Goal: Task Accomplishment & Management: Use online tool/utility

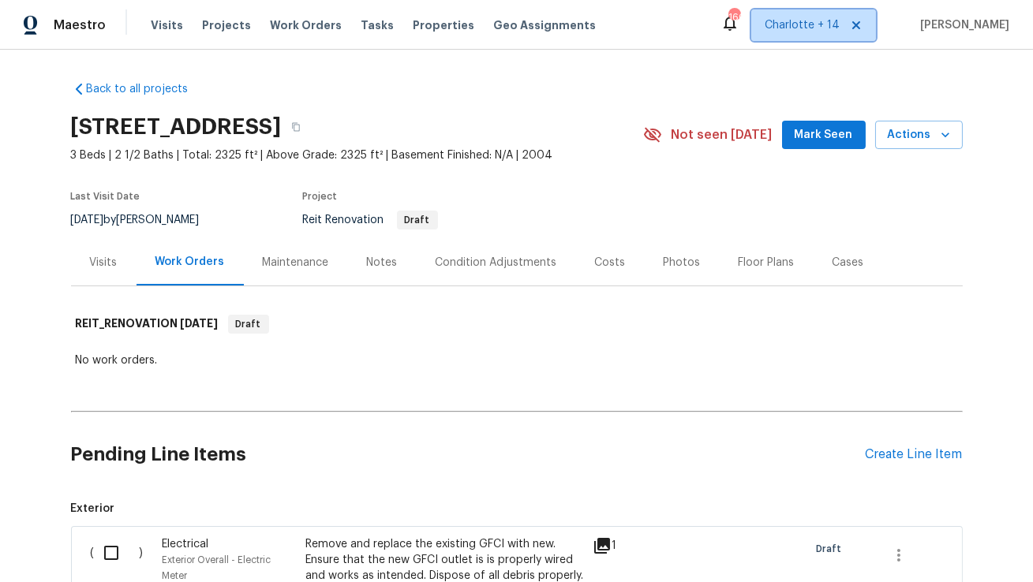
click at [860, 23] on icon at bounding box center [856, 25] width 8 height 8
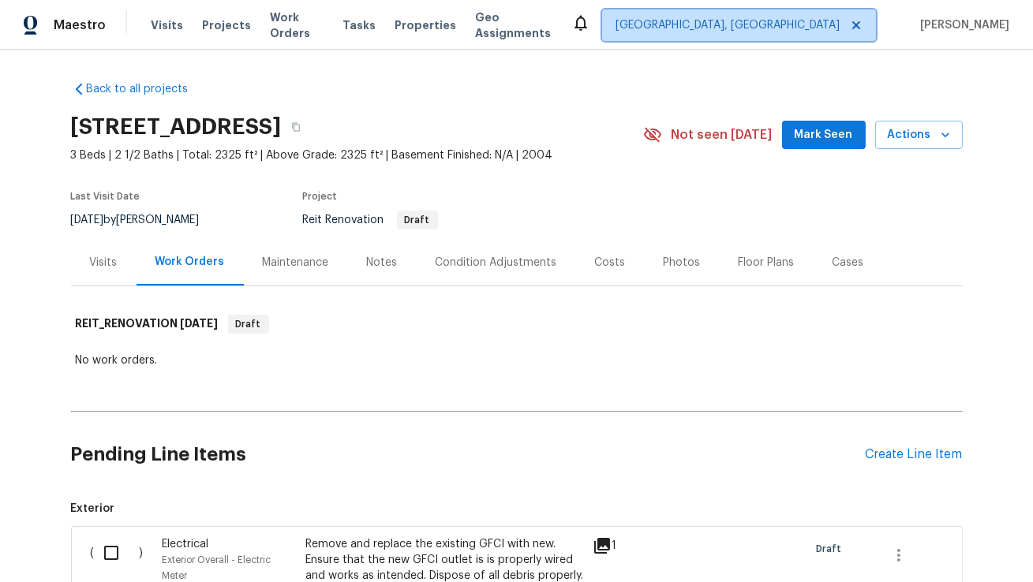
click at [837, 30] on span "[GEOGRAPHIC_DATA], [GEOGRAPHIC_DATA]" at bounding box center [727, 25] width 224 height 16
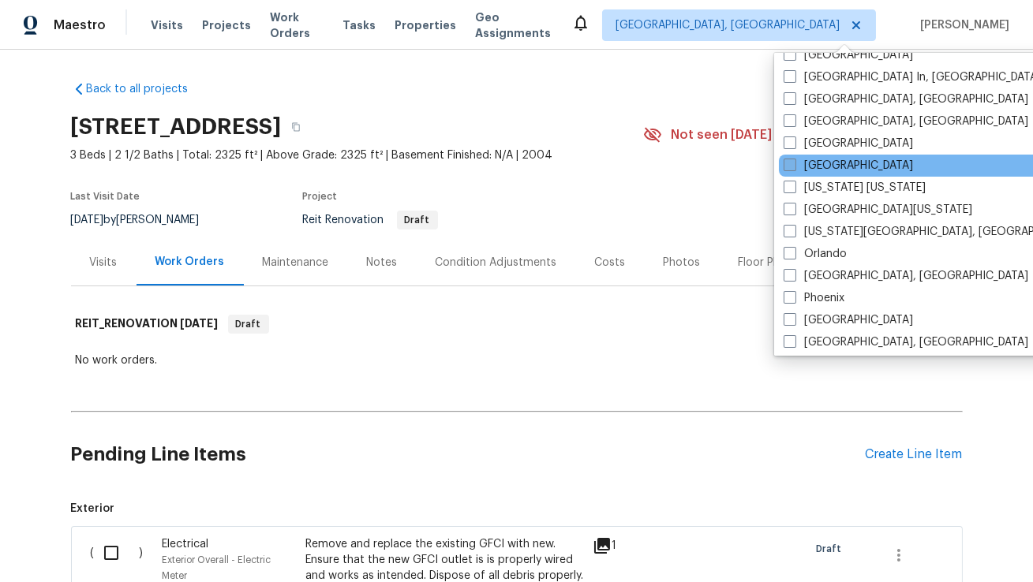
scroll to position [699, 0]
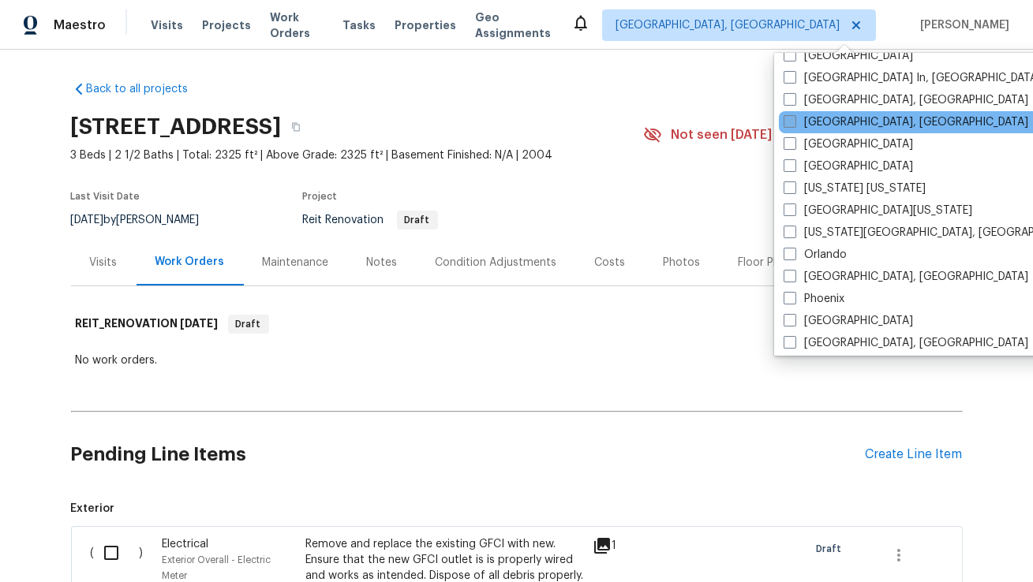
click at [816, 122] on label "[GEOGRAPHIC_DATA], [GEOGRAPHIC_DATA]" at bounding box center [906, 122] width 245 height 16
click at [794, 122] on input "[GEOGRAPHIC_DATA], [GEOGRAPHIC_DATA]" at bounding box center [789, 119] width 10 height 10
checkbox input "true"
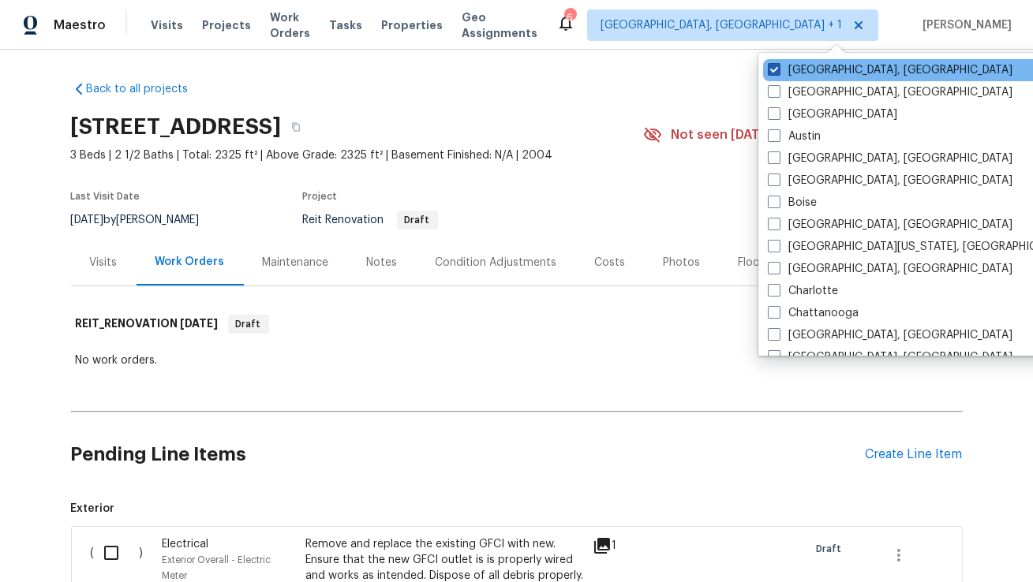
click at [813, 63] on label "[GEOGRAPHIC_DATA], [GEOGRAPHIC_DATA]" at bounding box center [890, 70] width 245 height 16
click at [778, 63] on input "[GEOGRAPHIC_DATA], [GEOGRAPHIC_DATA]" at bounding box center [773, 67] width 10 height 10
checkbox input "false"
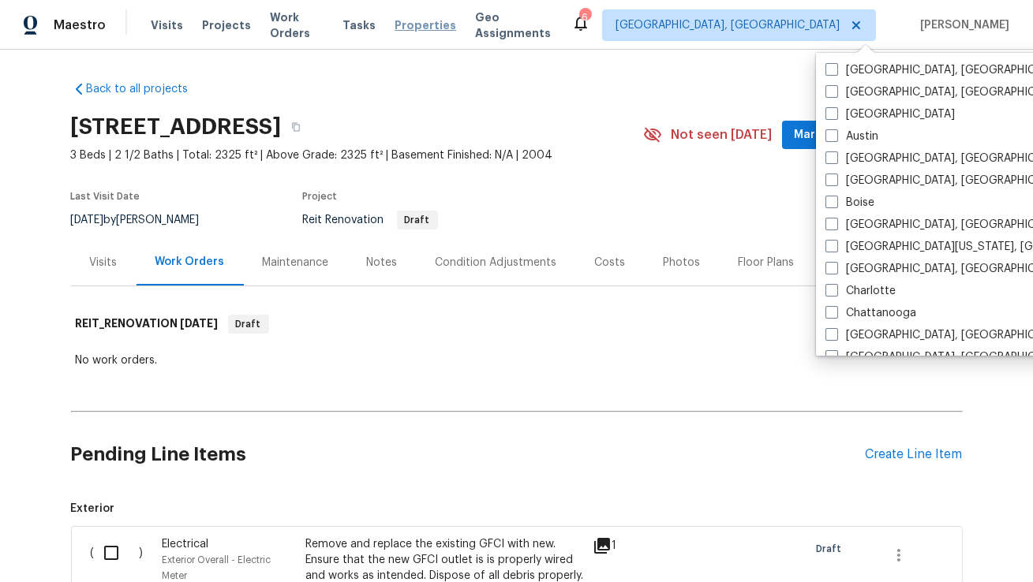
click at [413, 21] on span "Properties" at bounding box center [426, 25] width 62 height 16
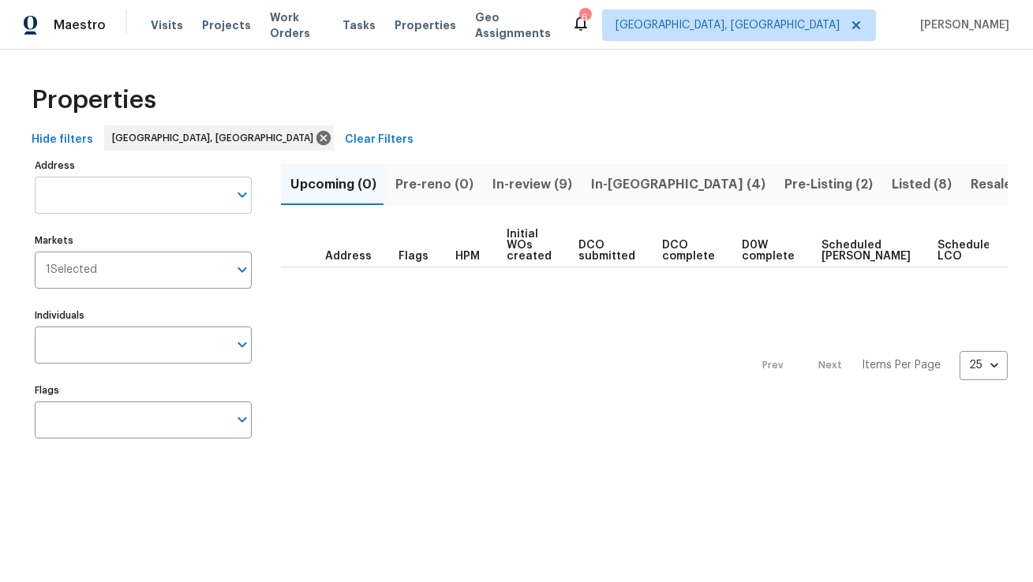
click at [207, 200] on input "Address" at bounding box center [131, 195] width 193 height 37
click at [455, 135] on div "Hide filters [GEOGRAPHIC_DATA], [GEOGRAPHIC_DATA] Clear Filters" at bounding box center [516, 139] width 982 height 29
click at [147, 275] on input "Markets" at bounding box center [162, 270] width 131 height 37
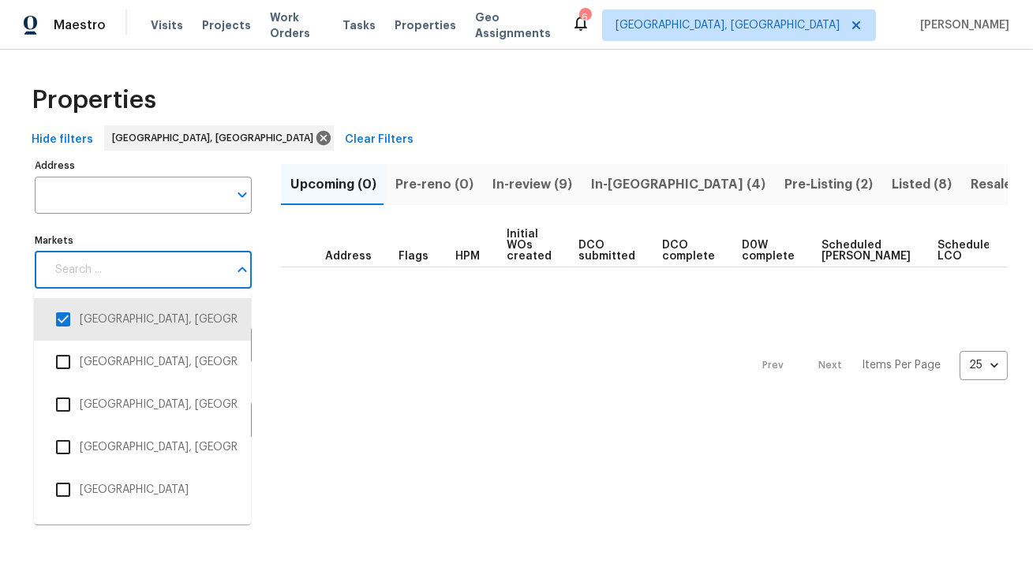
click at [187, 230] on div "Markets Markets" at bounding box center [143, 259] width 217 height 59
click at [204, 236] on label "Markets" at bounding box center [143, 240] width 217 height 9
click at [204, 252] on input "Markets" at bounding box center [137, 270] width 182 height 37
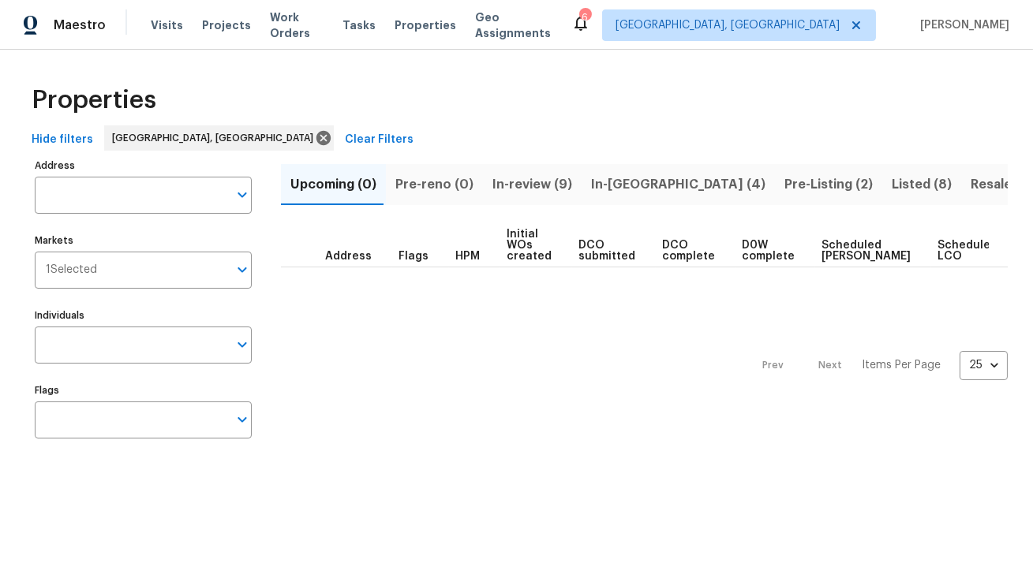
click at [264, 225] on div "Address Address Markets 1 Selected Markets Individuals Individuals Flags Flags" at bounding box center [153, 305] width 237 height 300
click at [892, 186] on span "Listed (8)" at bounding box center [922, 185] width 60 height 22
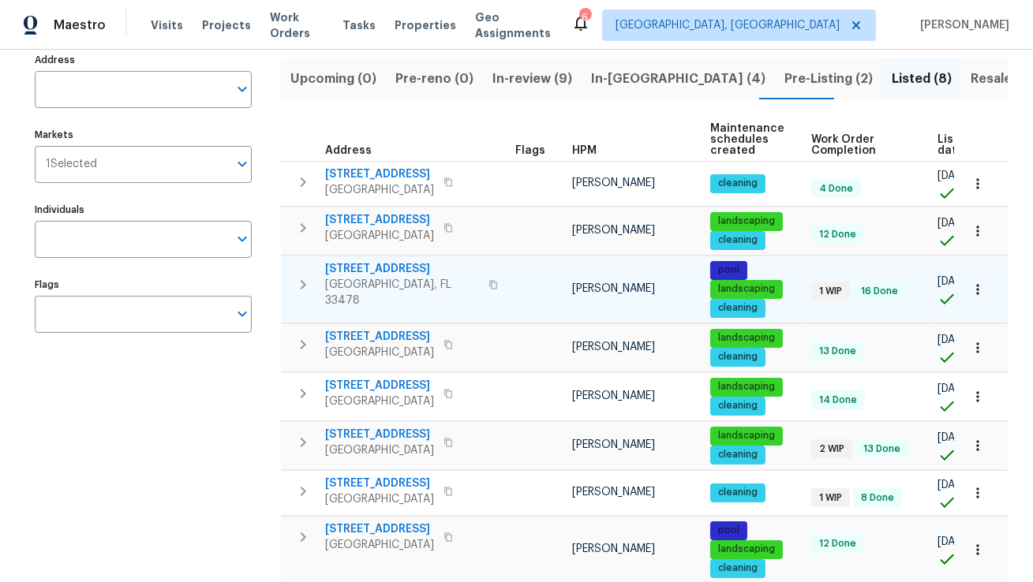
scroll to position [169, 0]
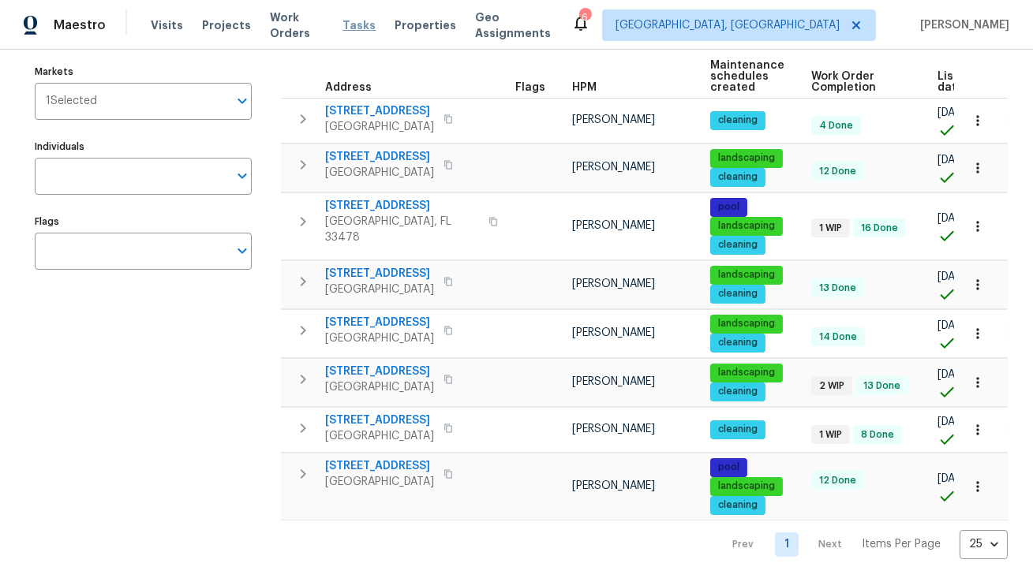
click at [358, 23] on span "Tasks" at bounding box center [358, 25] width 33 height 11
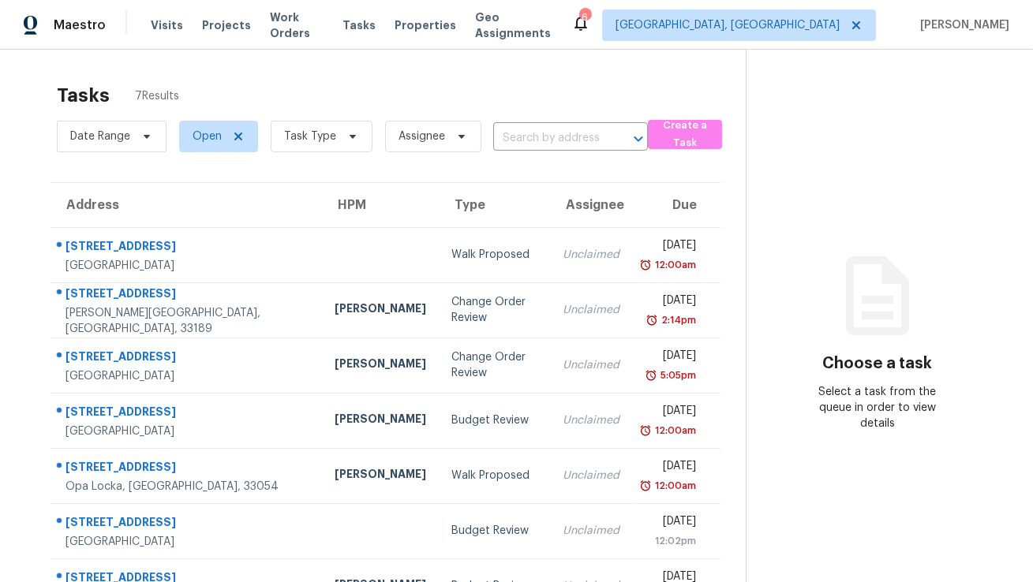
scroll to position [49, 0]
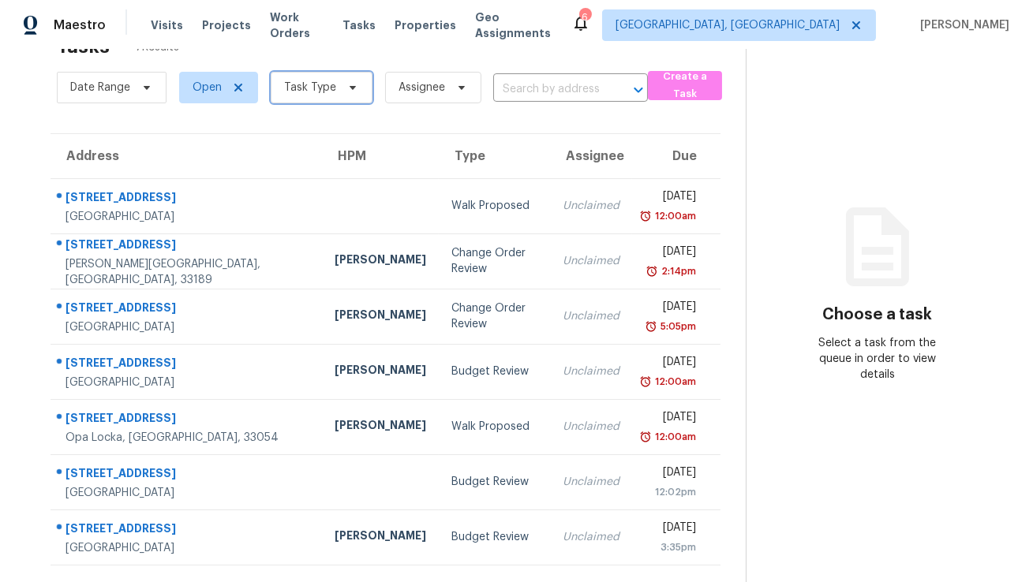
click at [335, 92] on span "Task Type" at bounding box center [322, 88] width 102 height 32
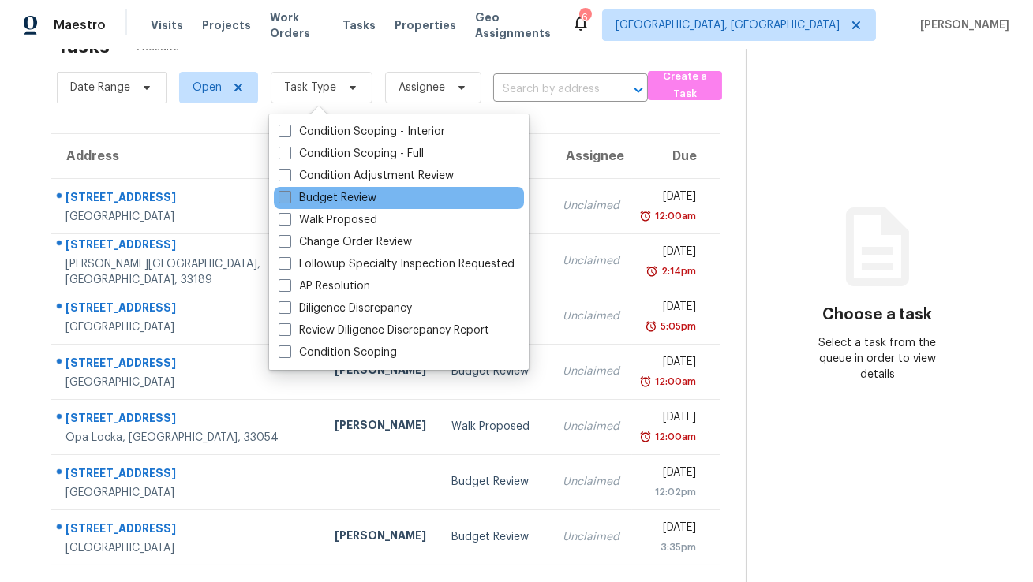
click at [322, 199] on label "Budget Review" at bounding box center [328, 198] width 98 height 16
click at [289, 199] on input "Budget Review" at bounding box center [284, 195] width 10 height 10
checkbox input "true"
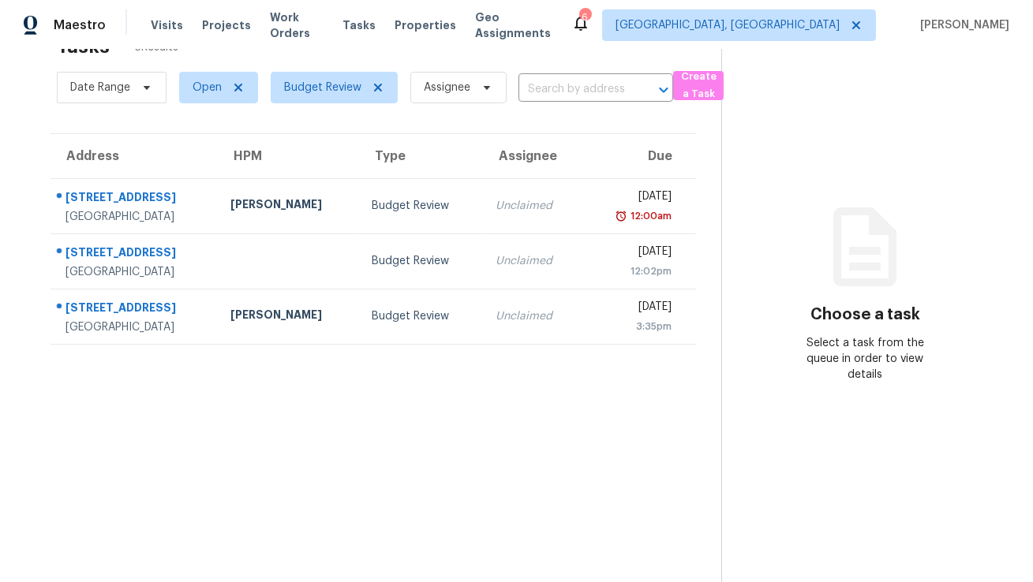
click at [383, 54] on div "Tasks 3 Results" at bounding box center [389, 46] width 664 height 41
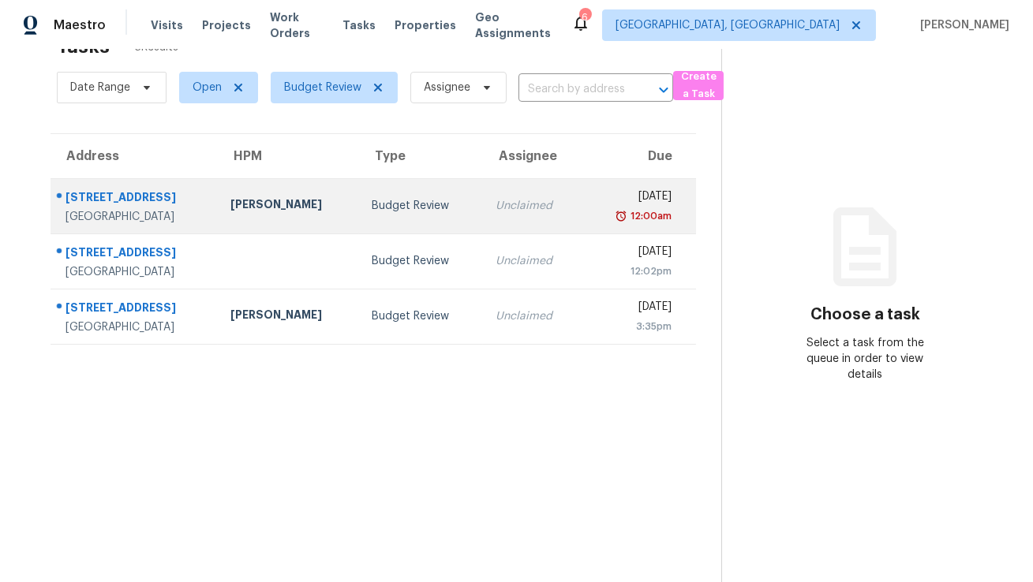
click at [182, 200] on div "[STREET_ADDRESS]" at bounding box center [135, 199] width 140 height 20
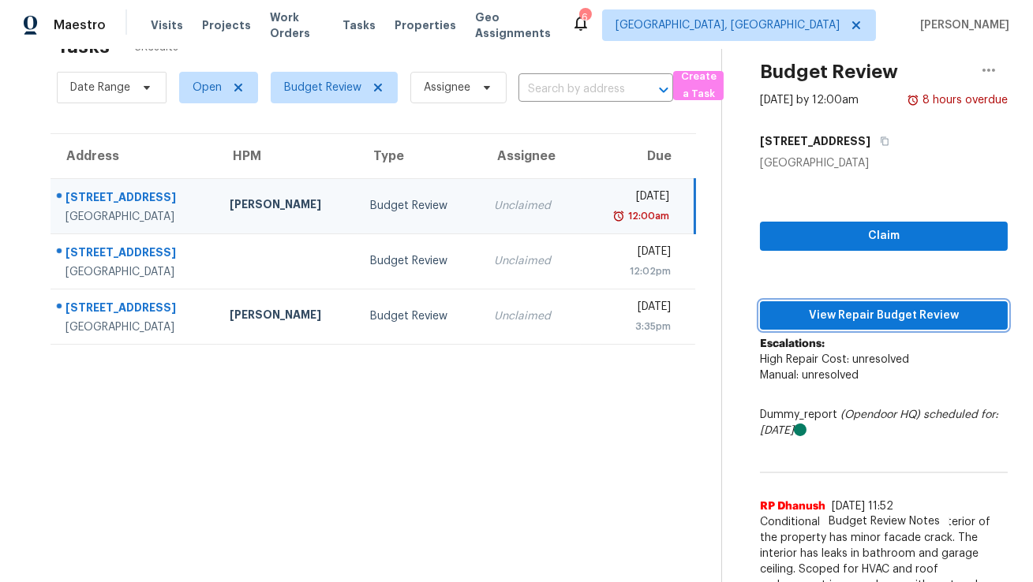
click at [805, 308] on span "View Repair Budget Review" at bounding box center [884, 316] width 223 height 20
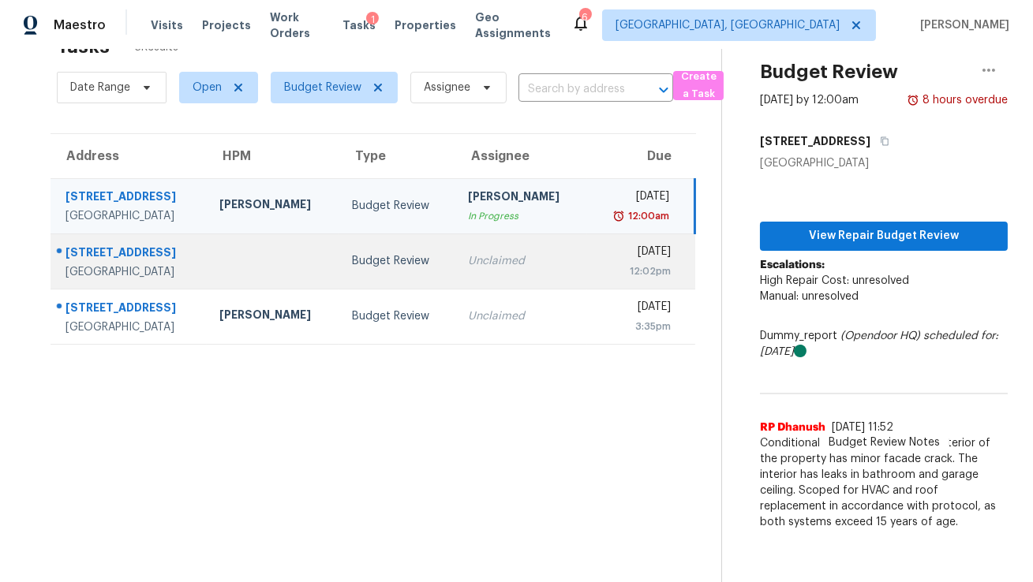
click at [250, 264] on td at bounding box center [273, 261] width 133 height 55
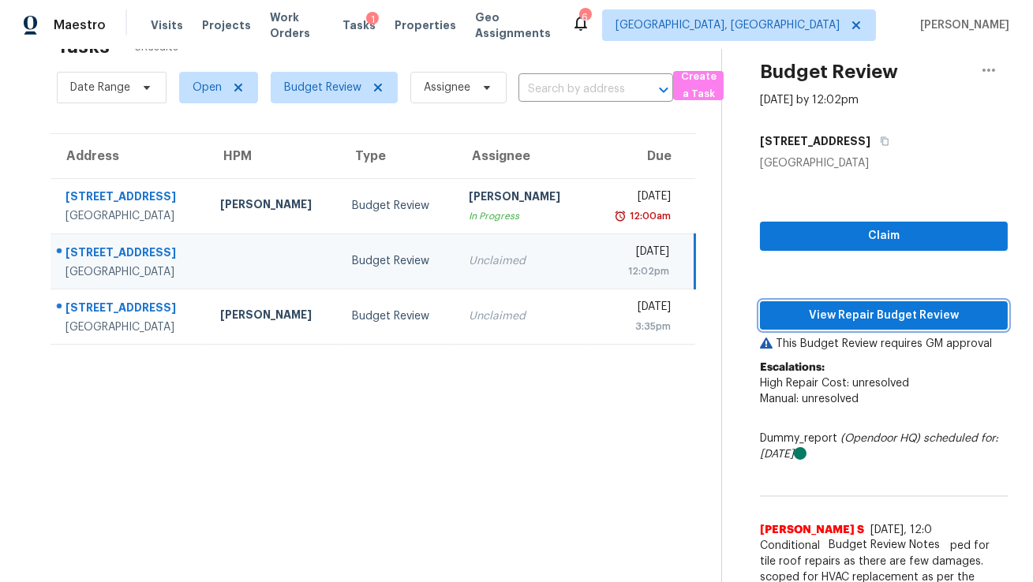
click at [948, 316] on span "View Repair Budget Review" at bounding box center [884, 316] width 223 height 20
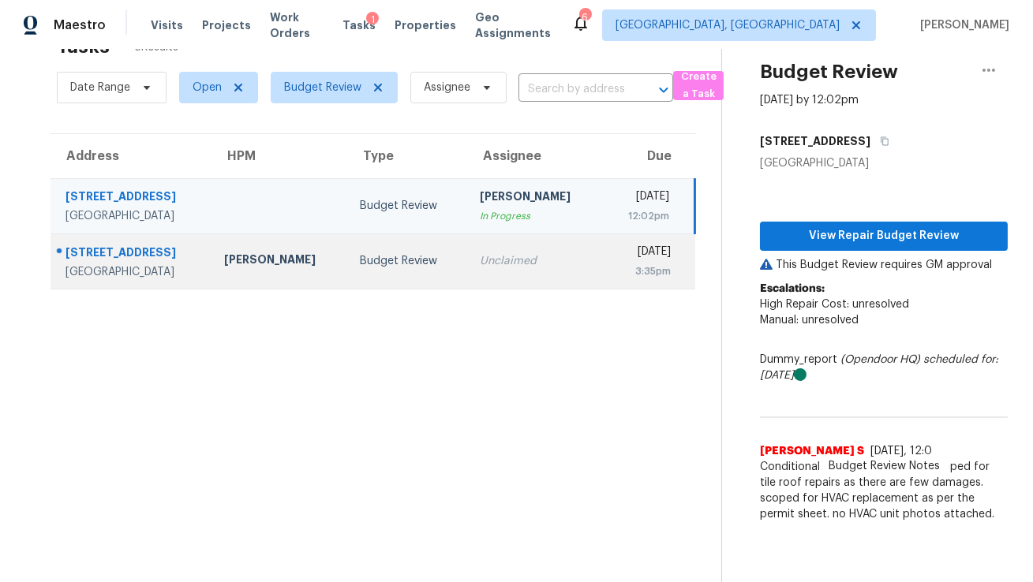
click at [300, 259] on div "[PERSON_NAME]" at bounding box center [279, 262] width 110 height 20
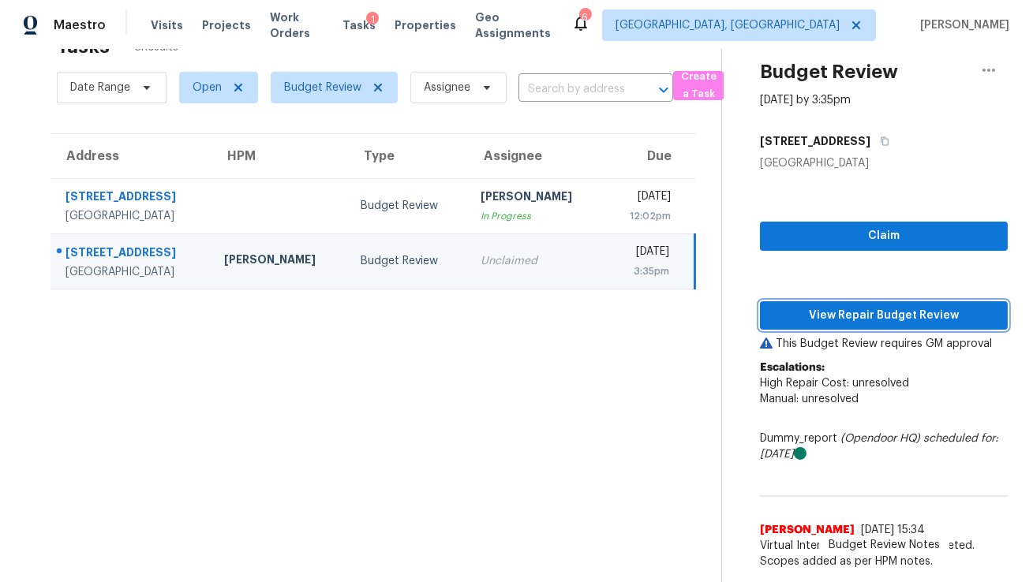
click at [901, 316] on span "View Repair Budget Review" at bounding box center [884, 316] width 223 height 20
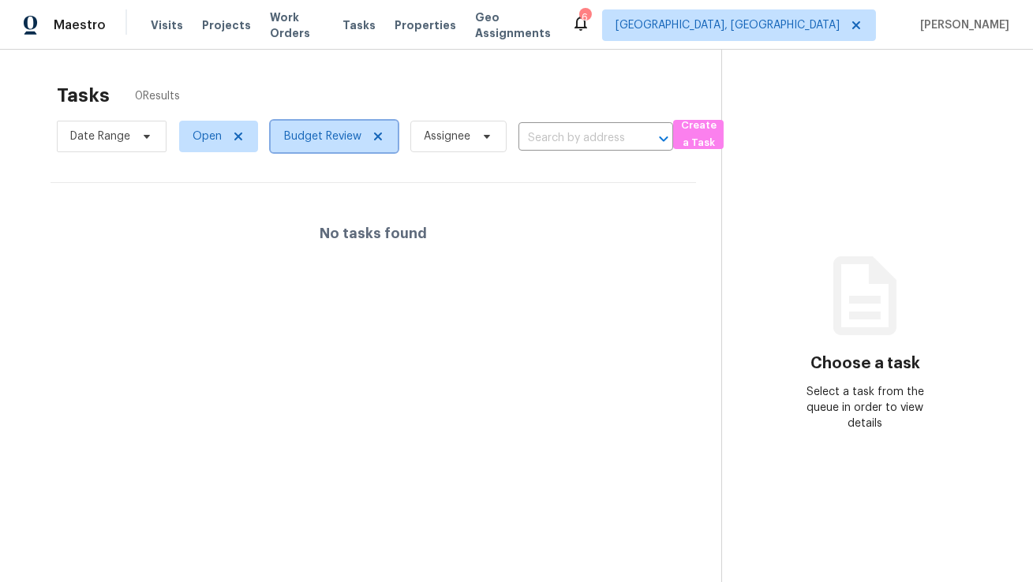
click at [376, 137] on icon at bounding box center [378, 137] width 8 height 8
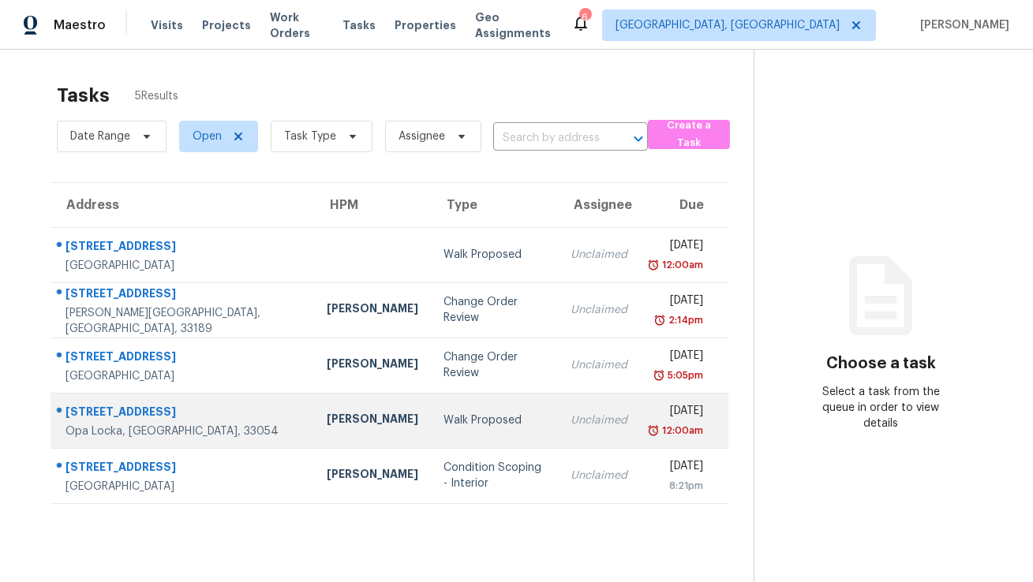
click at [443, 413] on div "Walk Proposed" at bounding box center [494, 421] width 102 height 16
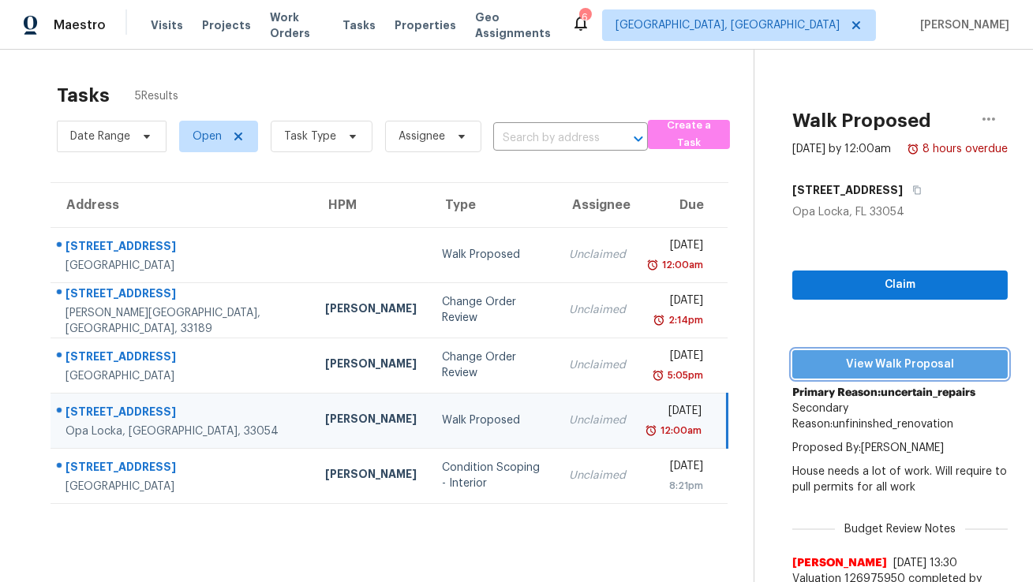
click at [805, 361] on span "View Walk Proposal" at bounding box center [900, 365] width 190 height 20
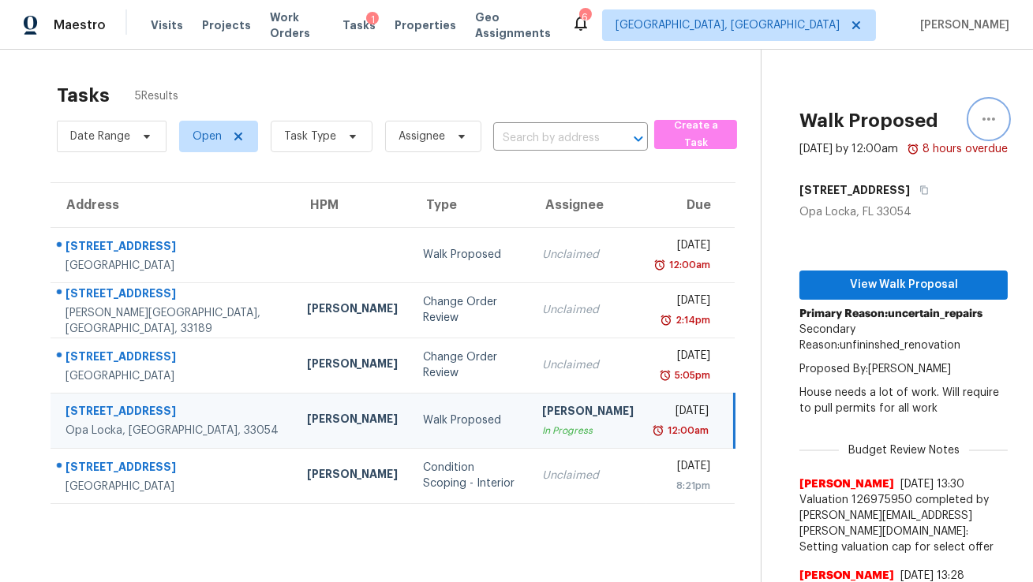
click at [987, 122] on icon "button" at bounding box center [988, 119] width 19 height 19
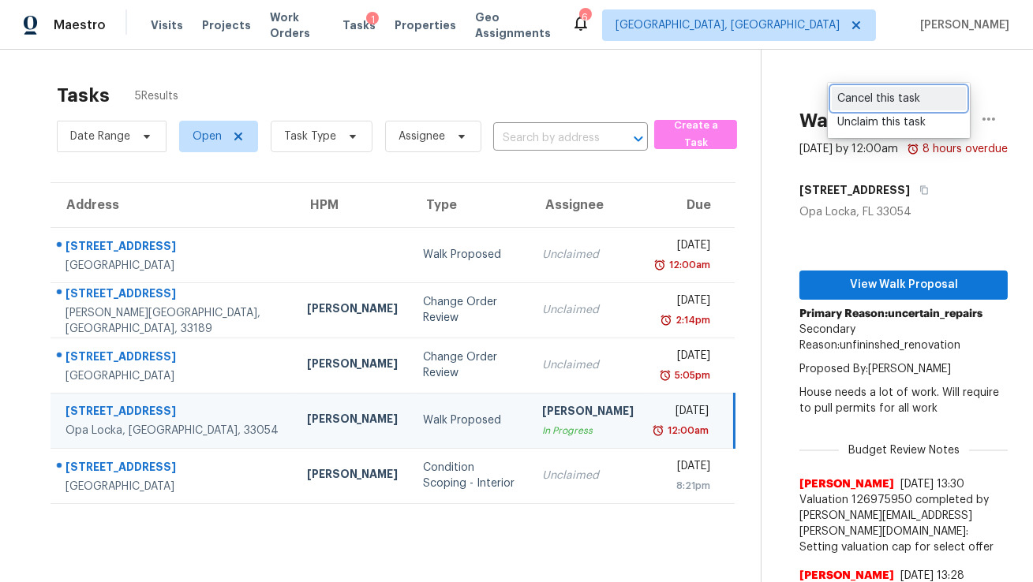
click at [866, 101] on div "Cancel this task" at bounding box center [898, 99] width 123 height 16
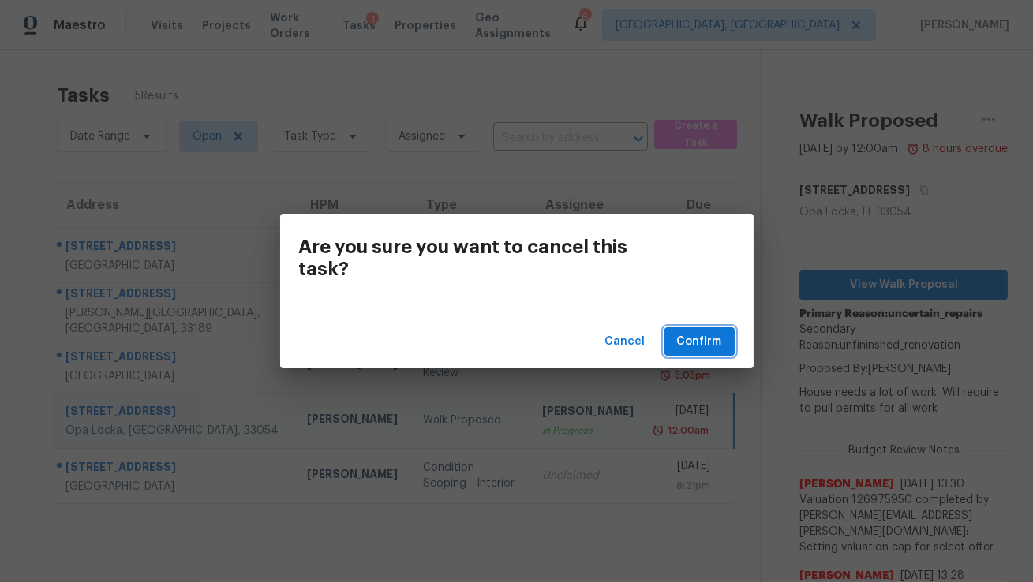
click at [706, 346] on span "Confirm" at bounding box center [699, 342] width 45 height 20
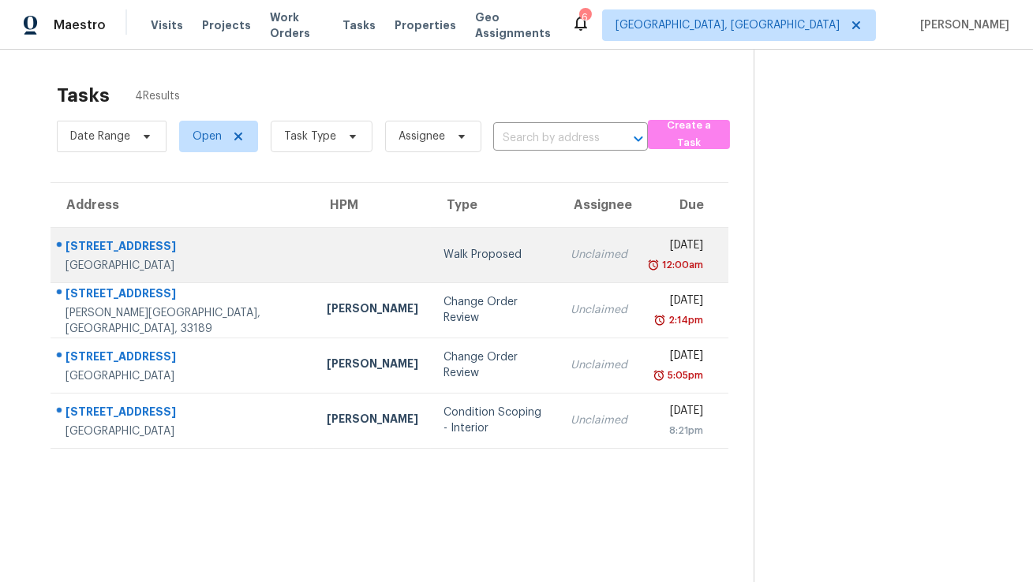
click at [144, 258] on div "[GEOGRAPHIC_DATA]" at bounding box center [183, 266] width 236 height 16
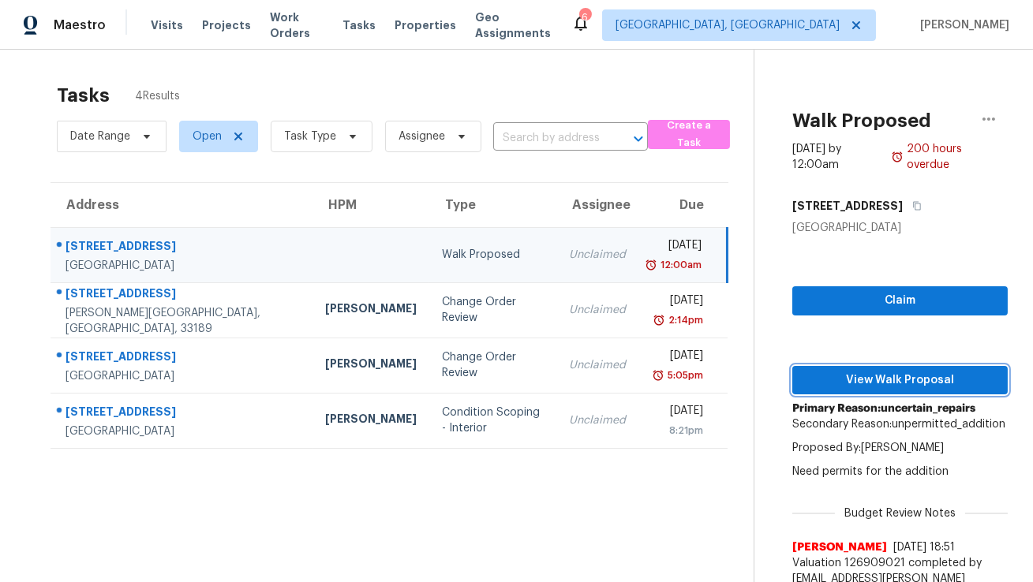
click at [921, 371] on span "View Walk Proposal" at bounding box center [900, 381] width 190 height 20
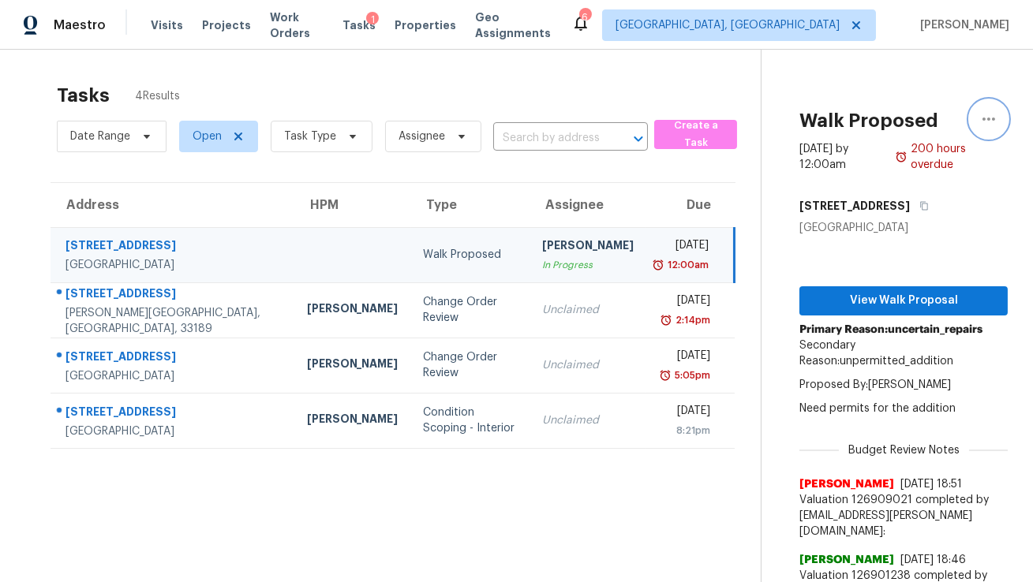
click at [990, 122] on icon "button" at bounding box center [988, 119] width 19 height 19
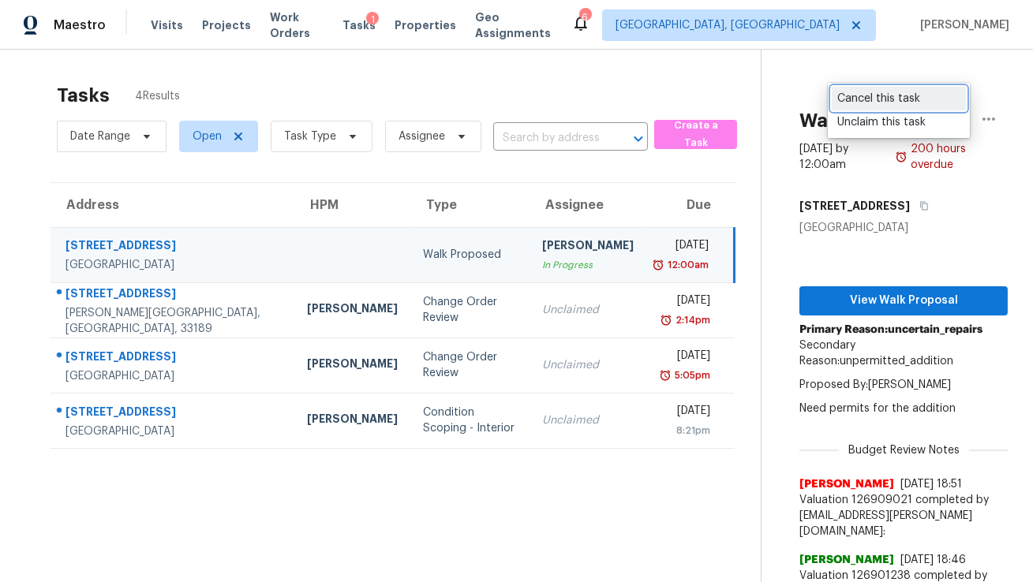
click at [902, 95] on div "Cancel this task" at bounding box center [898, 99] width 123 height 16
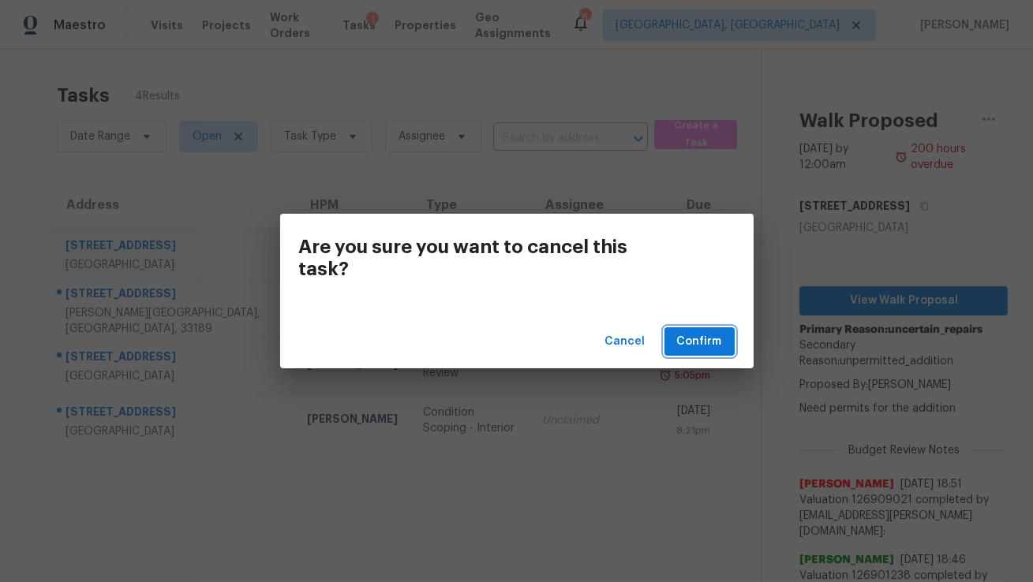
click at [696, 335] on span "Confirm" at bounding box center [699, 342] width 45 height 20
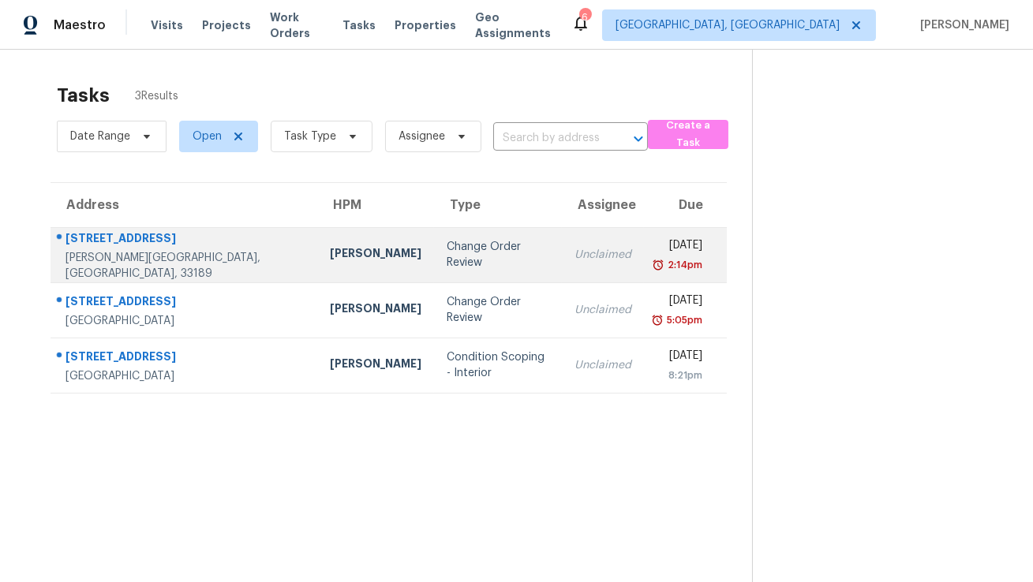
click at [434, 273] on td "Change Order Review" at bounding box center [498, 254] width 128 height 55
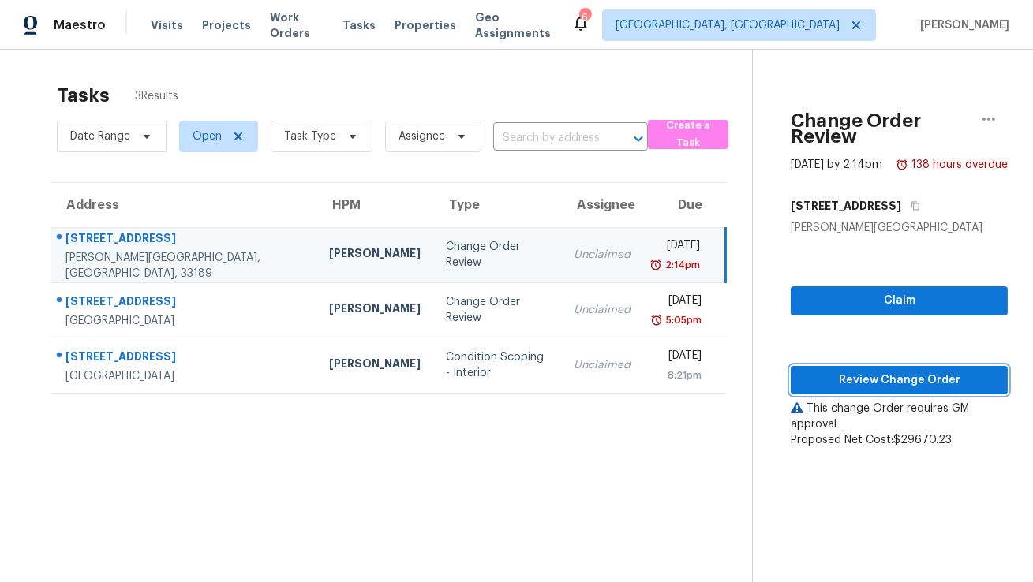
click at [824, 371] on span "Review Change Order" at bounding box center [899, 381] width 192 height 20
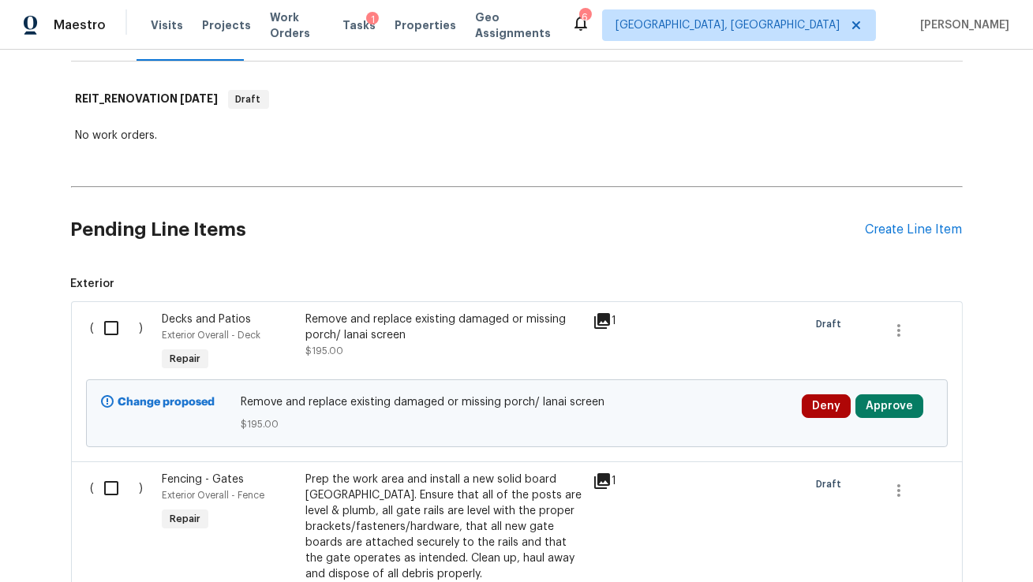
scroll to position [330, 0]
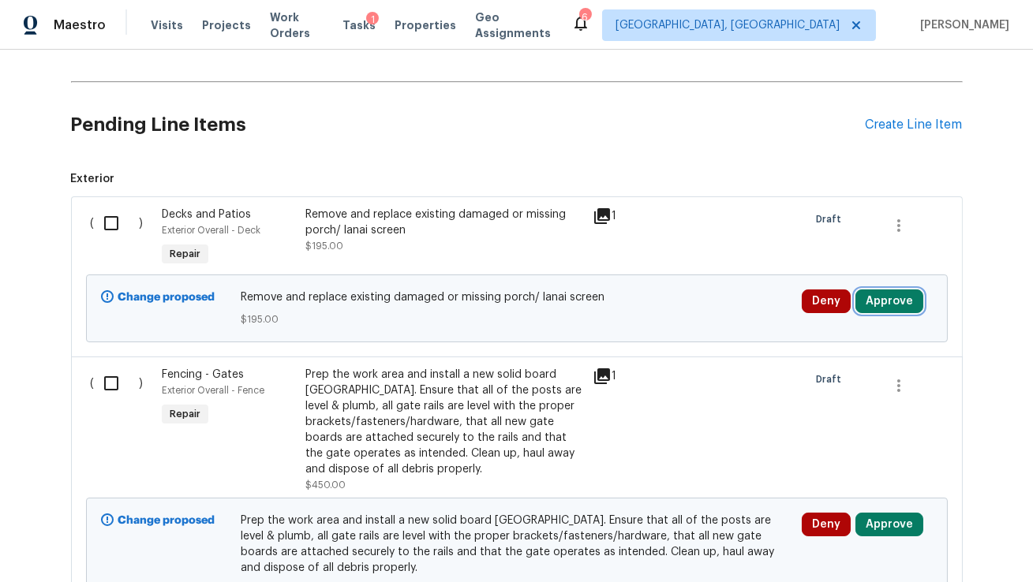
click at [883, 296] on button "Approve" at bounding box center [889, 302] width 68 height 24
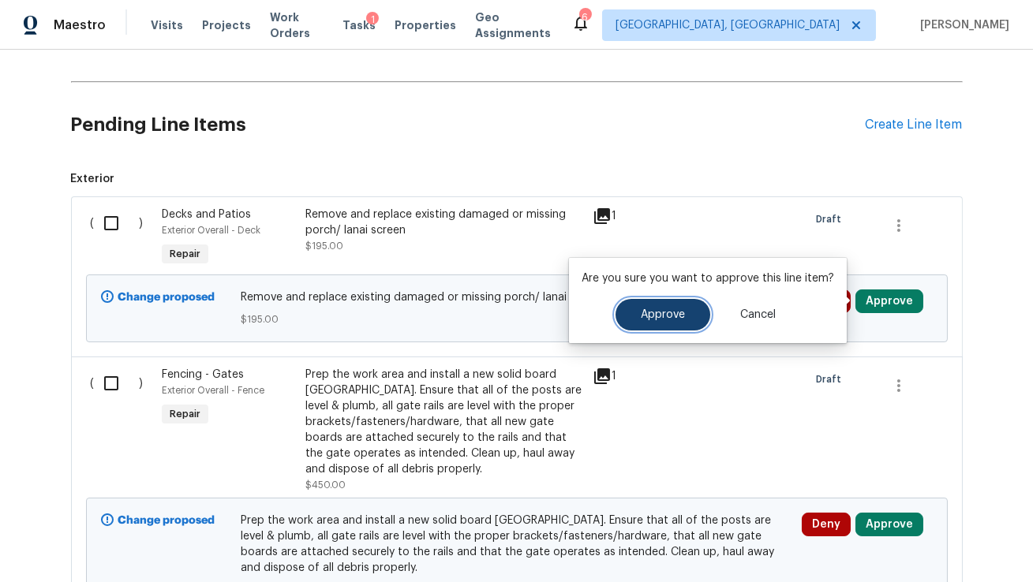
click at [664, 319] on span "Approve" at bounding box center [663, 315] width 44 height 12
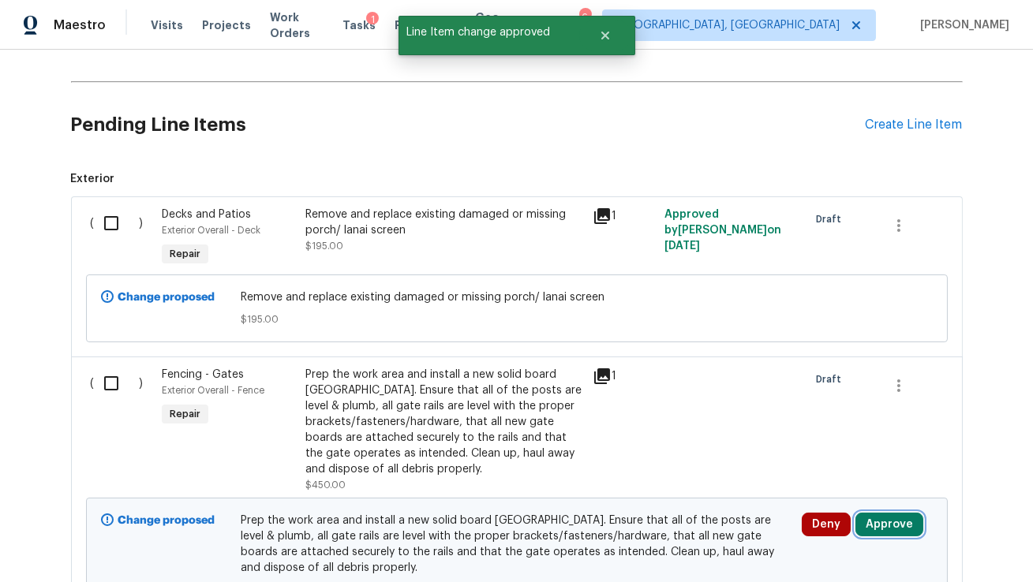
click at [889, 526] on button "Approve" at bounding box center [889, 525] width 68 height 24
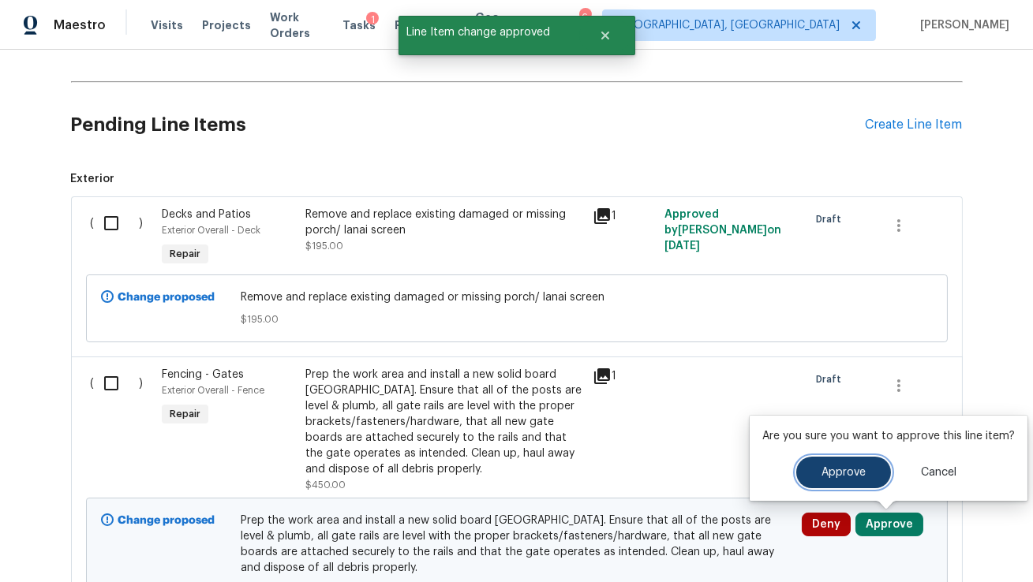
click at [823, 478] on button "Approve" at bounding box center [843, 473] width 95 height 32
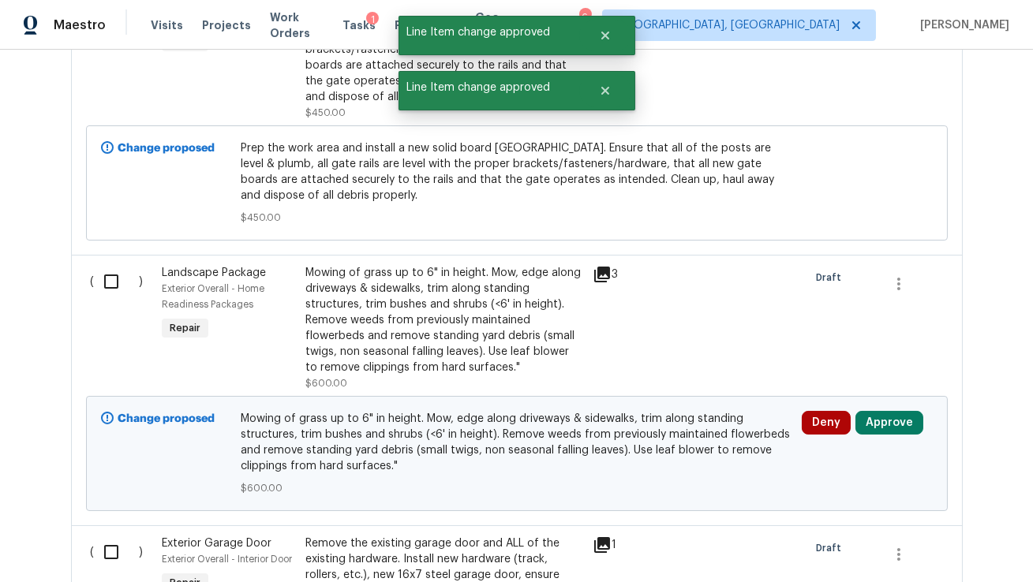
scroll to position [781, 0]
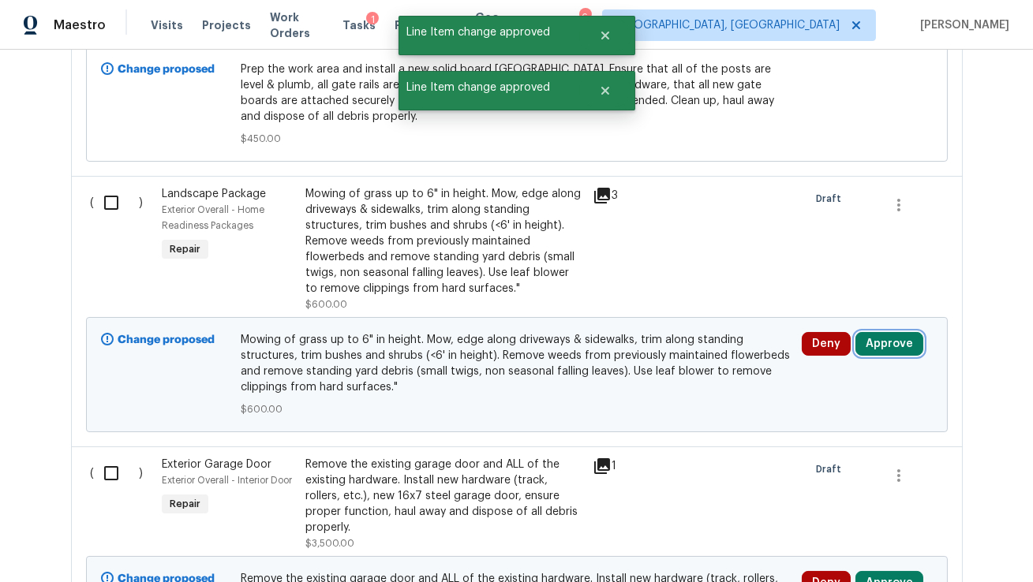
click at [889, 343] on button "Approve" at bounding box center [889, 344] width 68 height 24
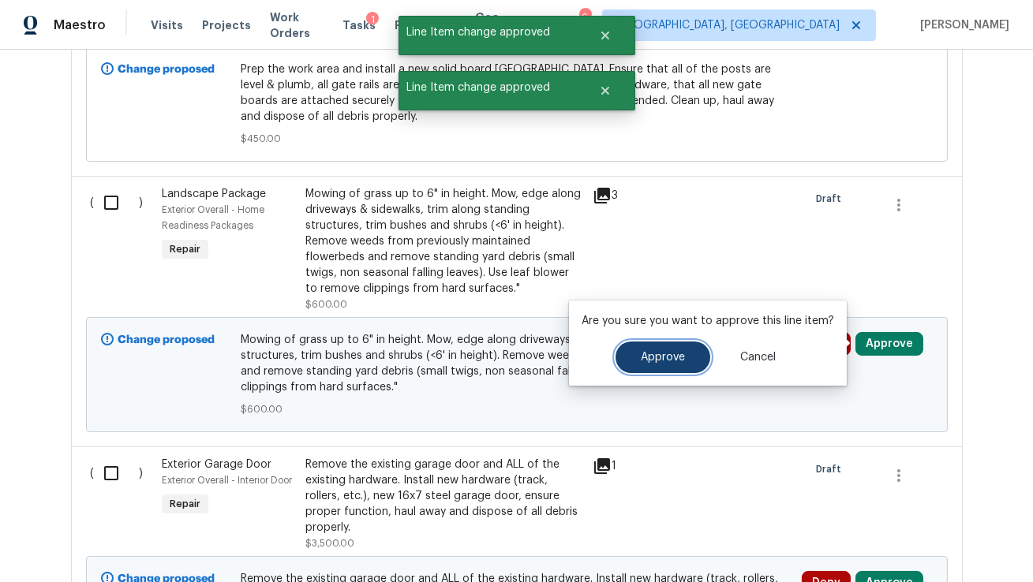
click at [673, 354] on span "Approve" at bounding box center [663, 358] width 44 height 12
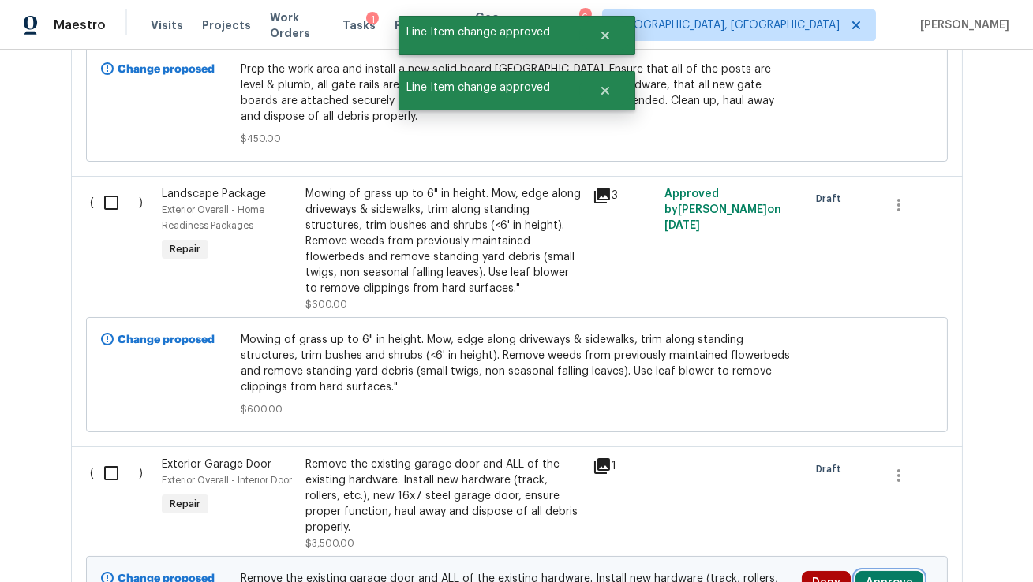
click at [887, 573] on button "Approve" at bounding box center [889, 583] width 68 height 24
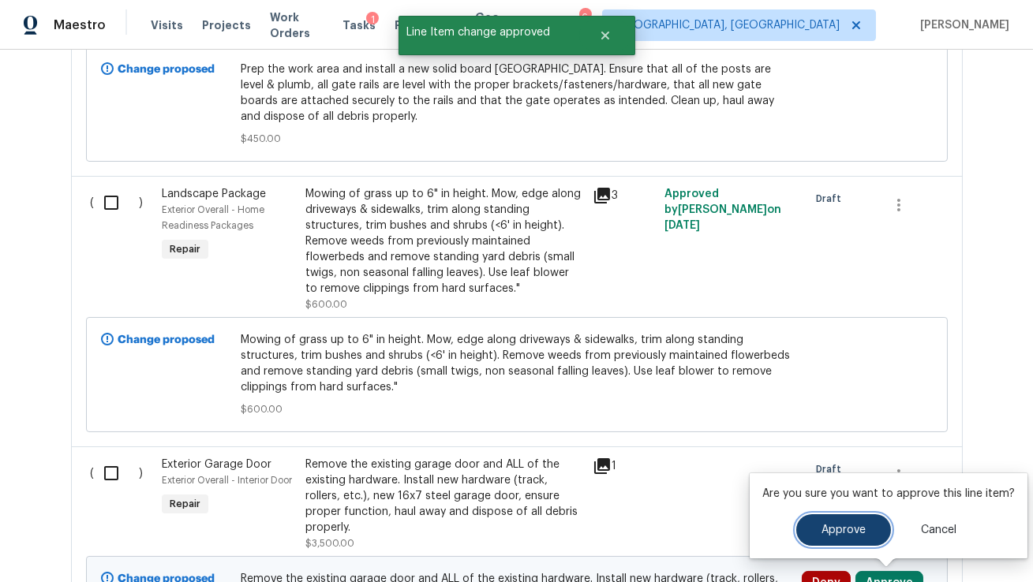
click at [829, 525] on span "Approve" at bounding box center [843, 531] width 44 height 12
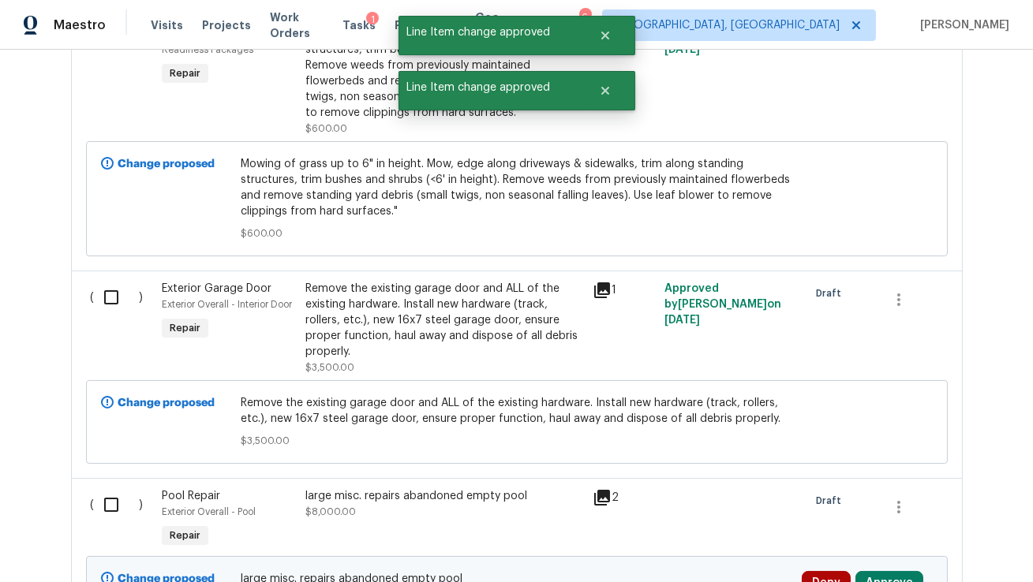
scroll to position [990, 0]
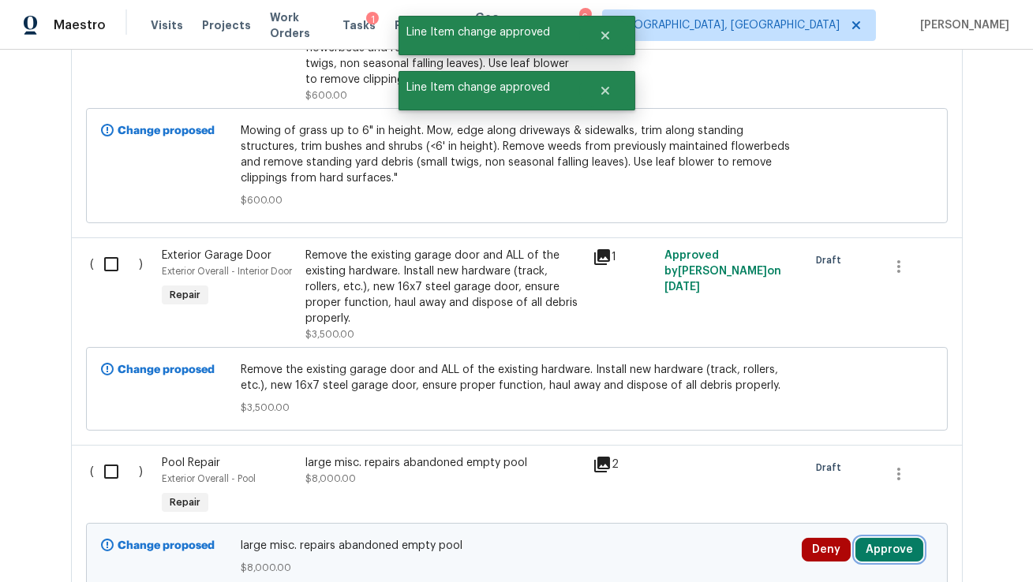
click at [882, 548] on button "Approve" at bounding box center [889, 550] width 68 height 24
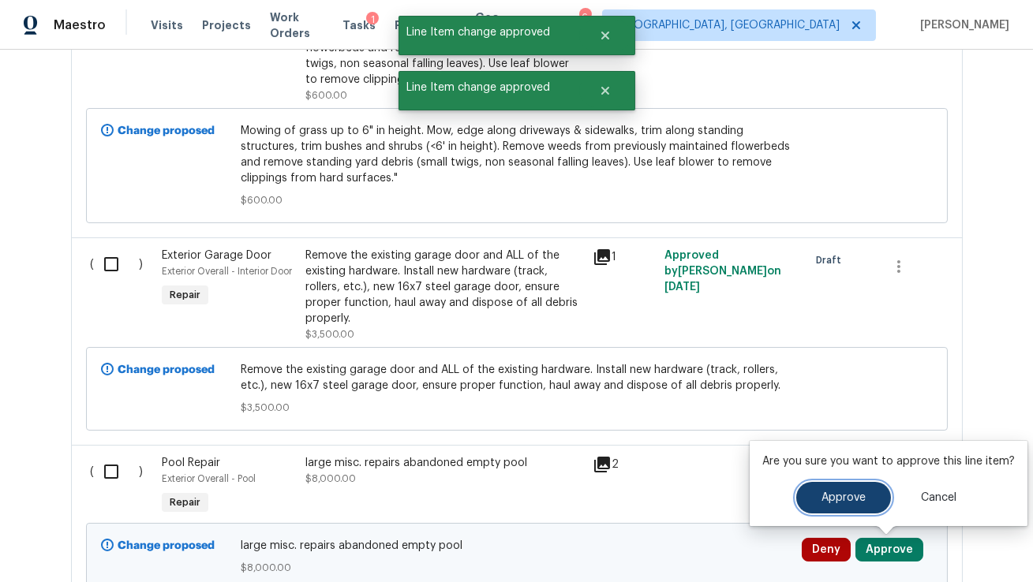
click at [823, 502] on span "Approve" at bounding box center [843, 498] width 44 height 12
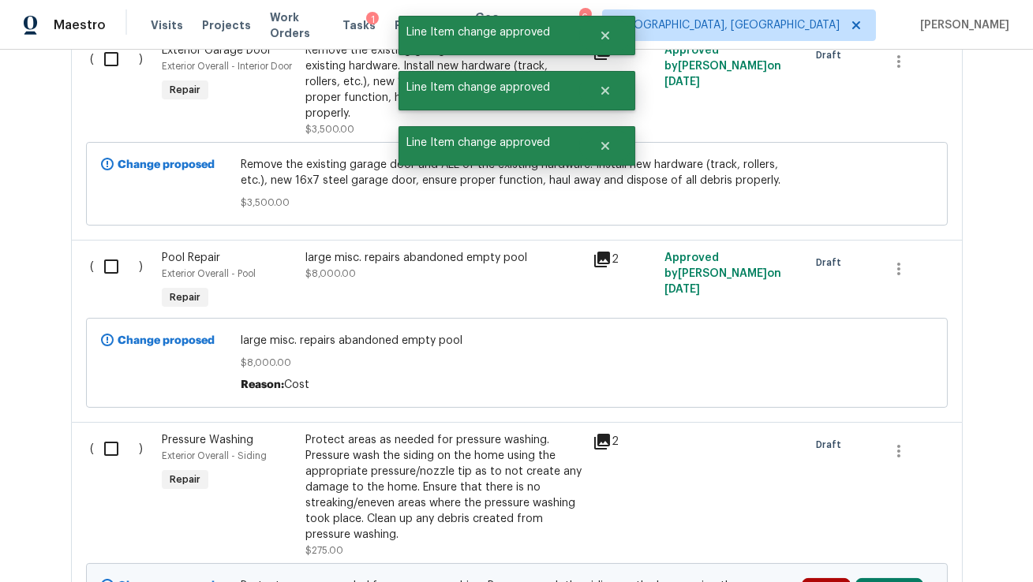
scroll to position [1233, 0]
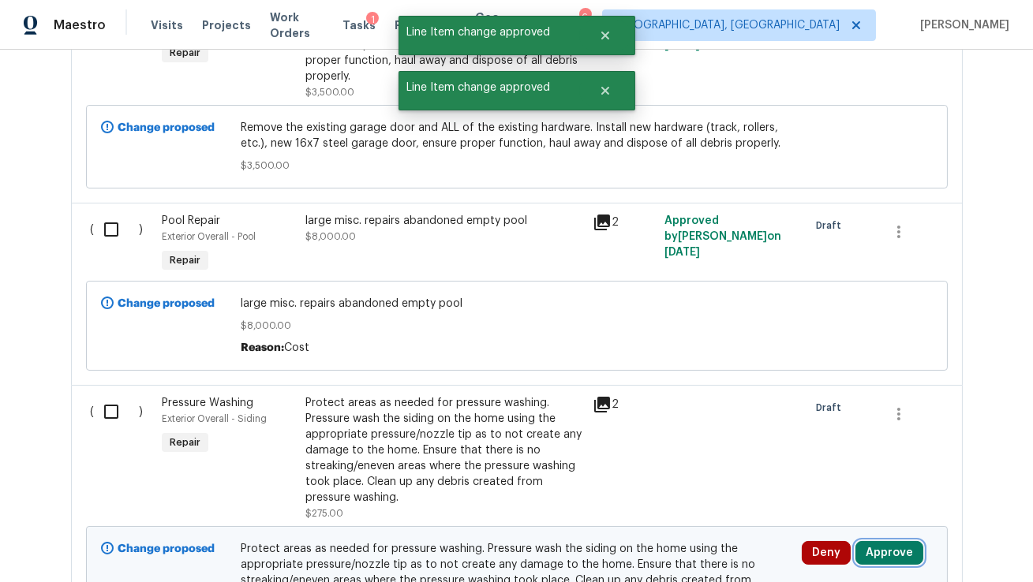
click at [885, 552] on button "Approve" at bounding box center [889, 553] width 68 height 24
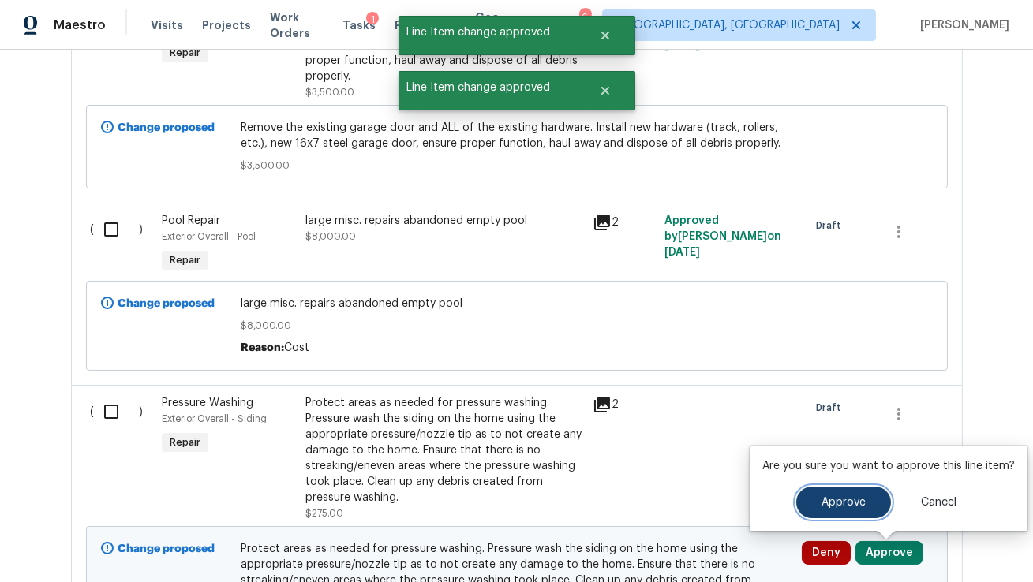
click at [810, 510] on button "Approve" at bounding box center [843, 503] width 95 height 32
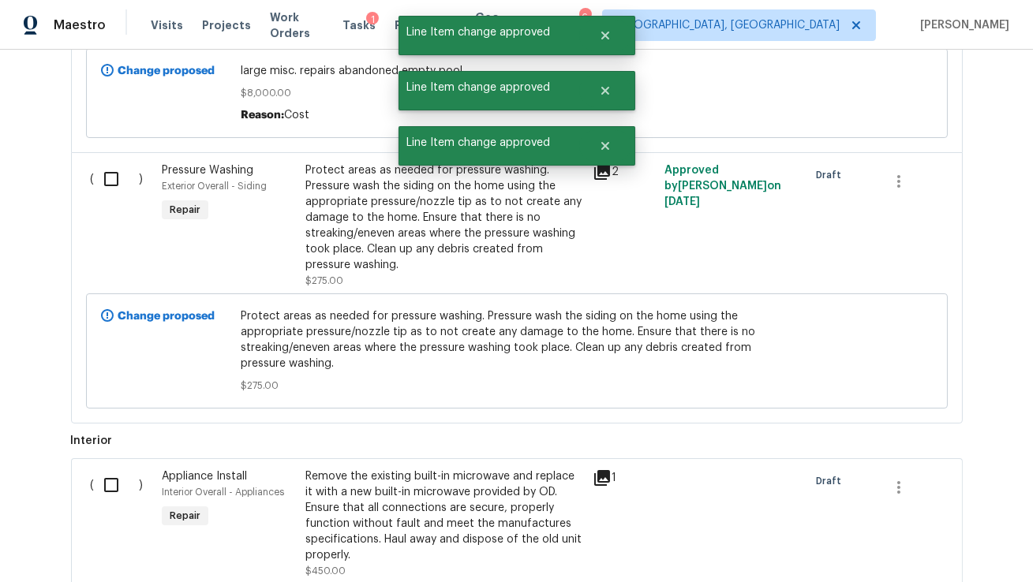
scroll to position [1513, 0]
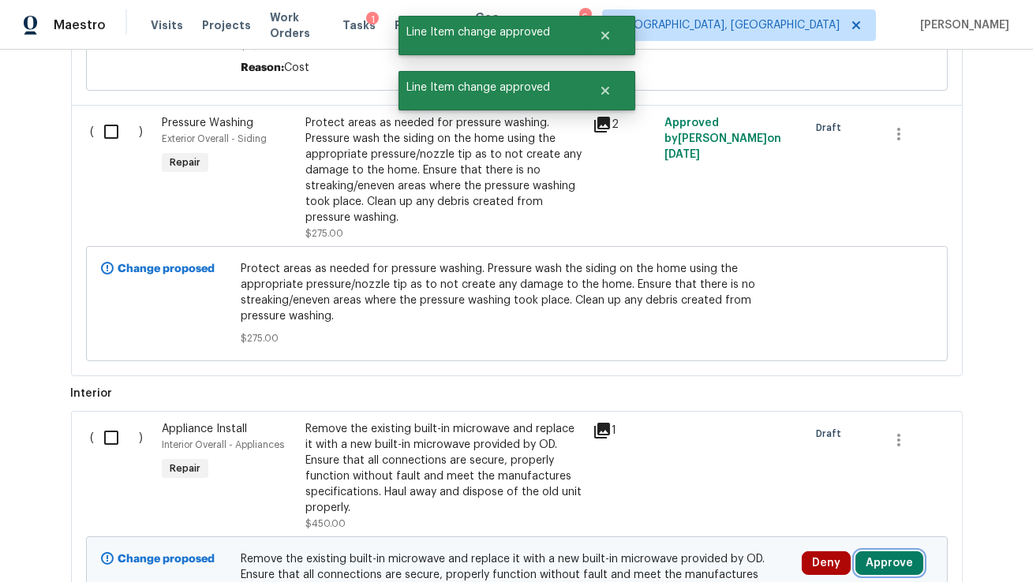
click at [885, 571] on button "Approve" at bounding box center [889, 564] width 68 height 24
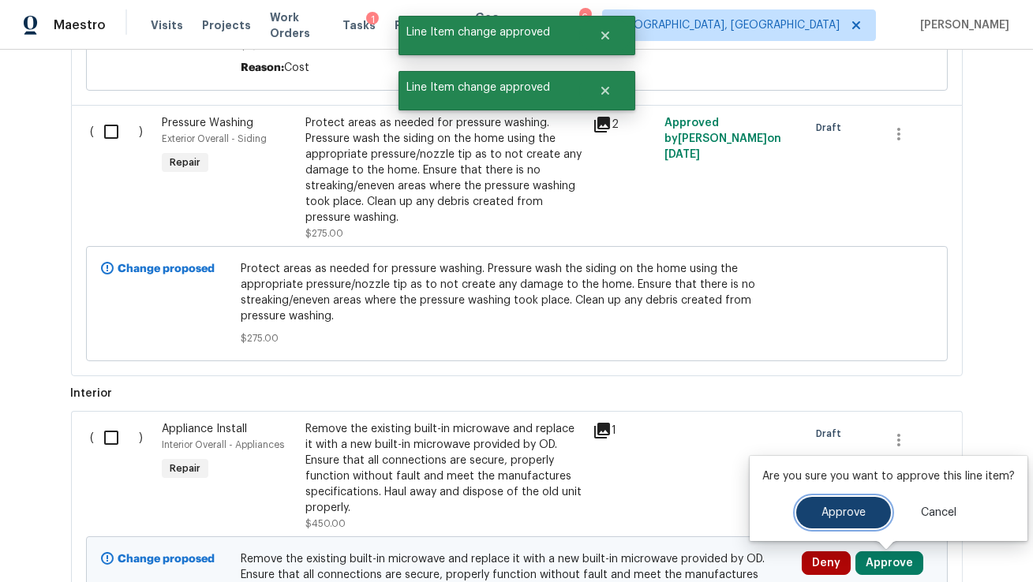
click at [814, 523] on button "Approve" at bounding box center [843, 513] width 95 height 32
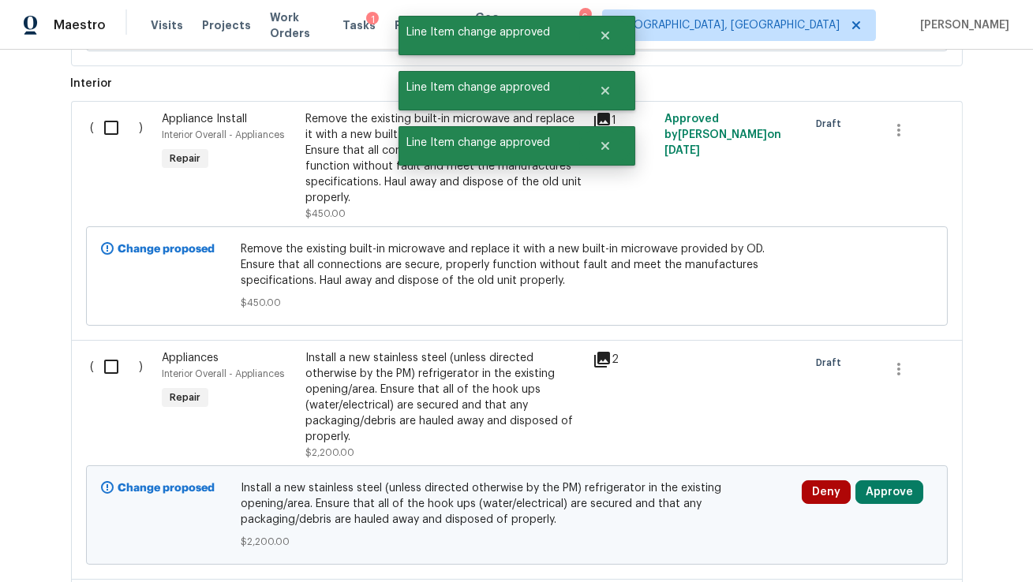
scroll to position [1849, 0]
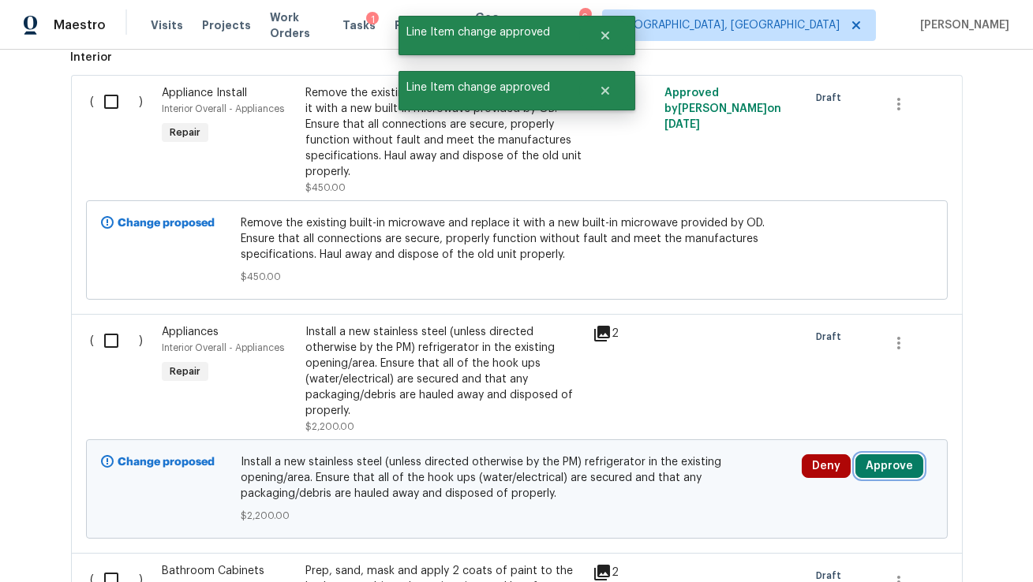
click at [899, 469] on button "Approve" at bounding box center [889, 467] width 68 height 24
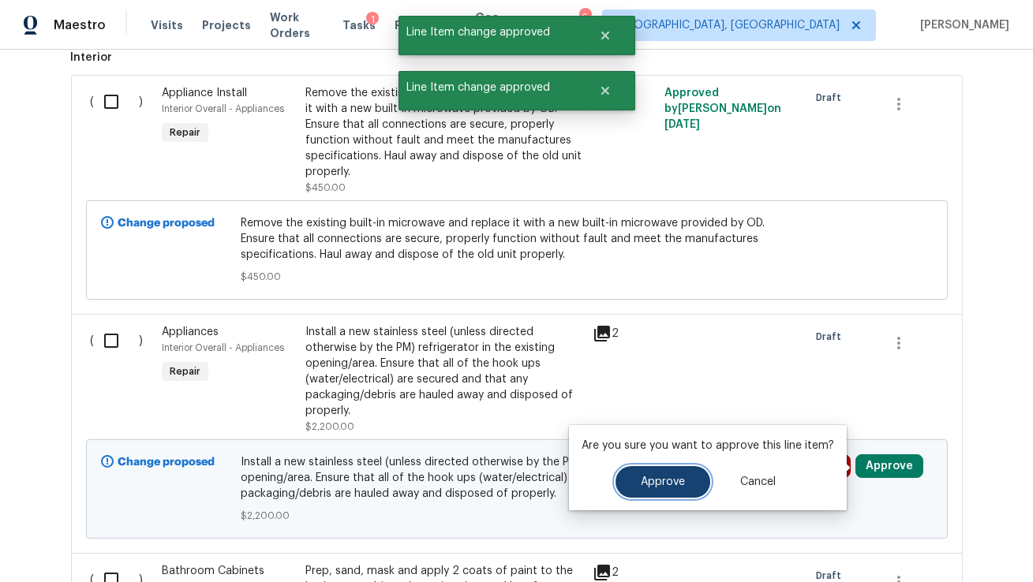
click at [683, 482] on button "Approve" at bounding box center [662, 482] width 95 height 32
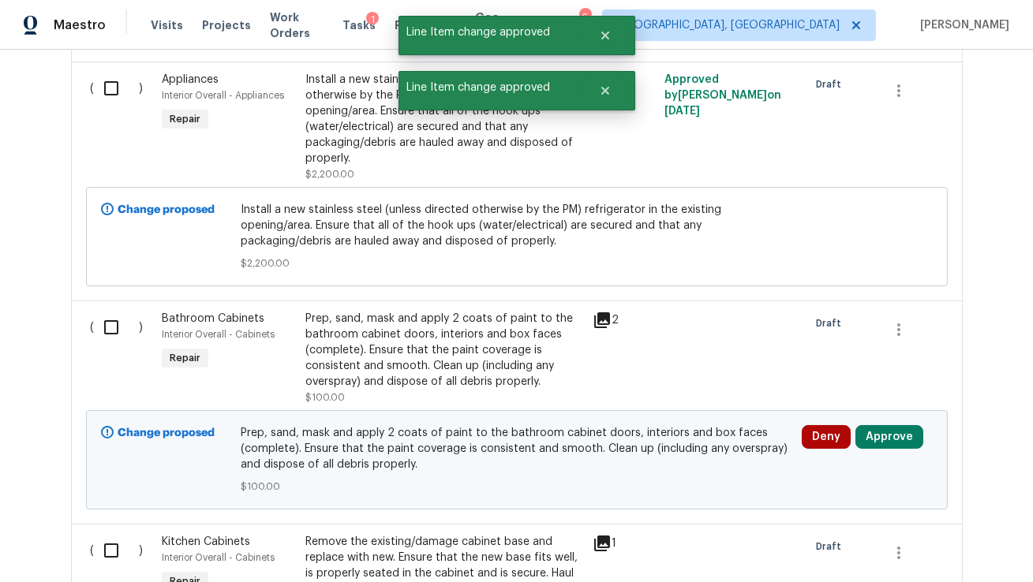
scroll to position [2128, 0]
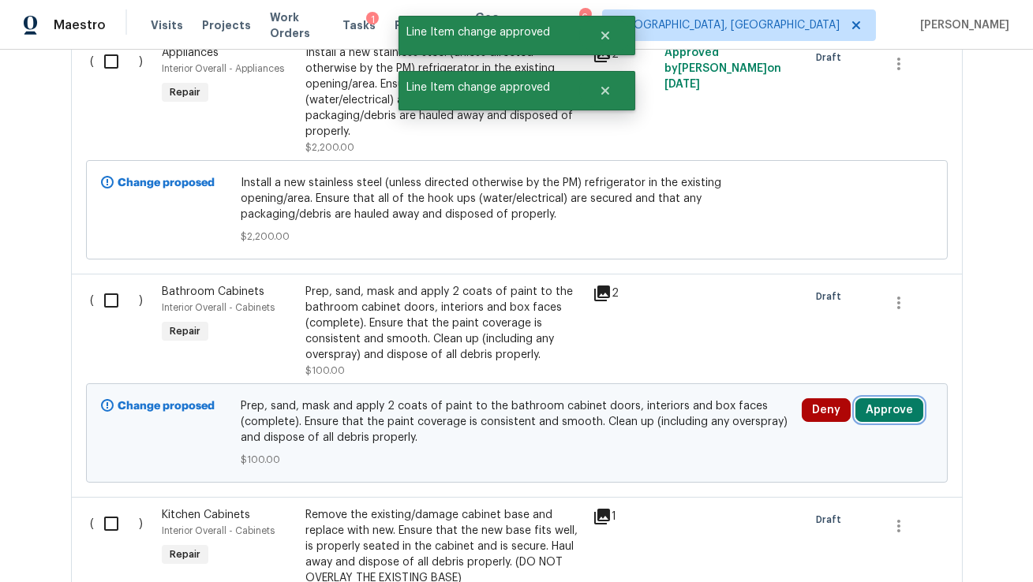
click at [905, 421] on button "Approve" at bounding box center [889, 410] width 68 height 24
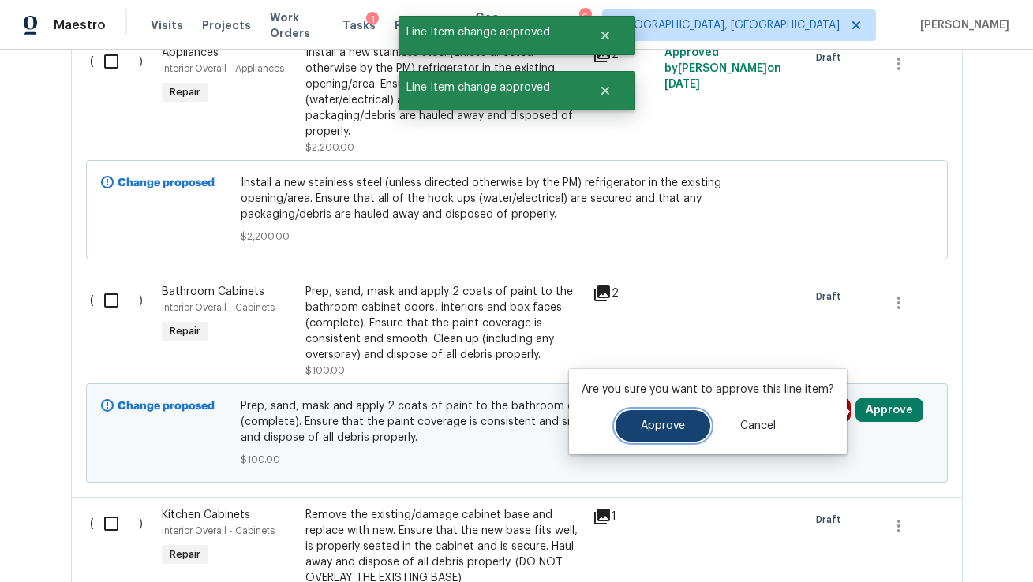
click at [658, 421] on span "Approve" at bounding box center [663, 427] width 44 height 12
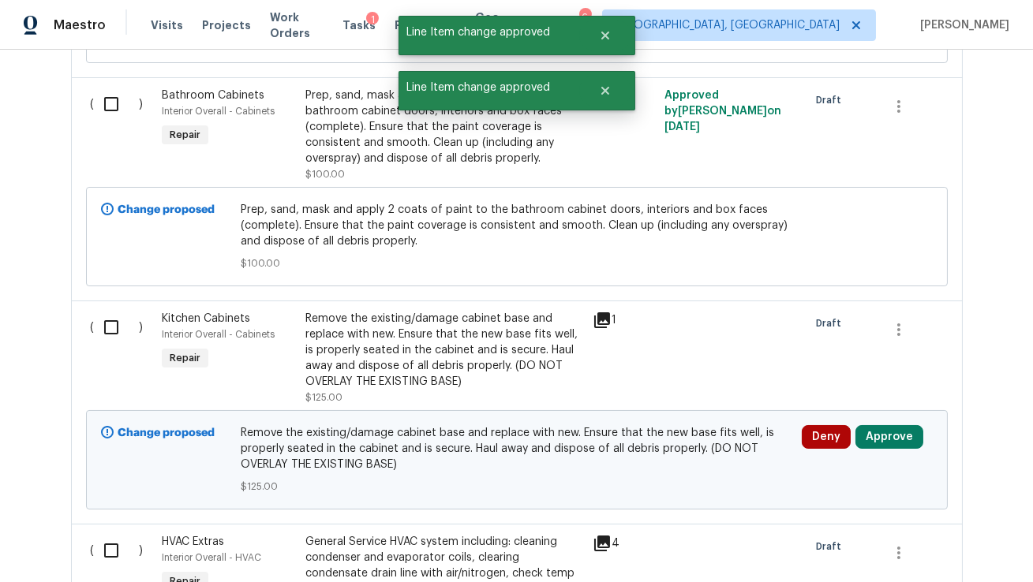
scroll to position [2451, 0]
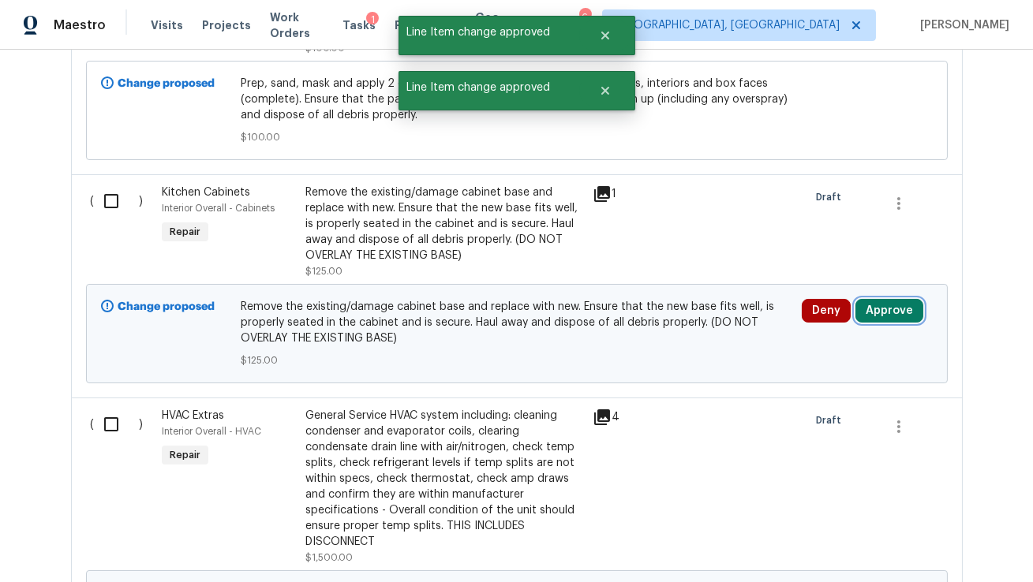
click at [897, 318] on button "Approve" at bounding box center [889, 311] width 68 height 24
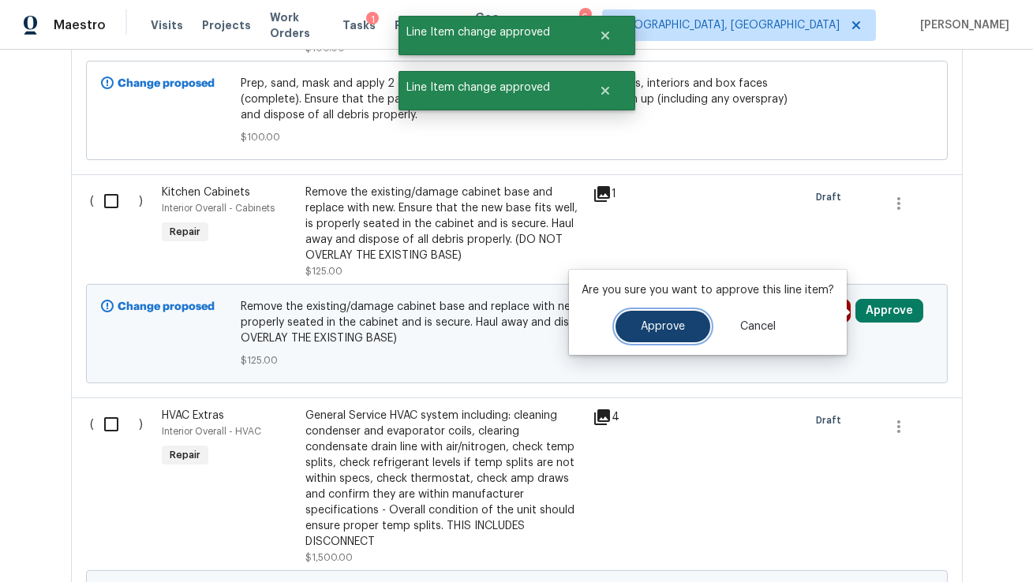
click at [690, 328] on button "Approve" at bounding box center [662, 327] width 95 height 32
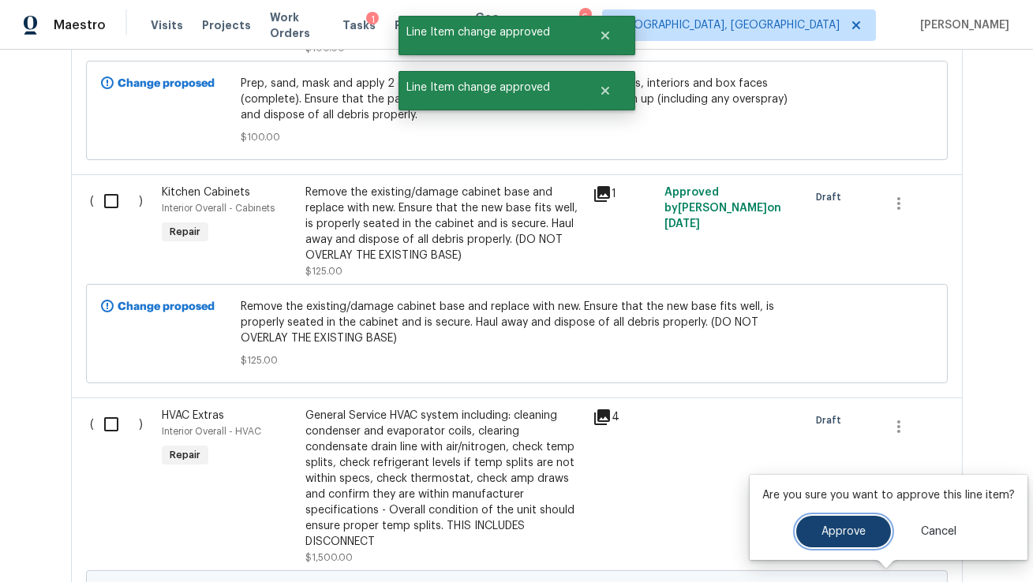
click at [835, 527] on span "Approve" at bounding box center [843, 532] width 44 height 12
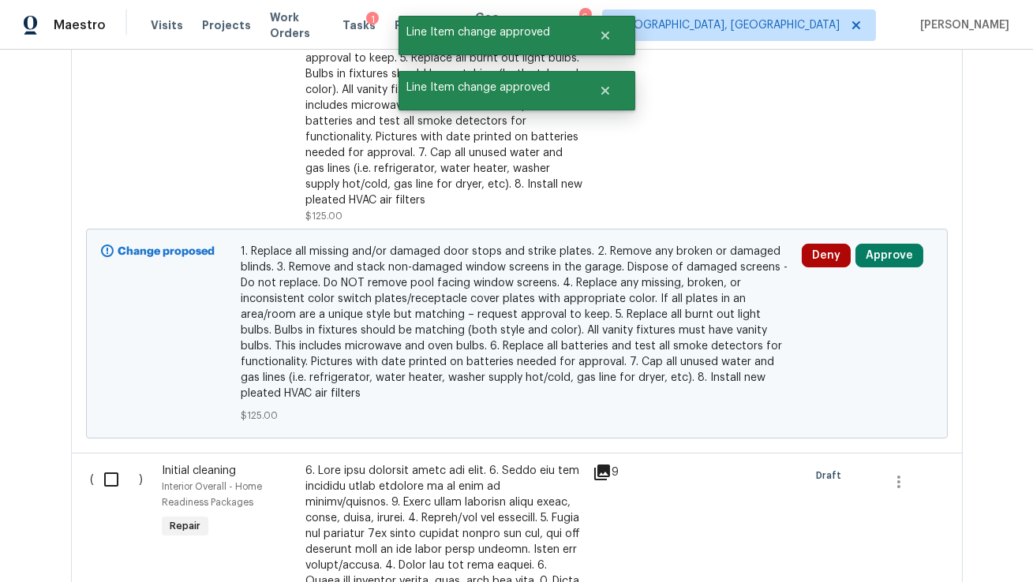
scroll to position [3317, 0]
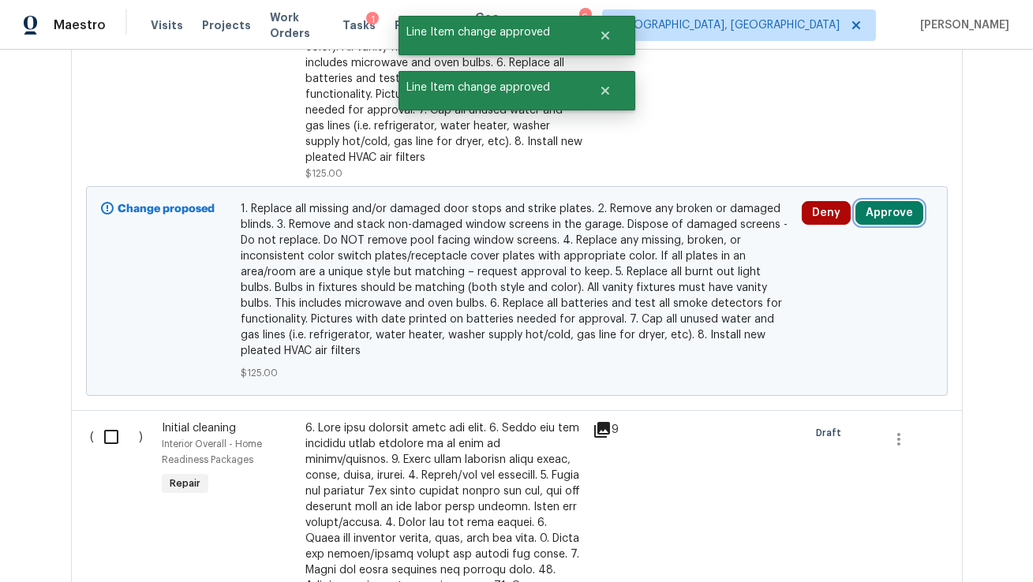
click at [886, 205] on button "Approve" at bounding box center [889, 213] width 68 height 24
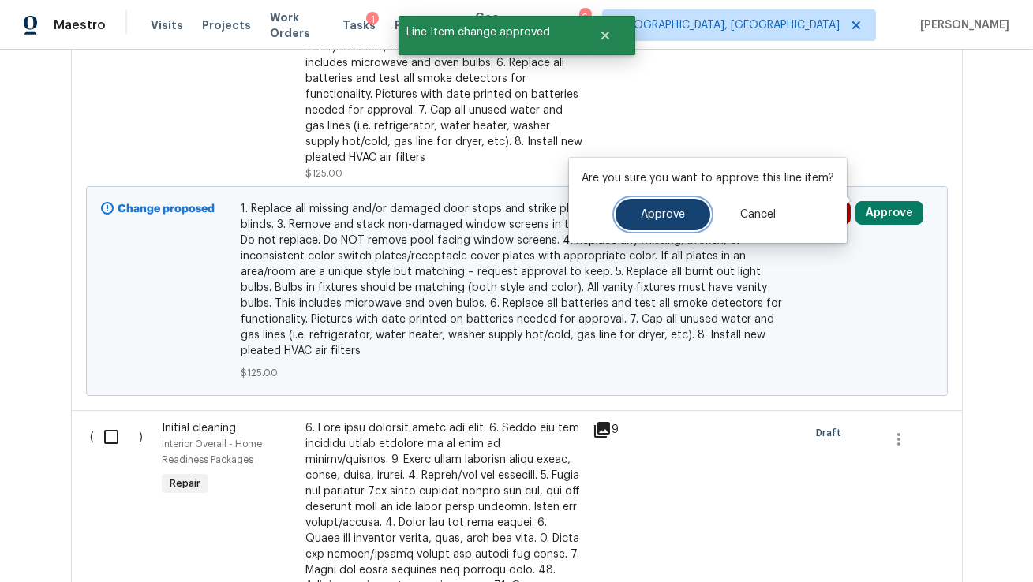
click at [664, 224] on button "Approve" at bounding box center [662, 215] width 95 height 32
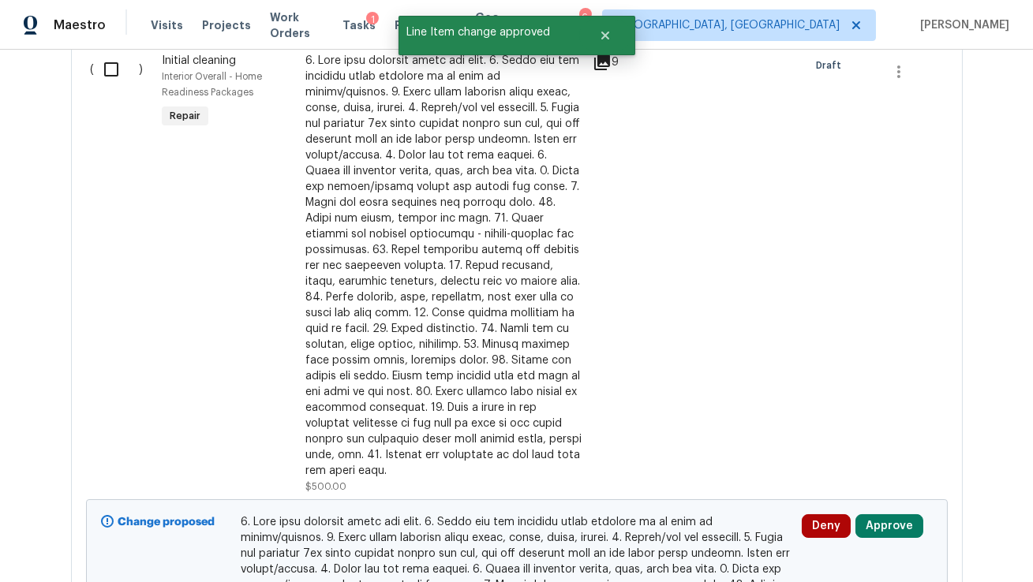
scroll to position [3721, 0]
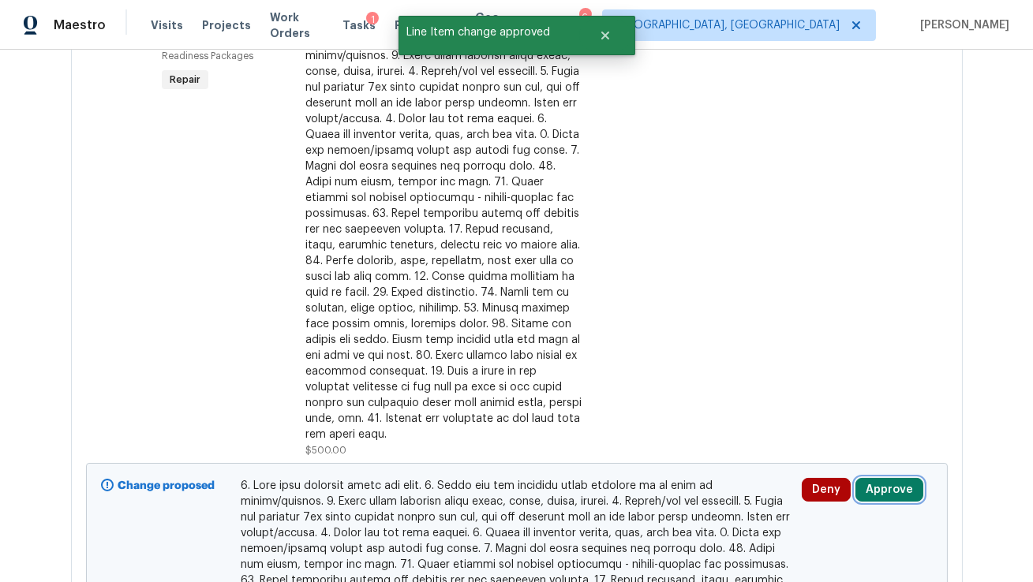
click at [889, 478] on button "Approve" at bounding box center [889, 490] width 68 height 24
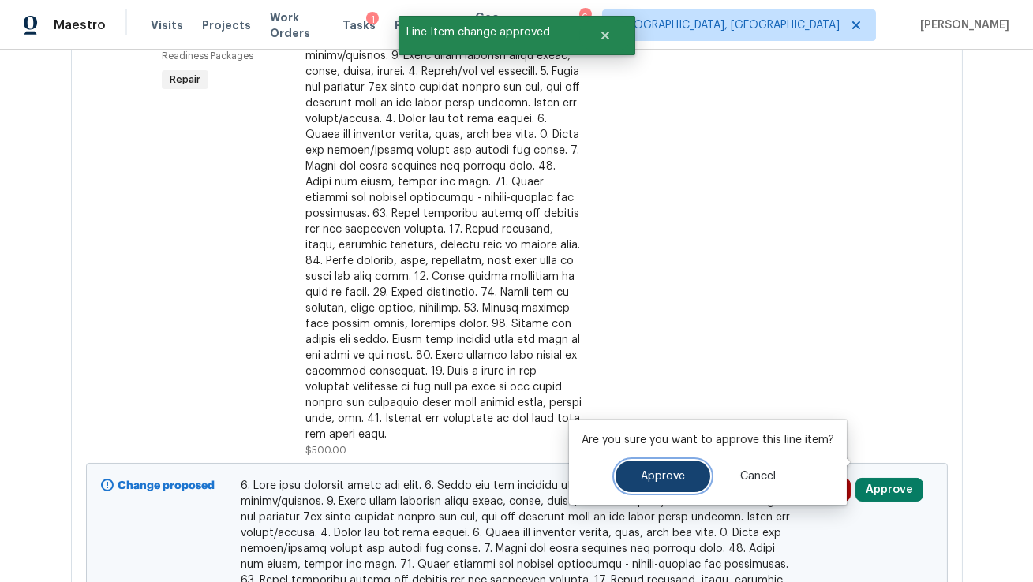
click at [664, 488] on button "Approve" at bounding box center [662, 477] width 95 height 32
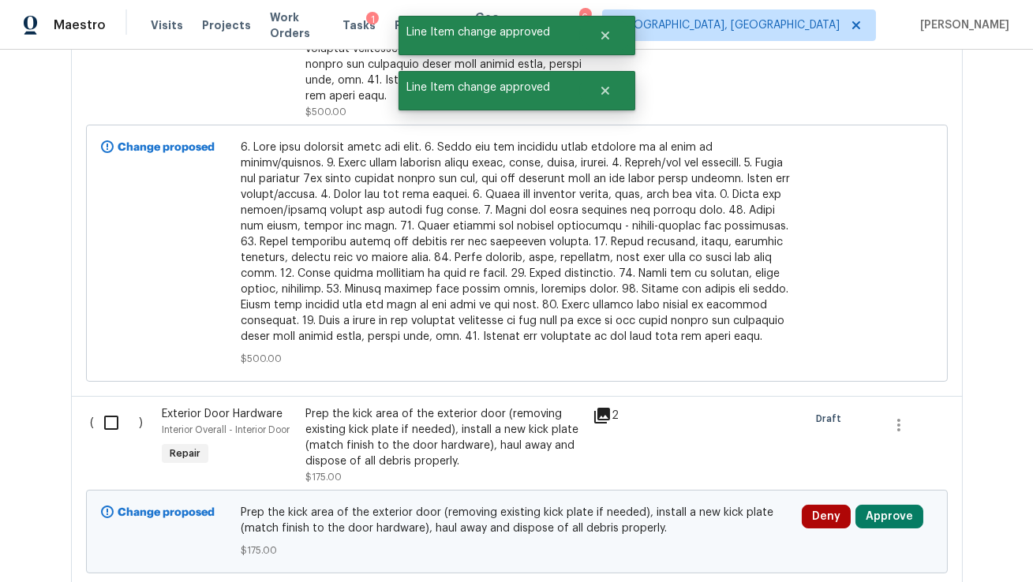
scroll to position [4232, 0]
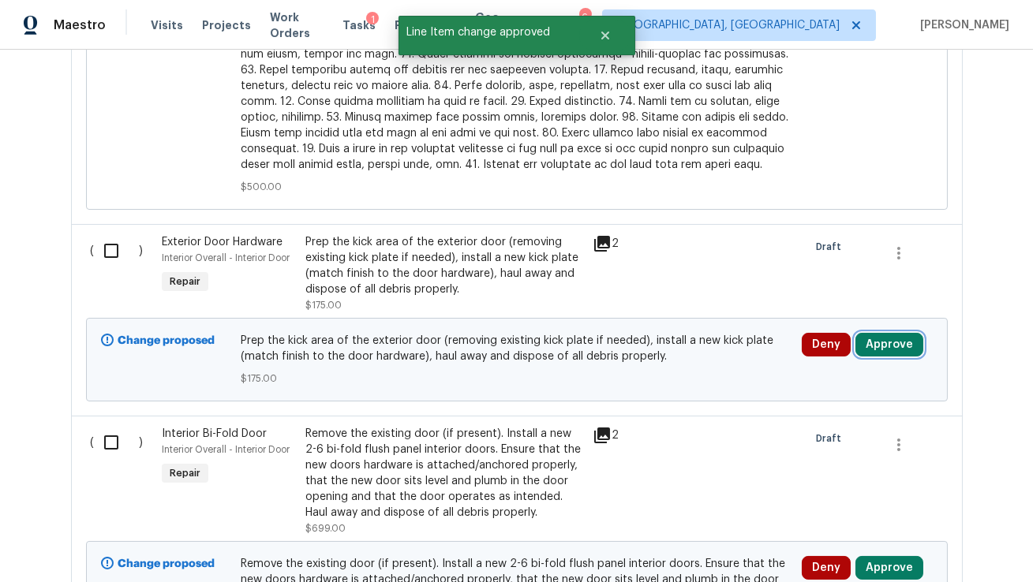
click at [898, 333] on button "Approve" at bounding box center [889, 345] width 68 height 24
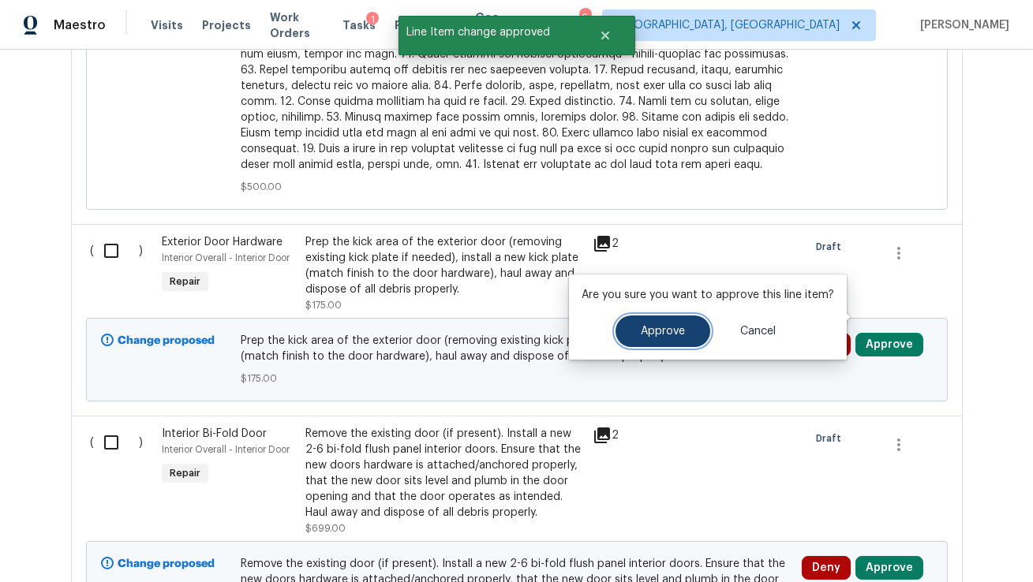
click at [665, 335] on span "Approve" at bounding box center [663, 332] width 44 height 12
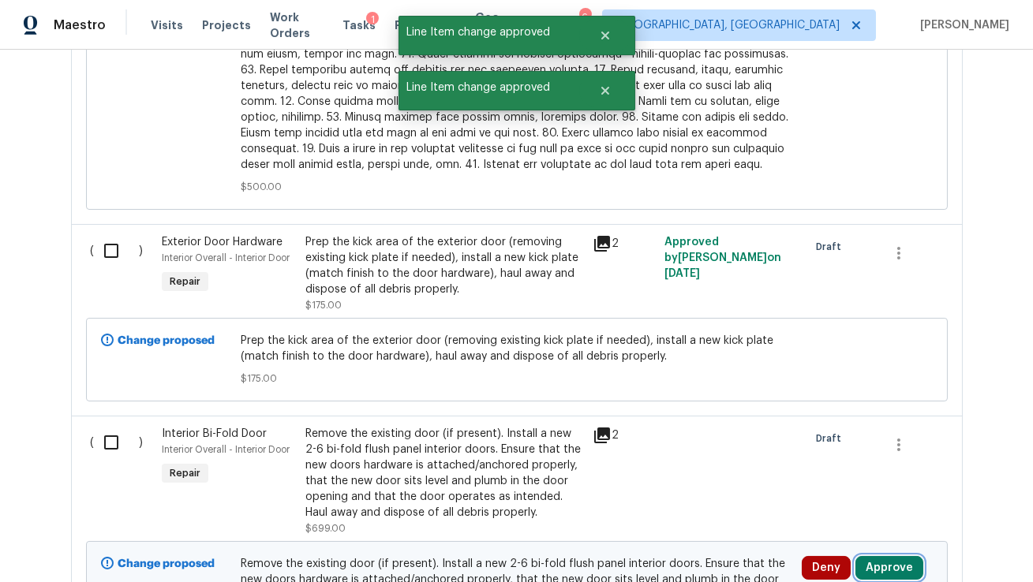
click at [906, 556] on button "Approve" at bounding box center [889, 568] width 68 height 24
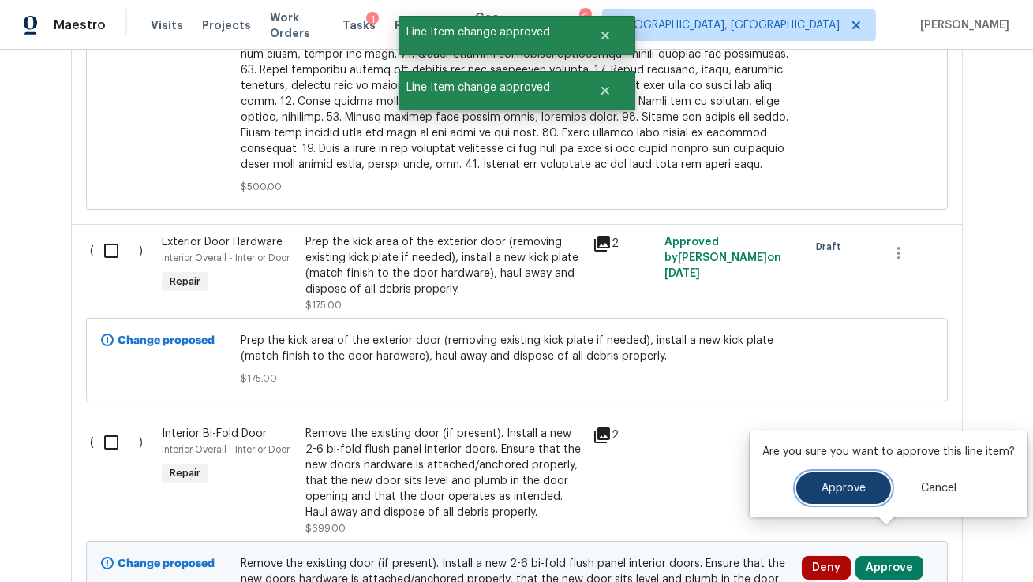
click at [854, 499] on button "Approve" at bounding box center [843, 489] width 95 height 32
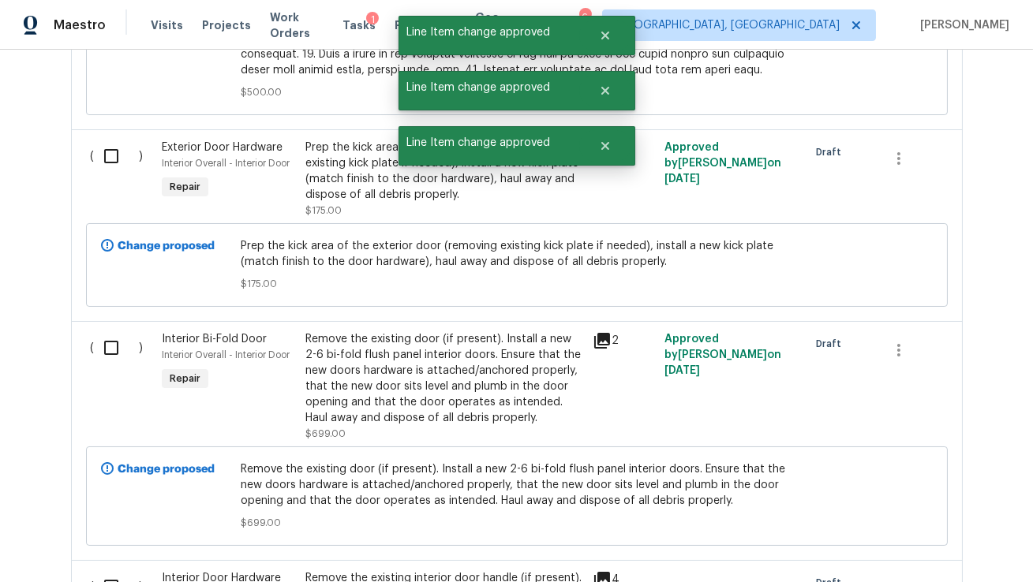
scroll to position [4600, 0]
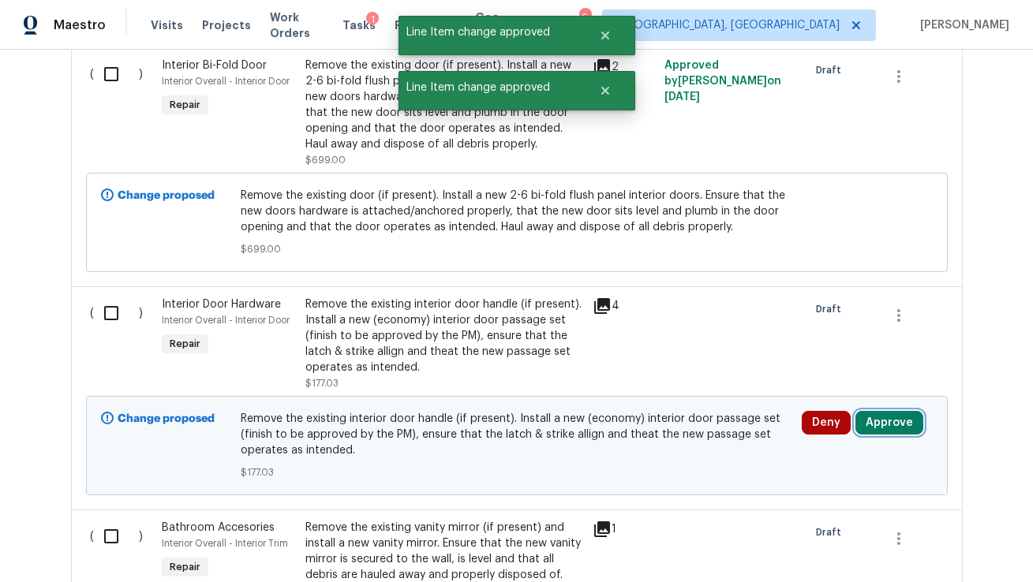
click at [886, 411] on button "Approve" at bounding box center [889, 423] width 68 height 24
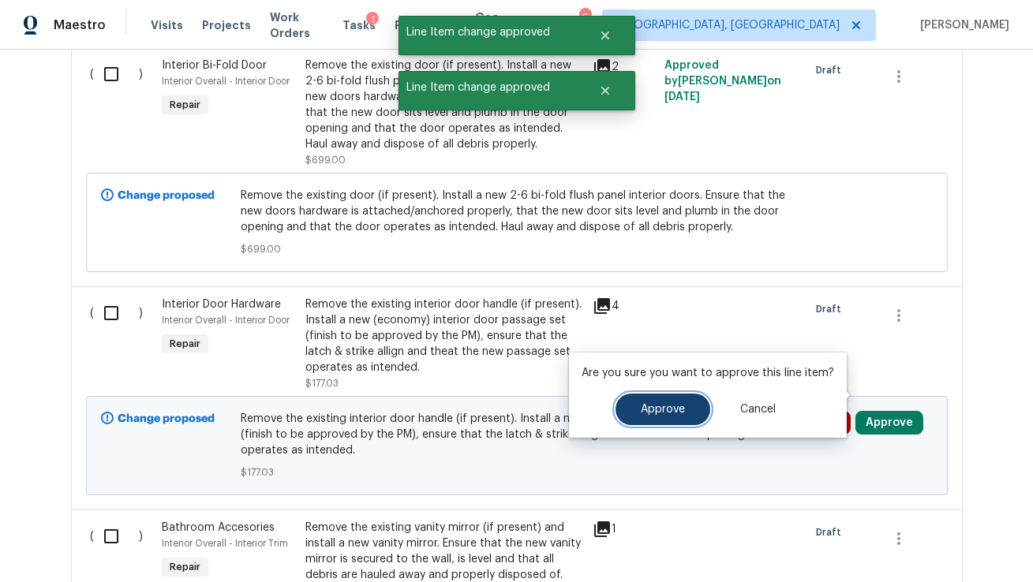
click at [650, 402] on button "Approve" at bounding box center [662, 410] width 95 height 32
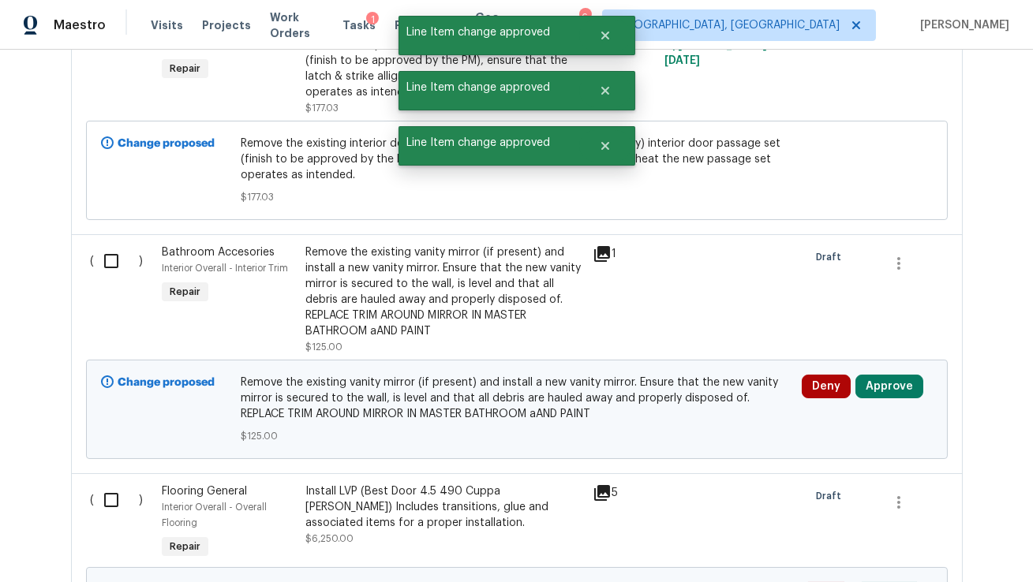
scroll to position [4915, 0]
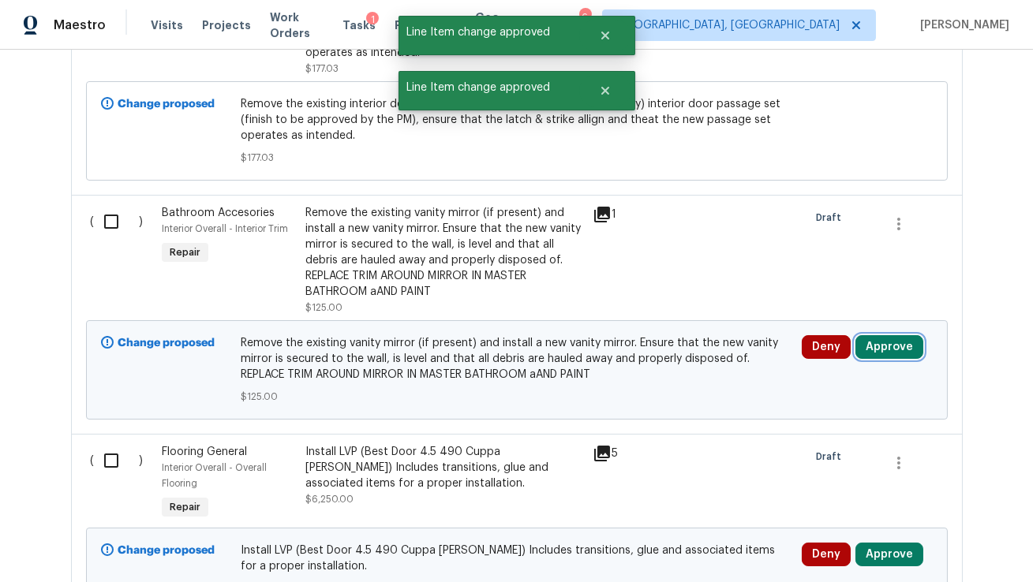
click at [885, 335] on button "Approve" at bounding box center [889, 347] width 68 height 24
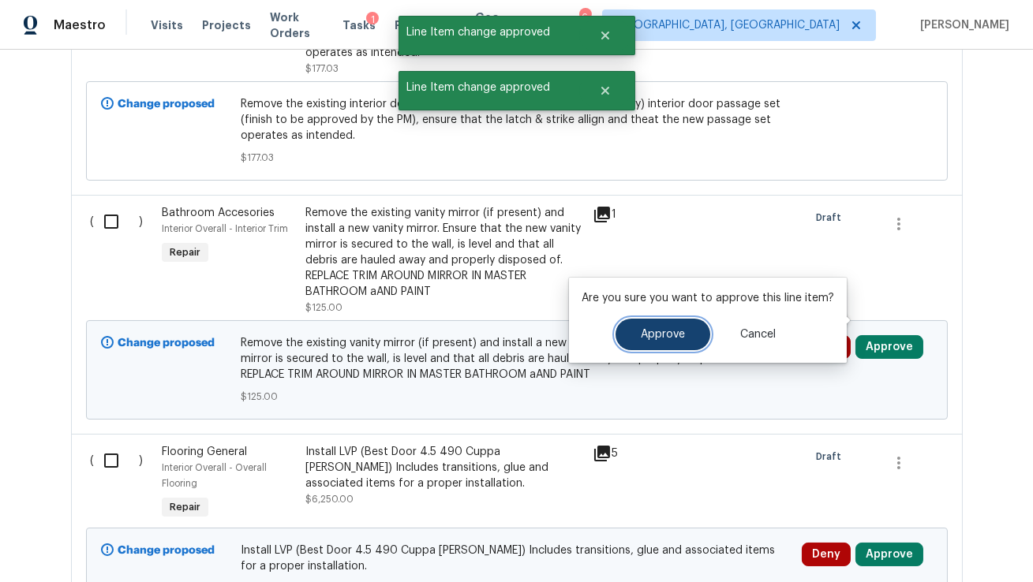
click at [645, 332] on span "Approve" at bounding box center [663, 335] width 44 height 12
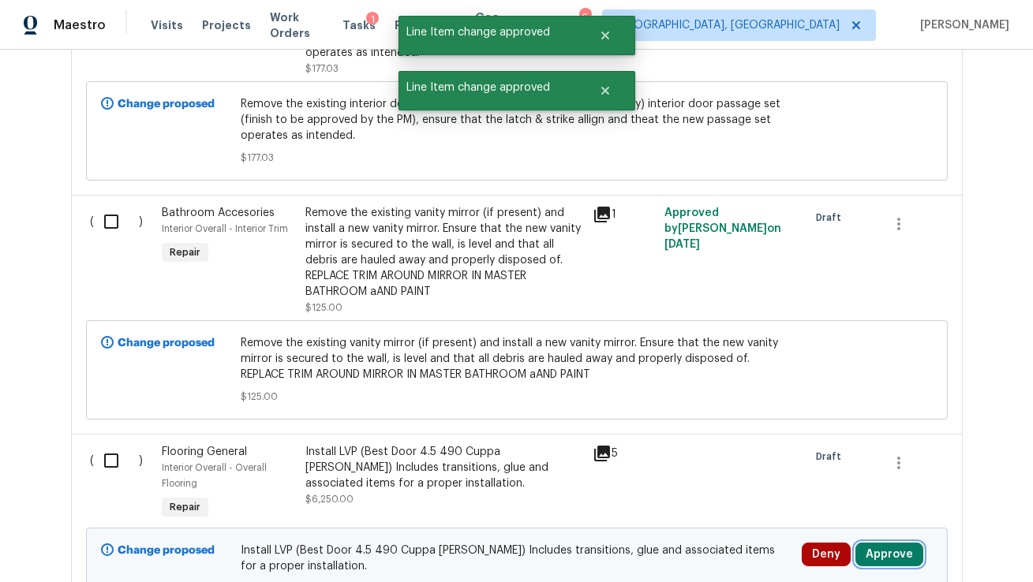
click at [890, 543] on button "Approve" at bounding box center [889, 555] width 68 height 24
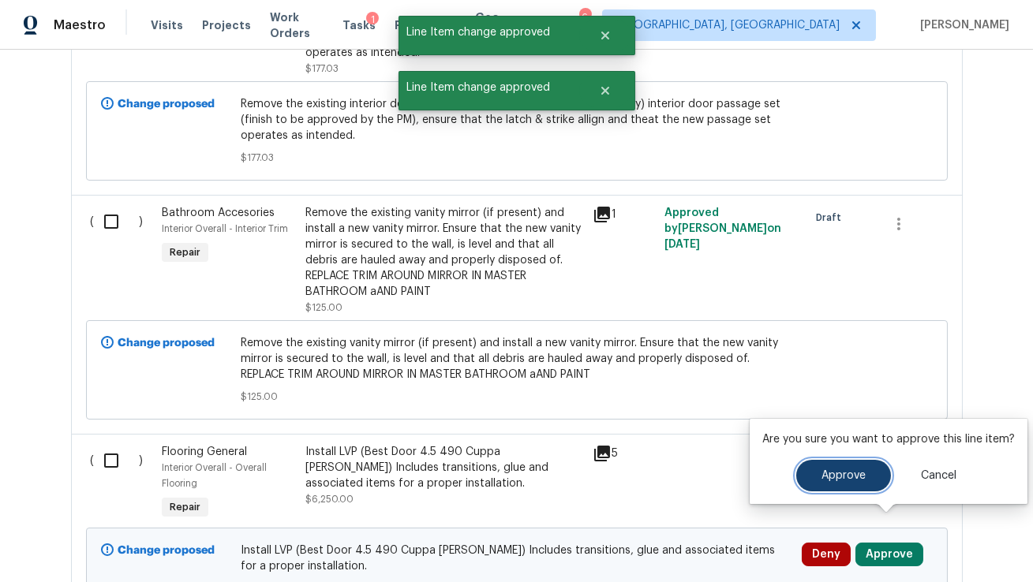
click at [815, 476] on button "Approve" at bounding box center [843, 476] width 95 height 32
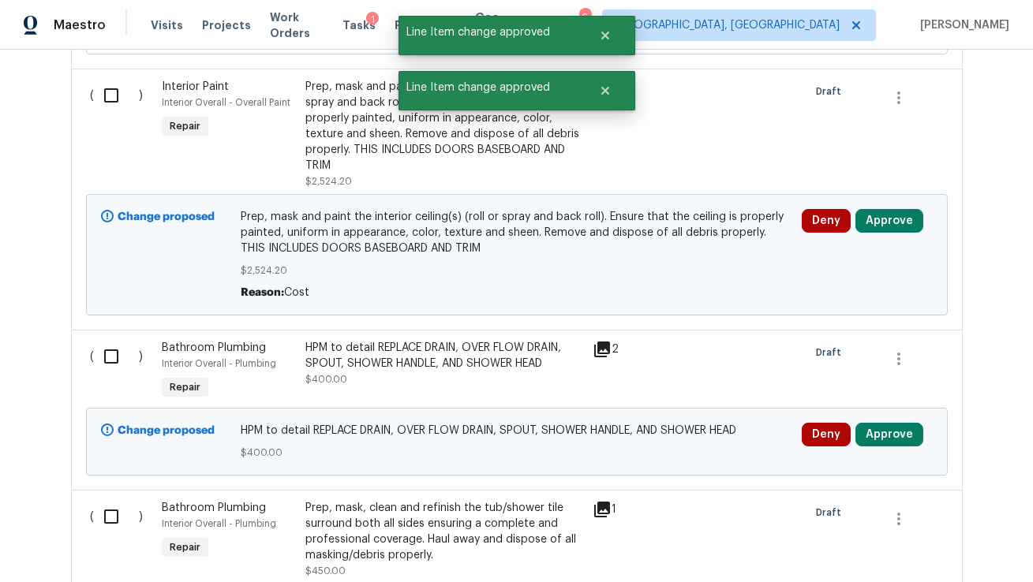
scroll to position [5495, 0]
click at [890, 208] on button "Approve" at bounding box center [889, 220] width 68 height 24
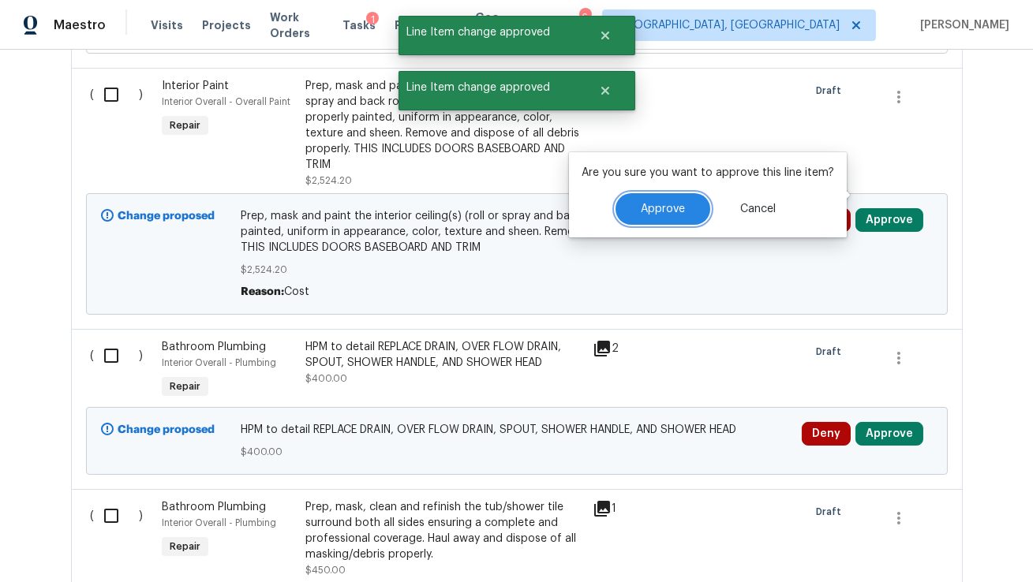
click at [672, 209] on span "Approve" at bounding box center [663, 210] width 44 height 12
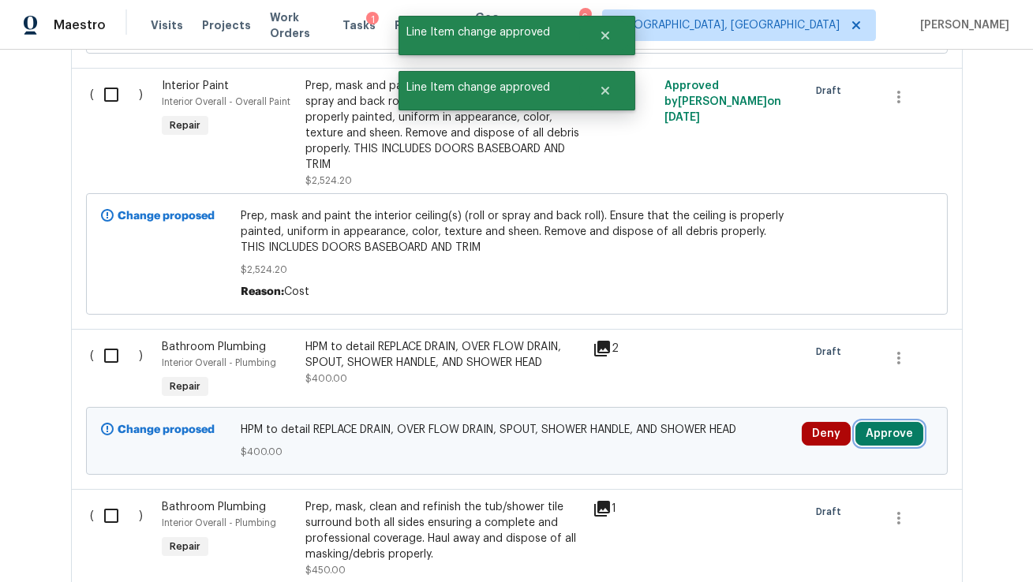
click at [896, 422] on button "Approve" at bounding box center [889, 434] width 68 height 24
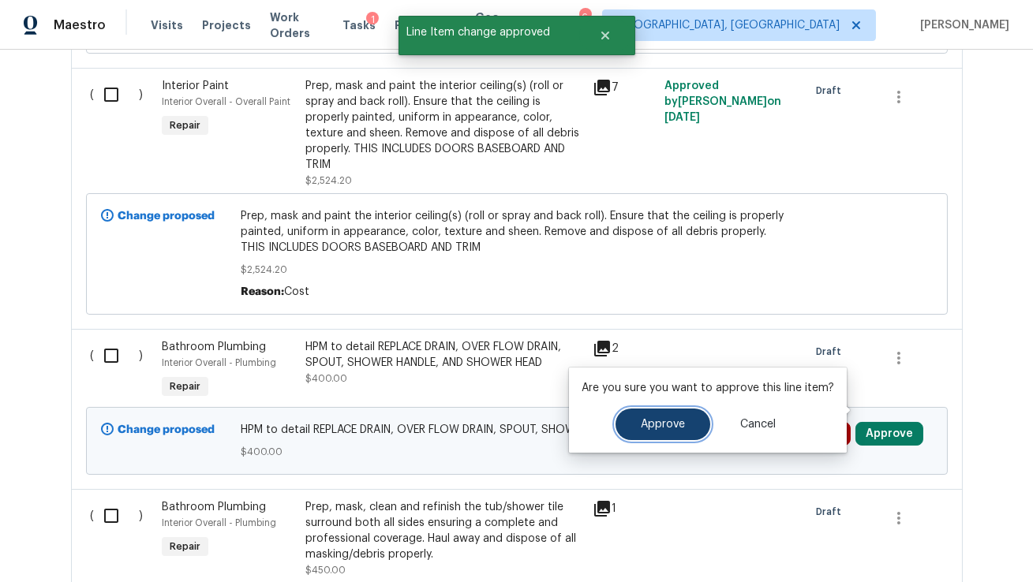
click at [665, 417] on button "Approve" at bounding box center [662, 425] width 95 height 32
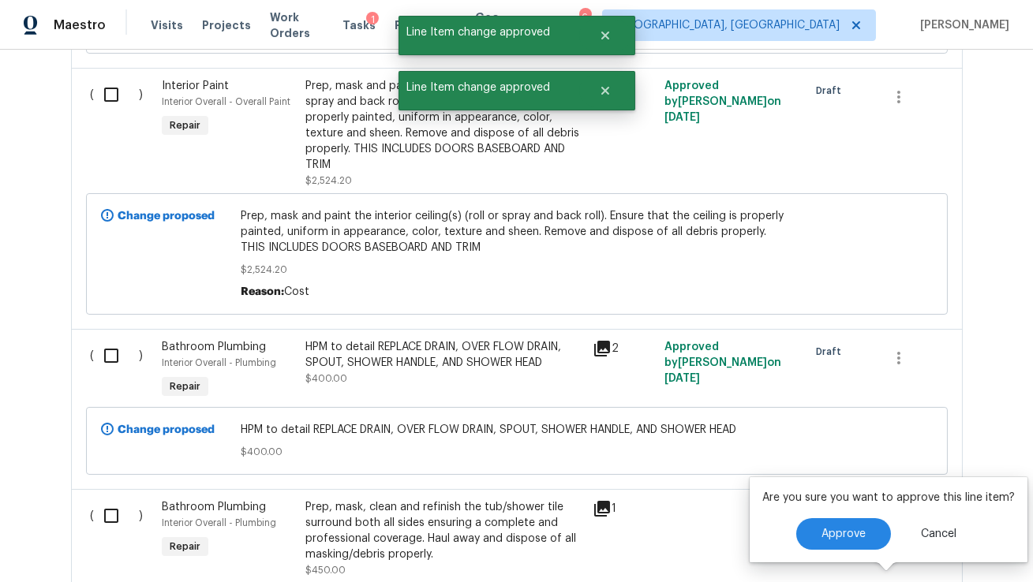
click at [788, 529] on div "Approve Cancel" at bounding box center [888, 534] width 253 height 32
click at [811, 531] on button "Approve" at bounding box center [843, 534] width 95 height 32
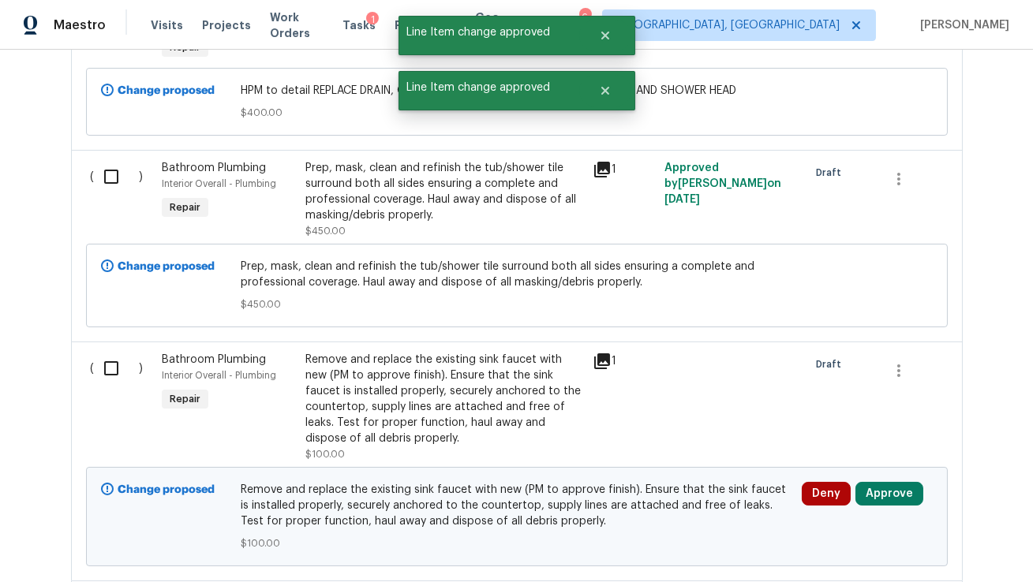
scroll to position [5982, 0]
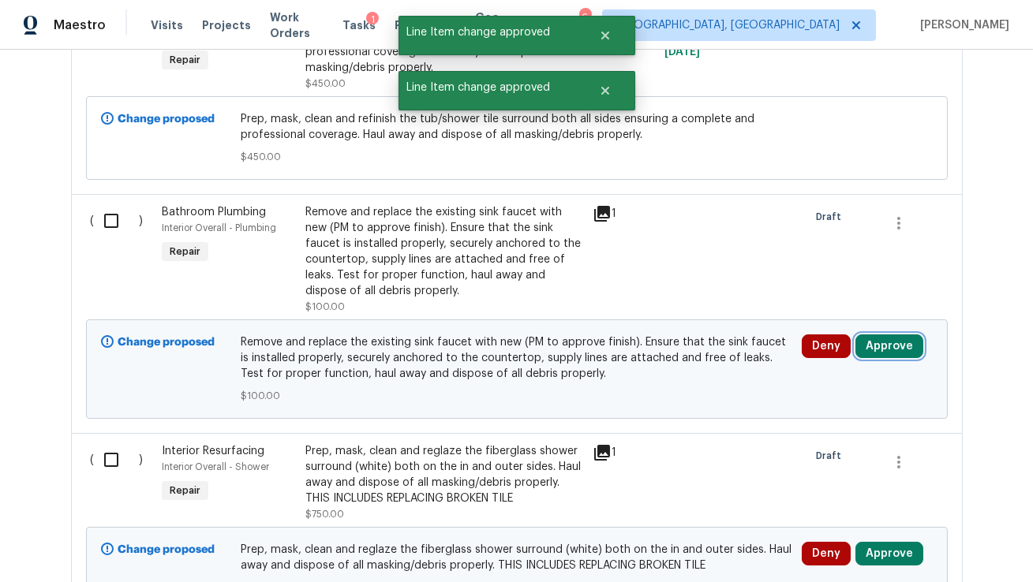
click at [901, 335] on button "Approve" at bounding box center [889, 347] width 68 height 24
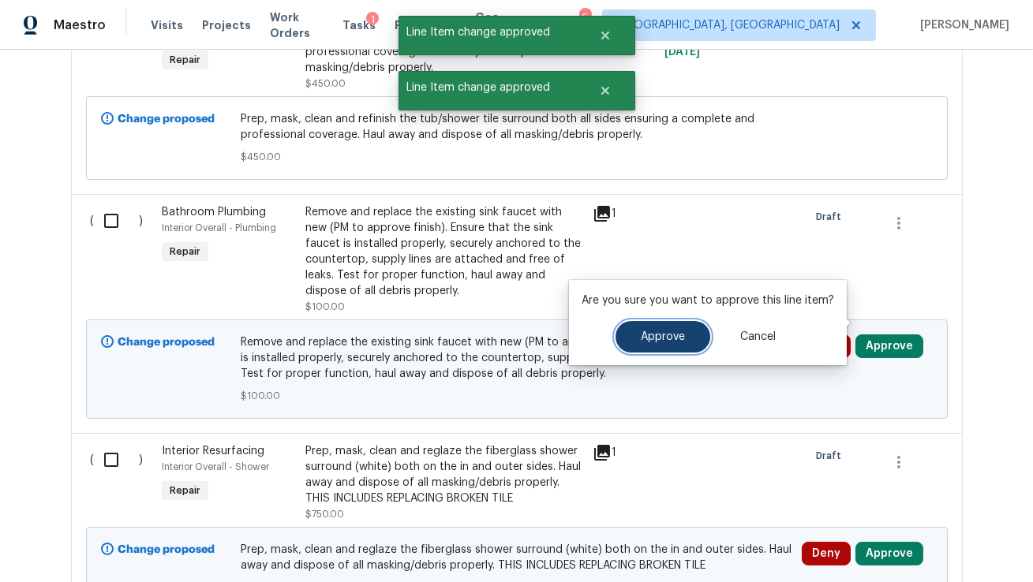
click at [686, 342] on button "Approve" at bounding box center [662, 337] width 95 height 32
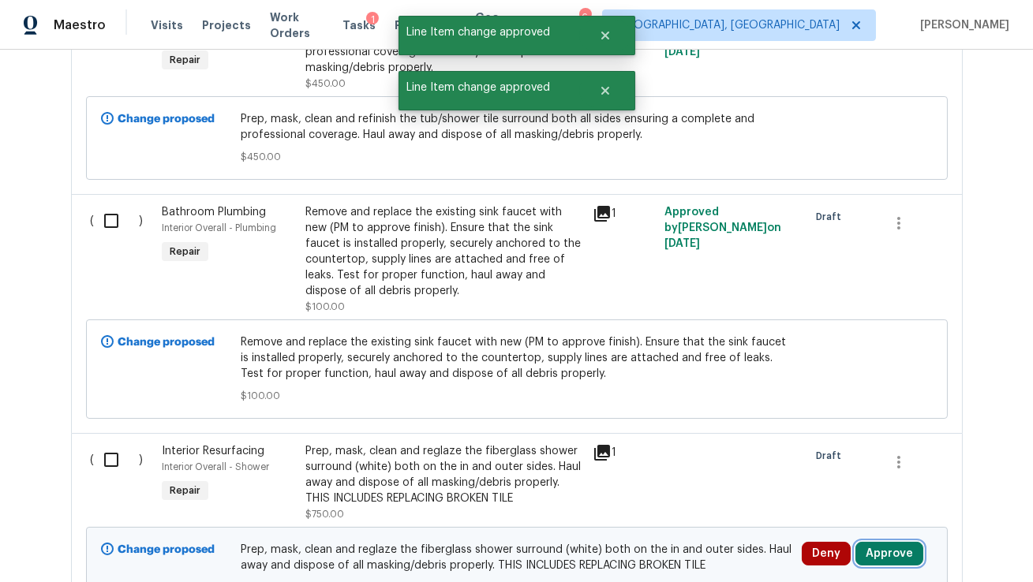
drag, startPoint x: 885, startPoint y: 531, endPoint x: 877, endPoint y: 530, distance: 7.9
click at [885, 542] on button "Approve" at bounding box center [889, 554] width 68 height 24
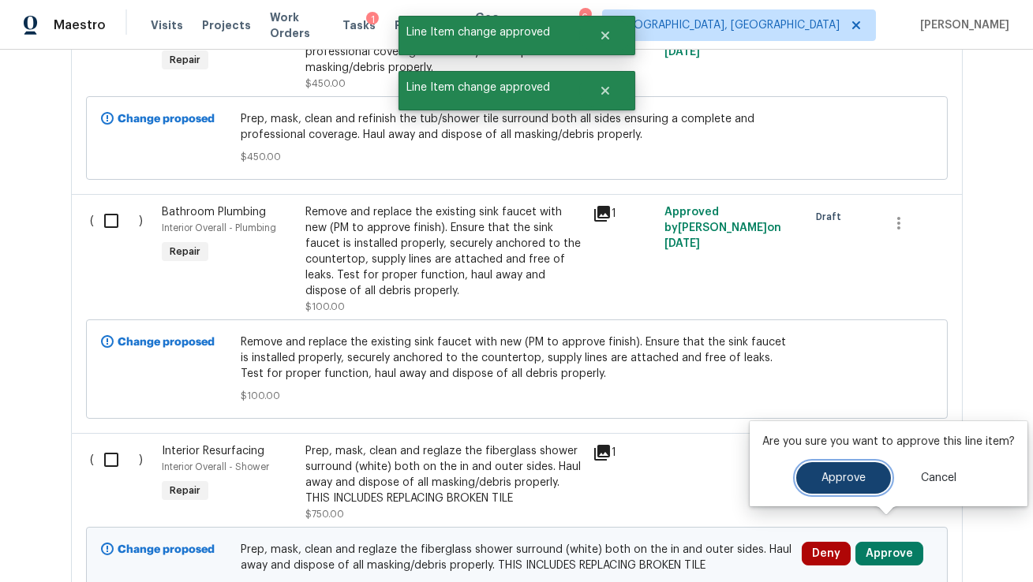
click at [823, 482] on span "Approve" at bounding box center [843, 479] width 44 height 12
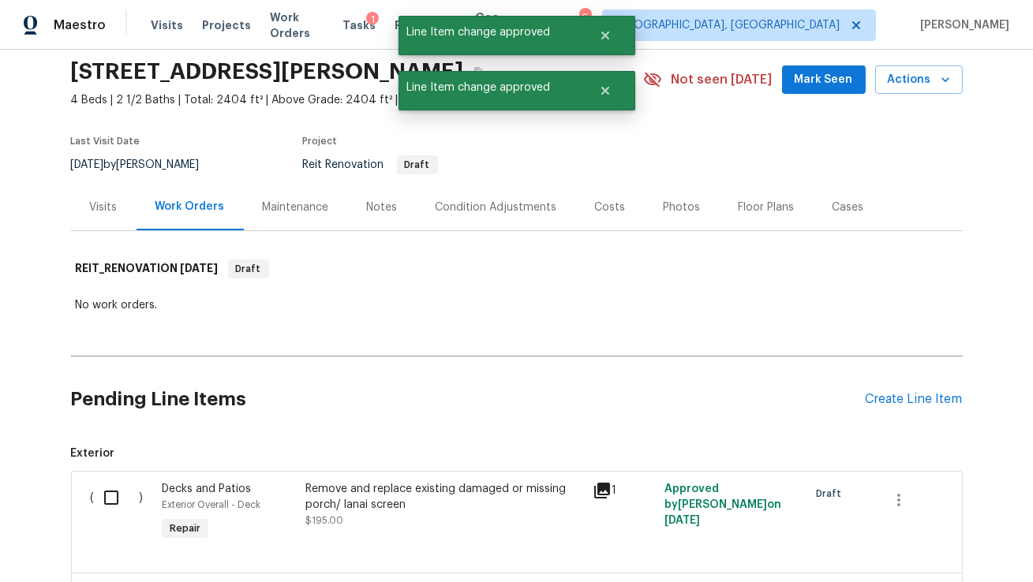
scroll to position [0, 0]
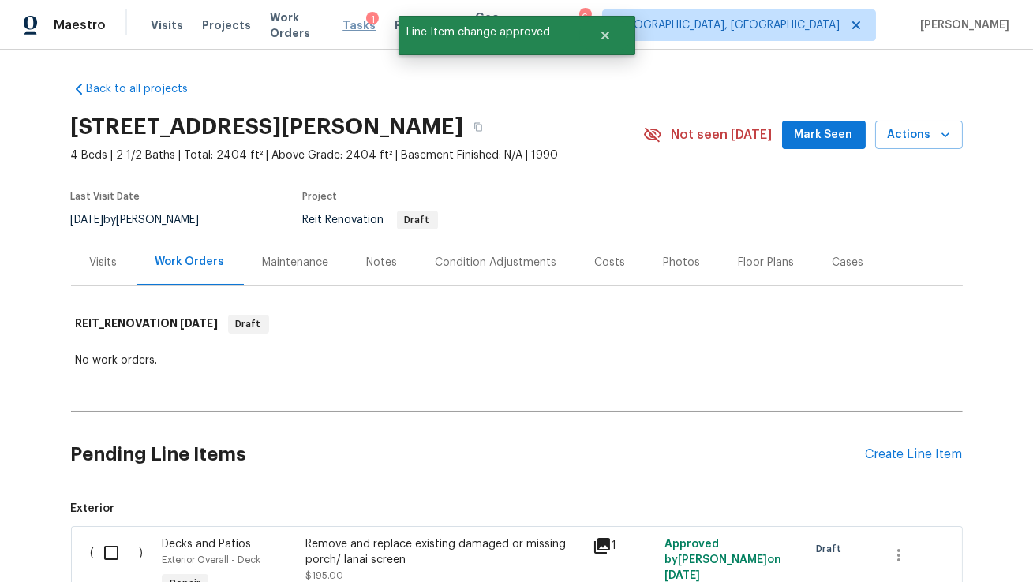
click at [351, 25] on span "Tasks" at bounding box center [358, 25] width 33 height 11
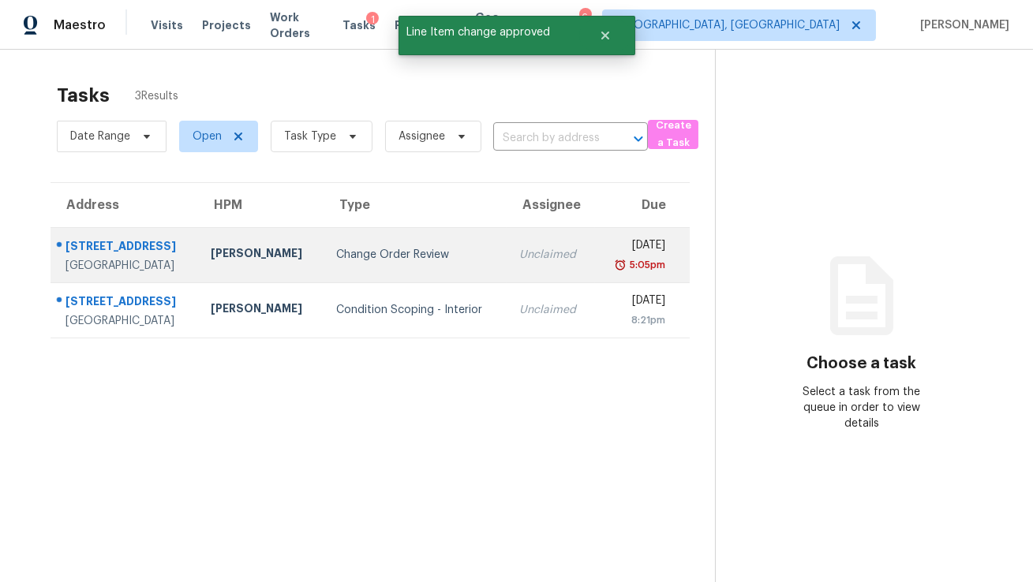
click at [281, 253] on div "[PERSON_NAME]" at bounding box center [261, 255] width 100 height 20
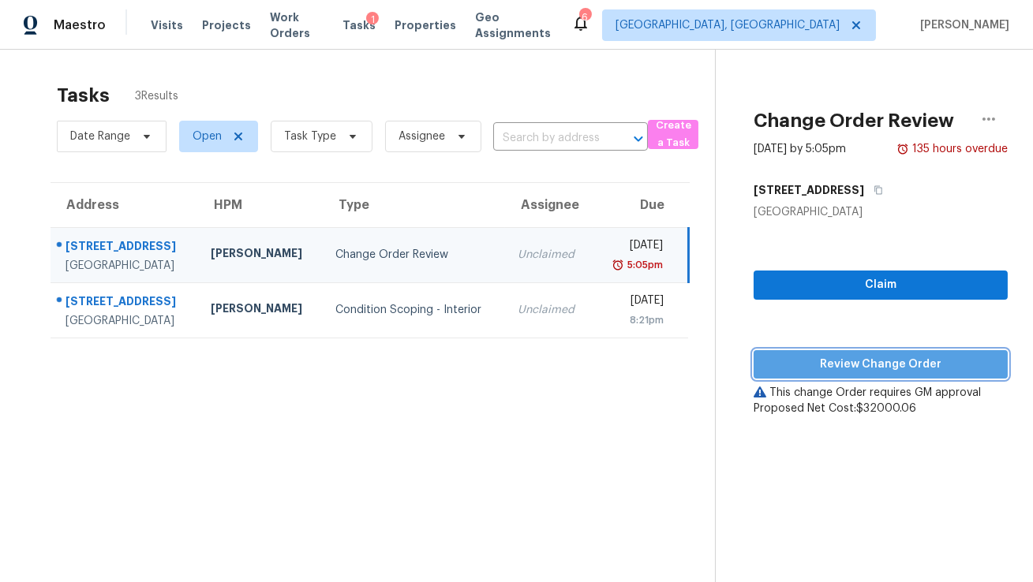
click at [906, 370] on span "Review Change Order" at bounding box center [880, 365] width 229 height 20
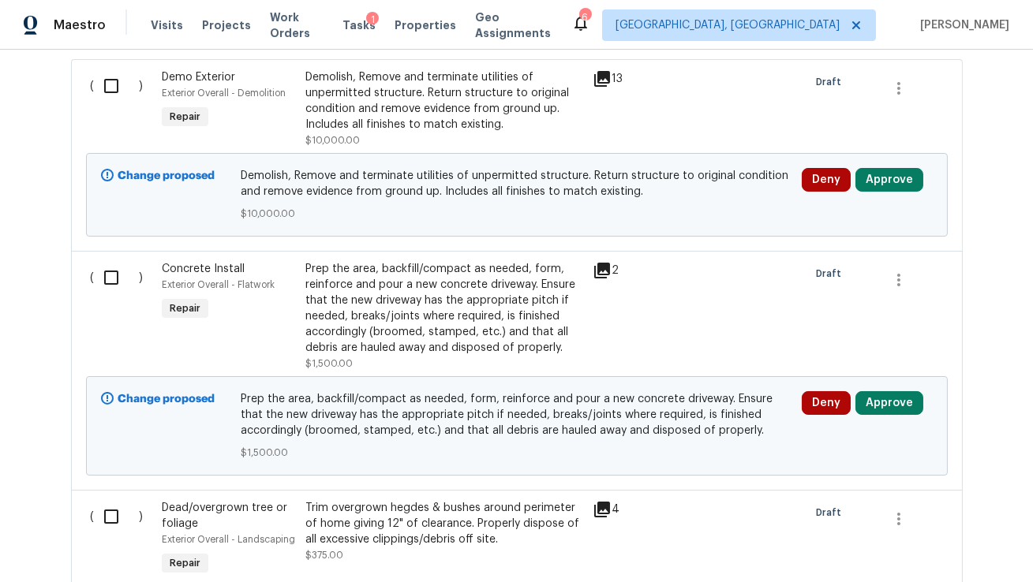
scroll to position [519, 0]
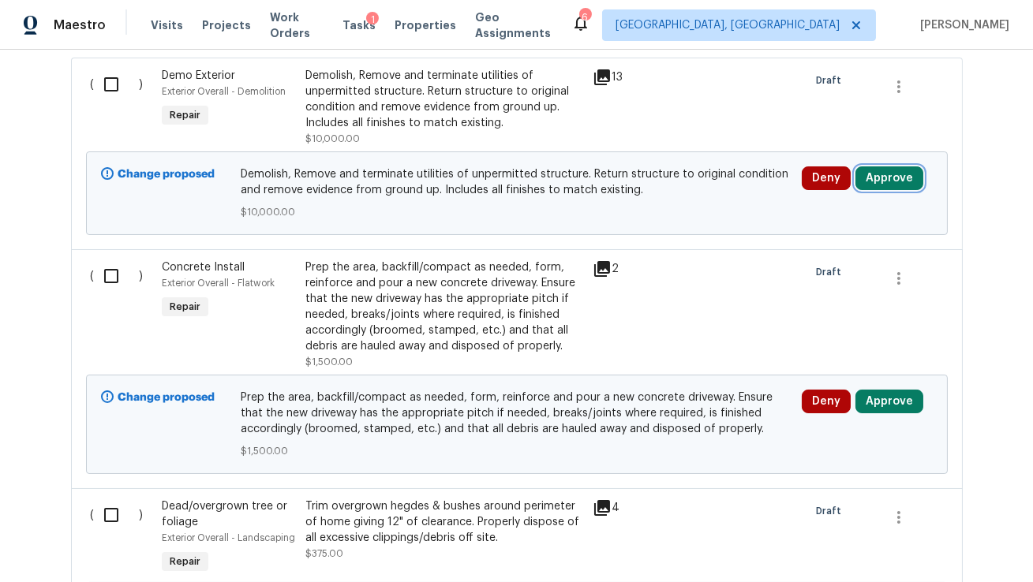
click at [896, 171] on button "Approve" at bounding box center [889, 178] width 68 height 24
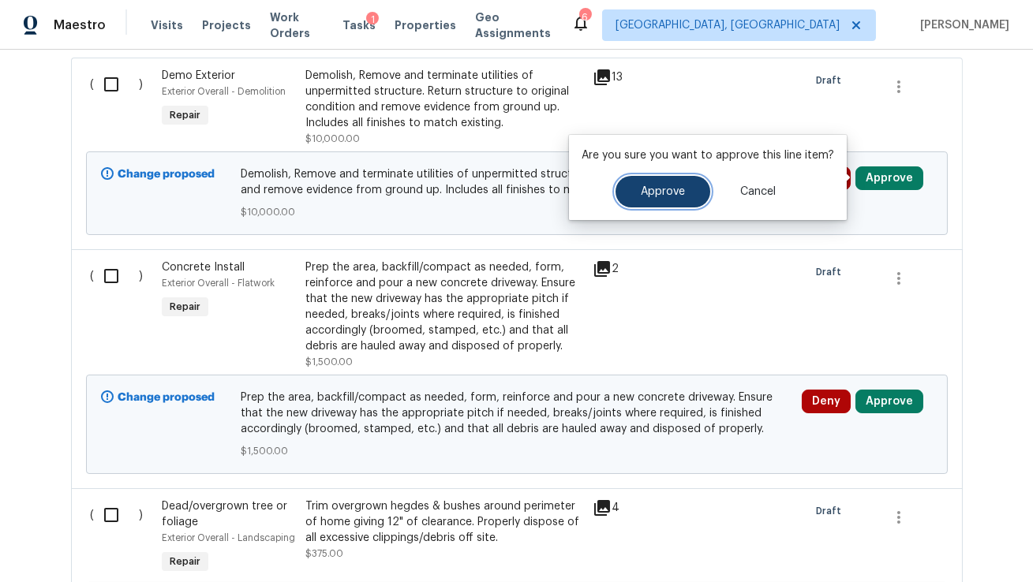
click at [633, 178] on button "Approve" at bounding box center [662, 192] width 95 height 32
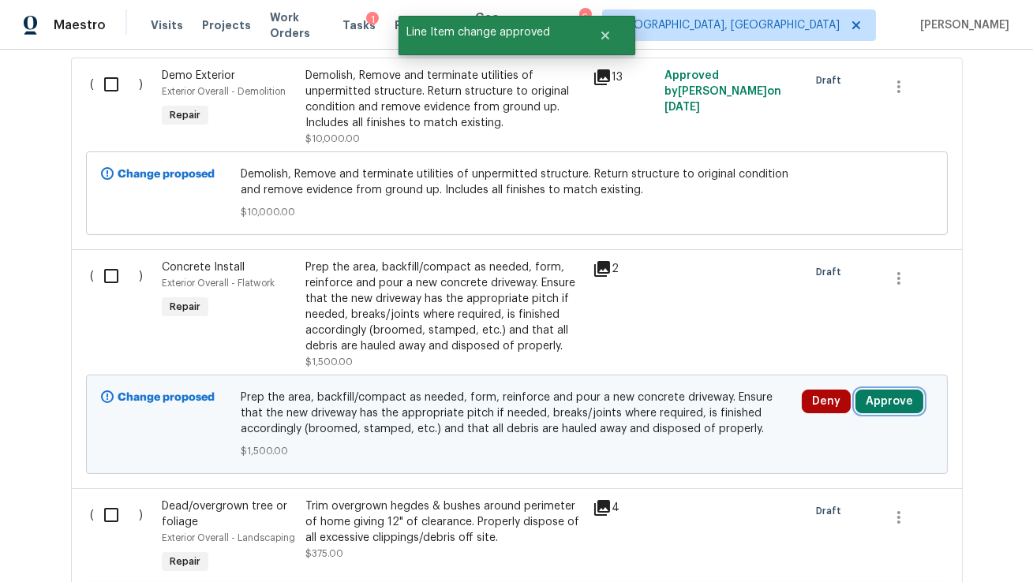
click at [881, 402] on button "Approve" at bounding box center [889, 402] width 68 height 24
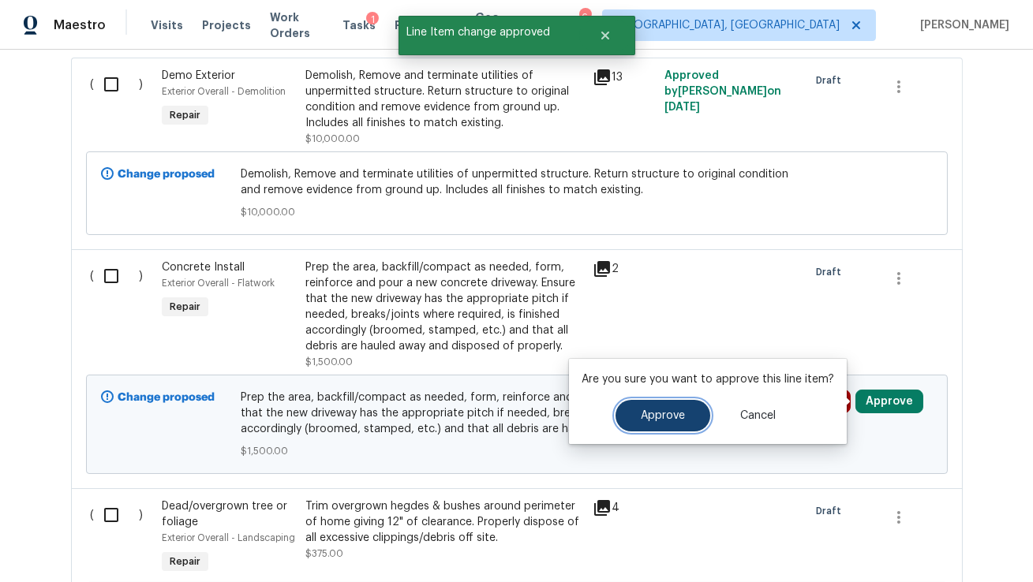
click at [653, 414] on span "Approve" at bounding box center [663, 416] width 44 height 12
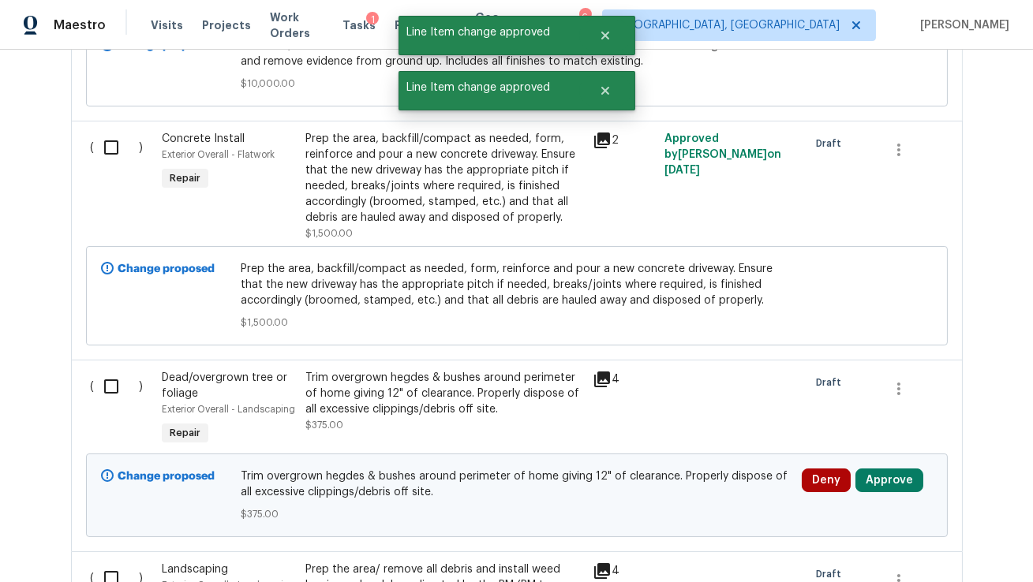
scroll to position [709, 0]
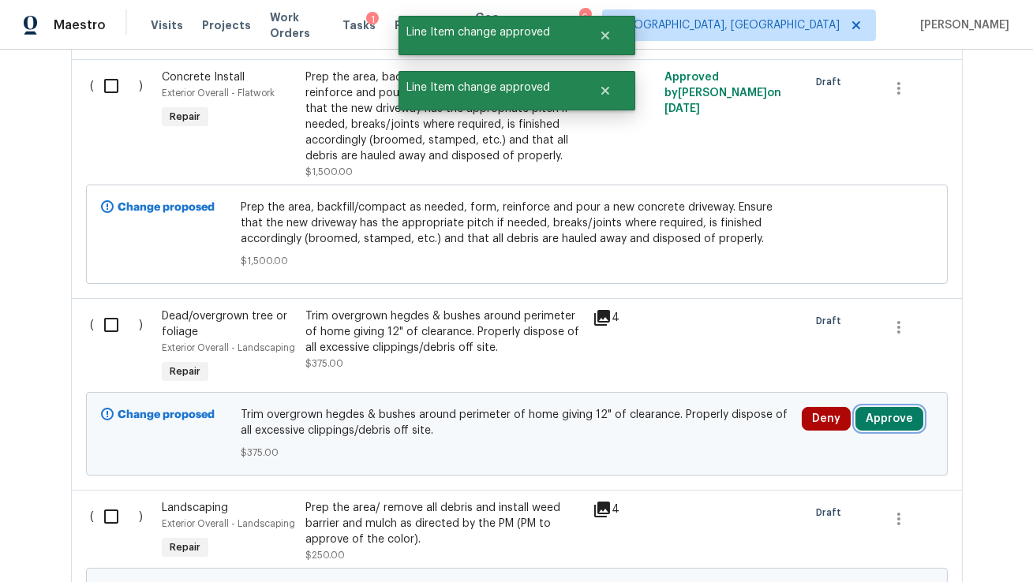
click at [874, 427] on button "Approve" at bounding box center [889, 419] width 68 height 24
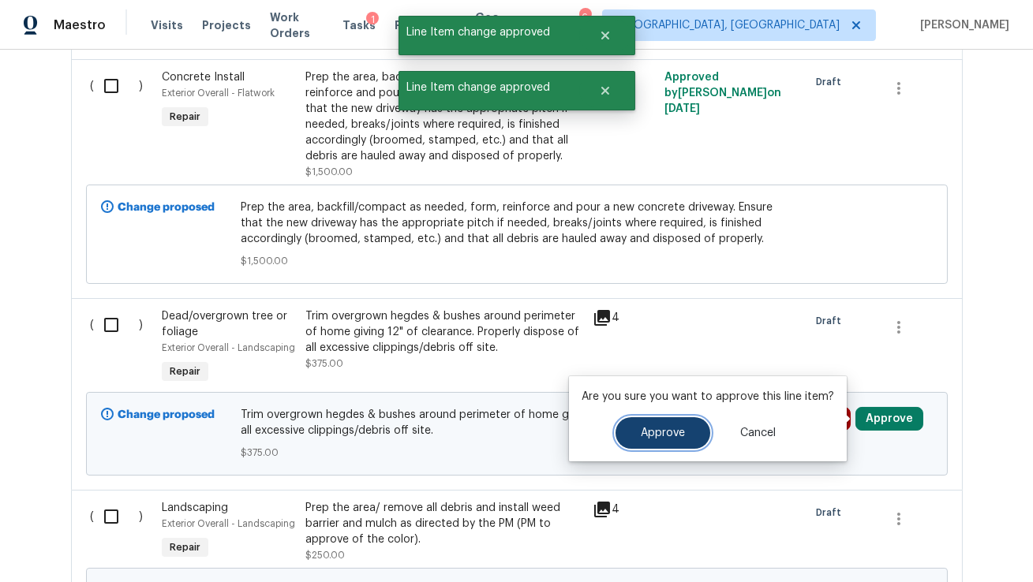
click at [642, 432] on span "Approve" at bounding box center [663, 434] width 44 height 12
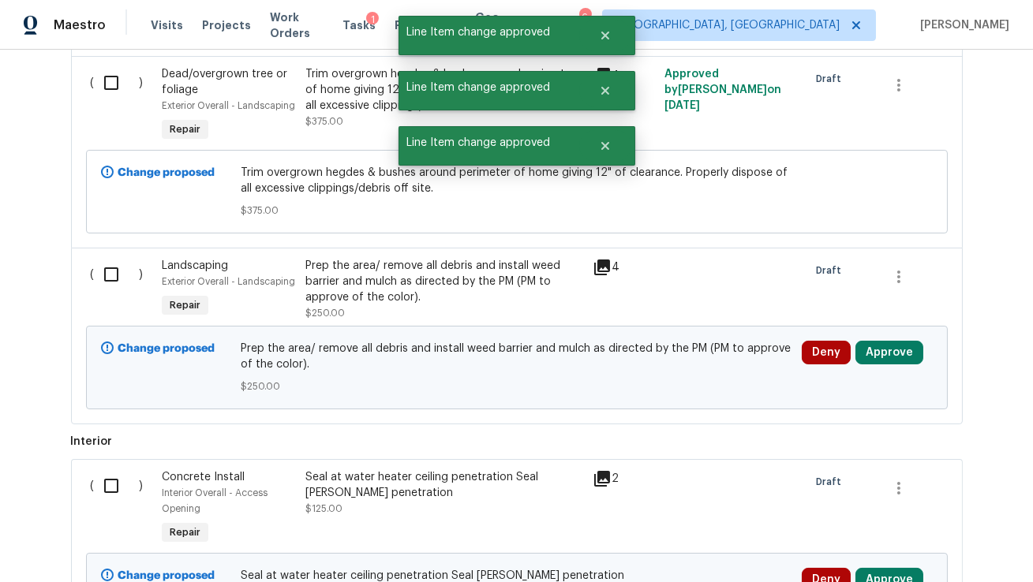
scroll to position [1037, 0]
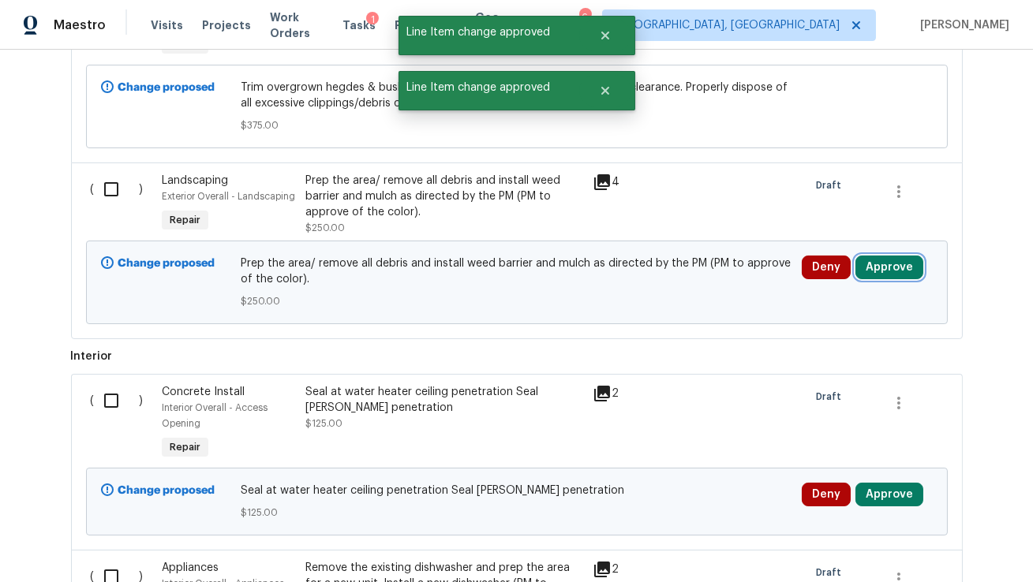
click at [876, 267] on button "Approve" at bounding box center [889, 268] width 68 height 24
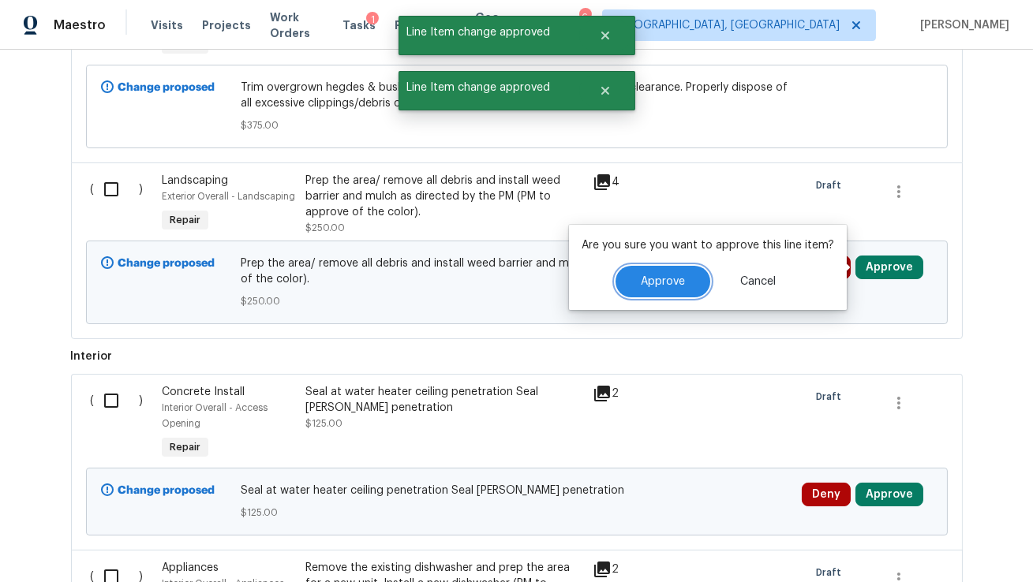
drag, startPoint x: 673, startPoint y: 280, endPoint x: 698, endPoint y: 280, distance: 24.5
click at [673, 280] on span "Approve" at bounding box center [663, 282] width 44 height 12
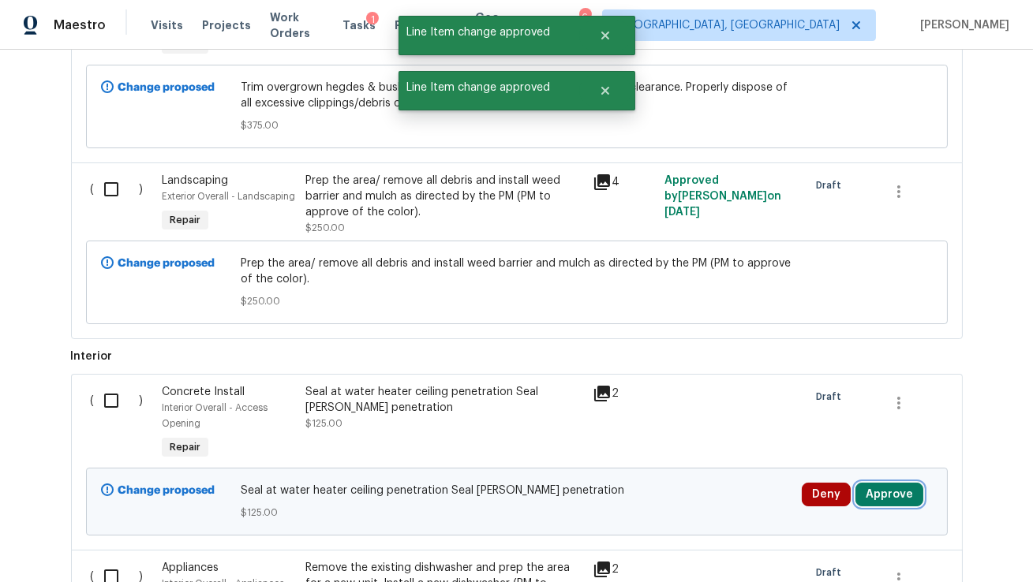
click at [879, 492] on button "Approve" at bounding box center [889, 495] width 68 height 24
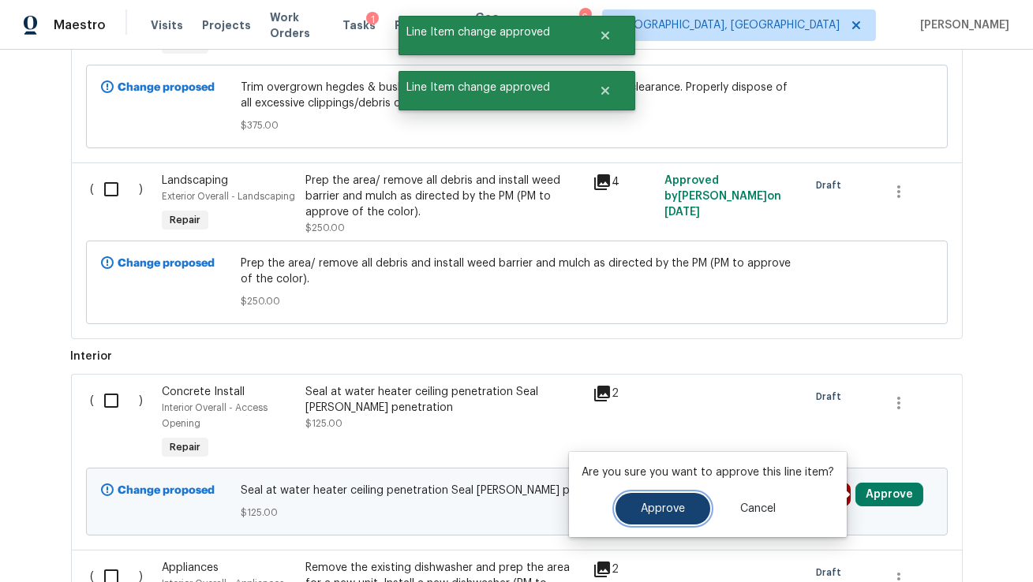
click at [657, 505] on span "Approve" at bounding box center [663, 509] width 44 height 12
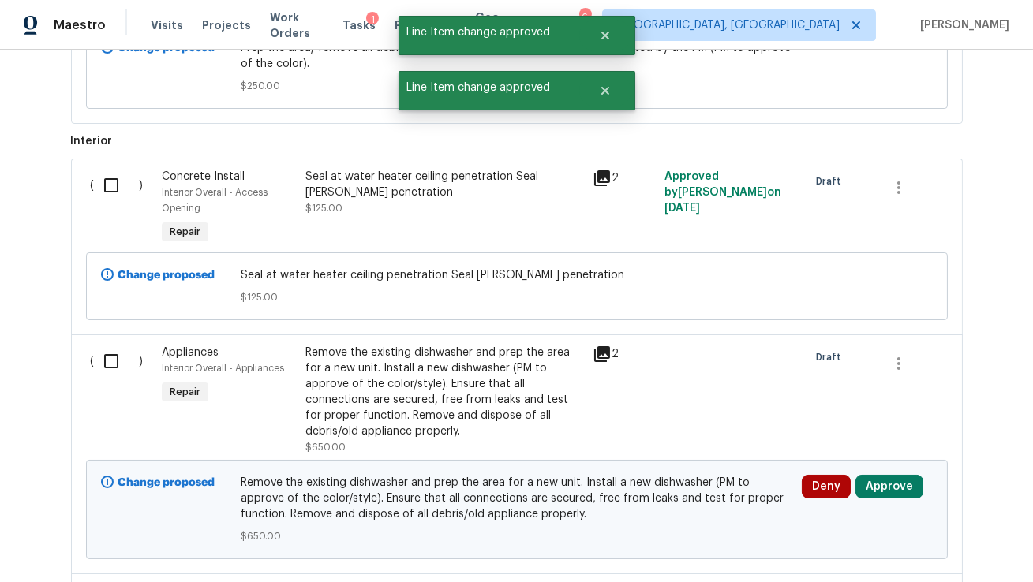
scroll to position [1255, 0]
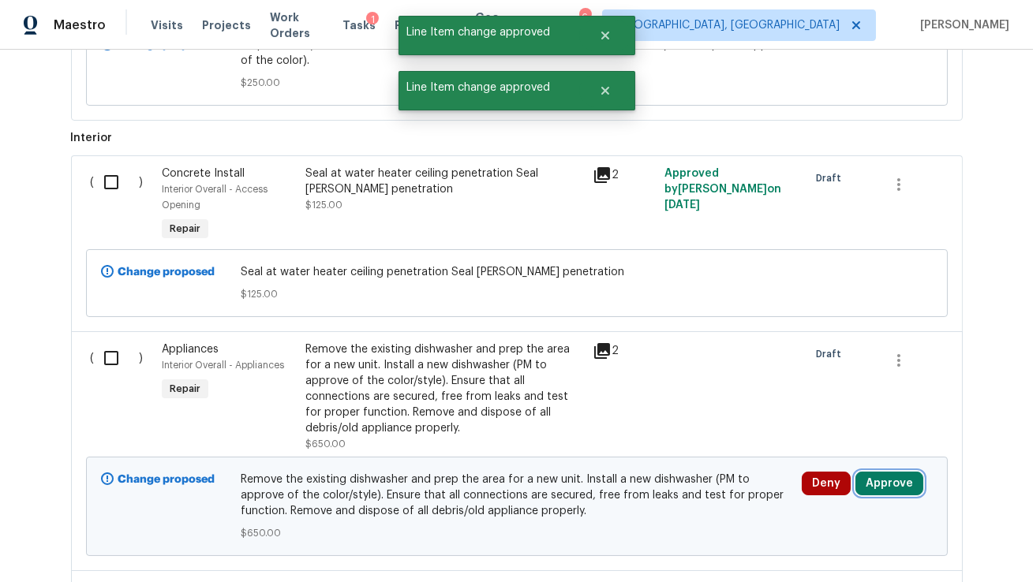
click at [885, 484] on button "Approve" at bounding box center [889, 484] width 68 height 24
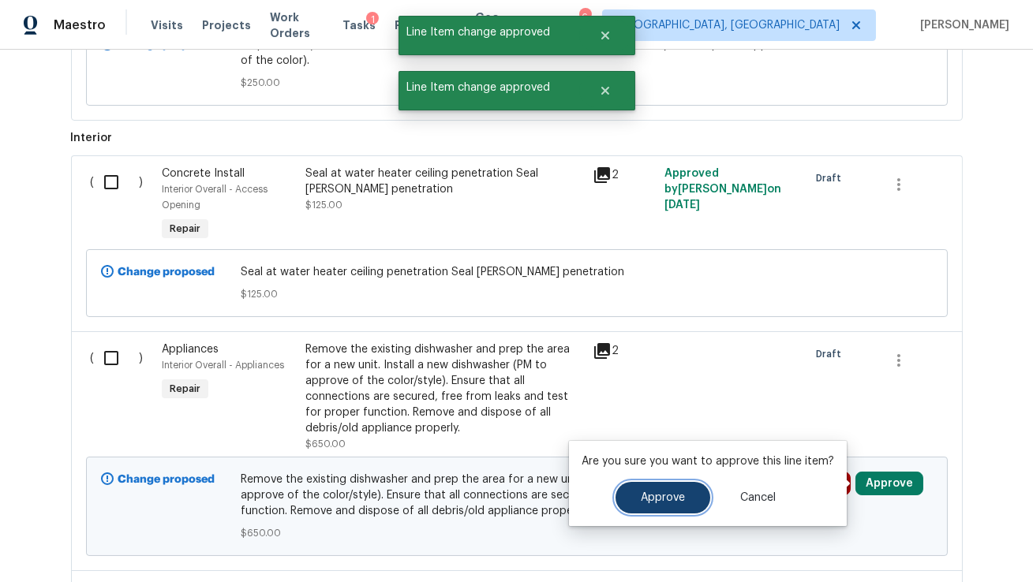
click at [634, 501] on button "Approve" at bounding box center [662, 498] width 95 height 32
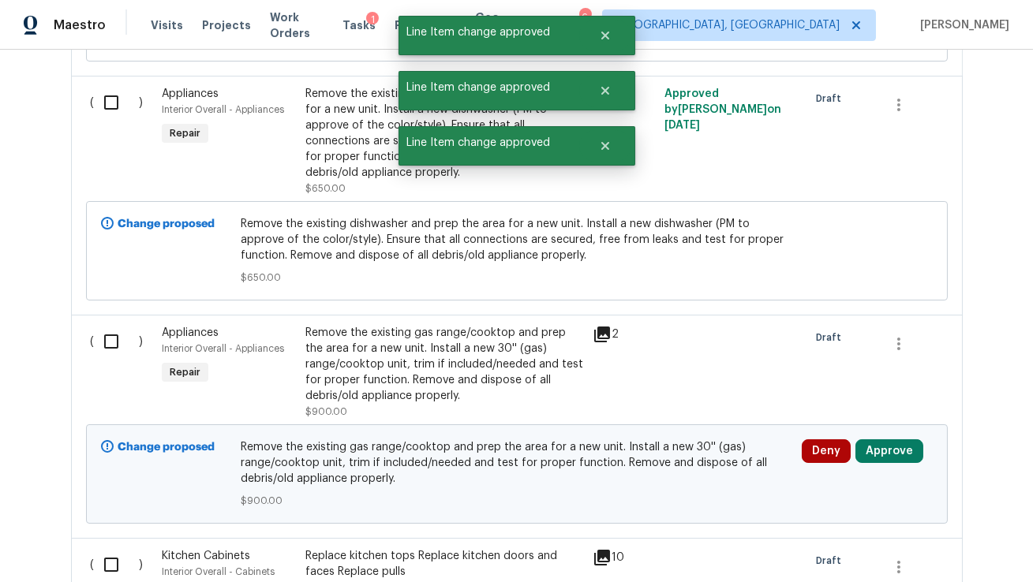
scroll to position [1538, 0]
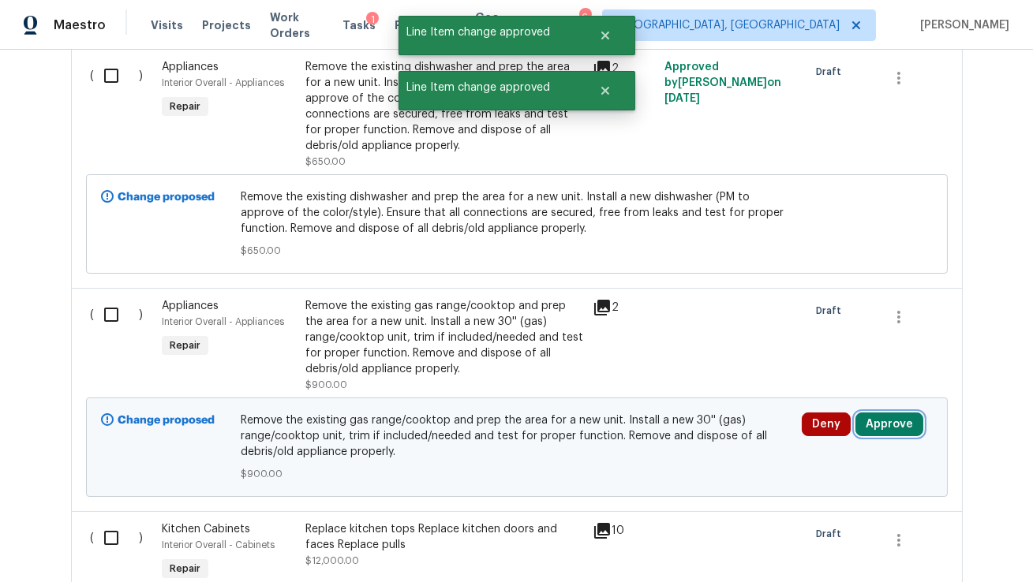
click at [893, 434] on button "Approve" at bounding box center [889, 425] width 68 height 24
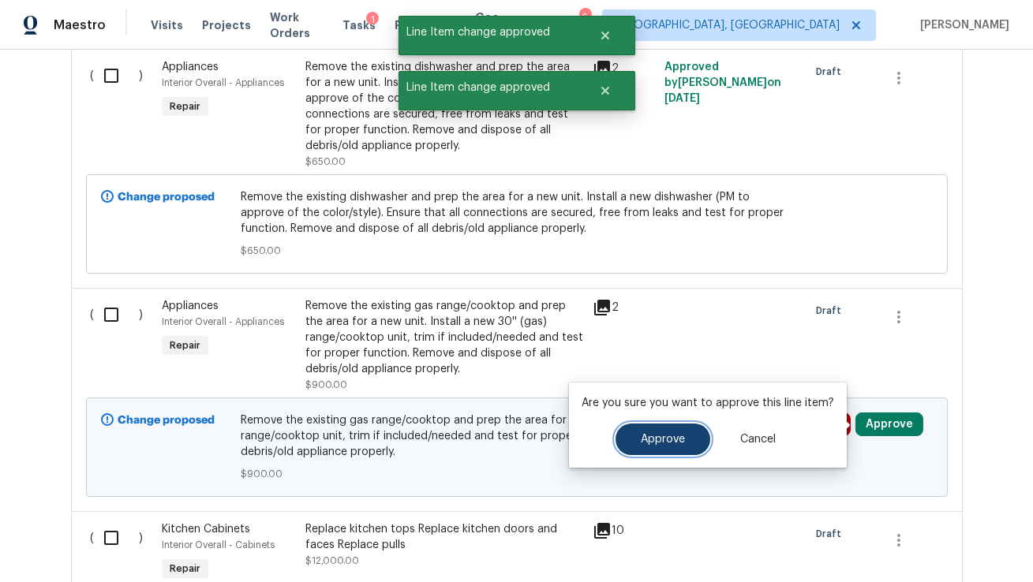
click at [664, 446] on button "Approve" at bounding box center [662, 440] width 95 height 32
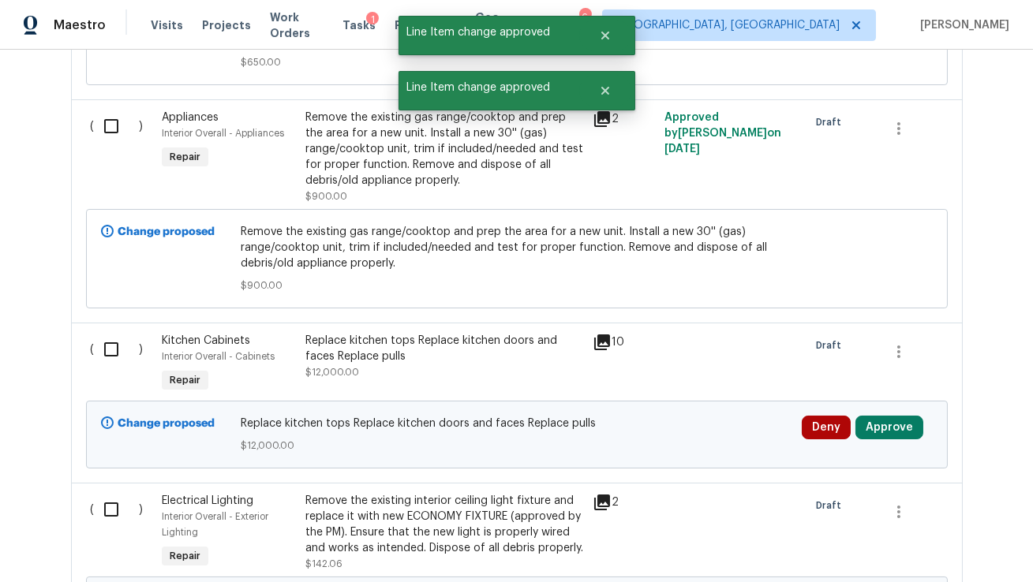
scroll to position [1768, 0]
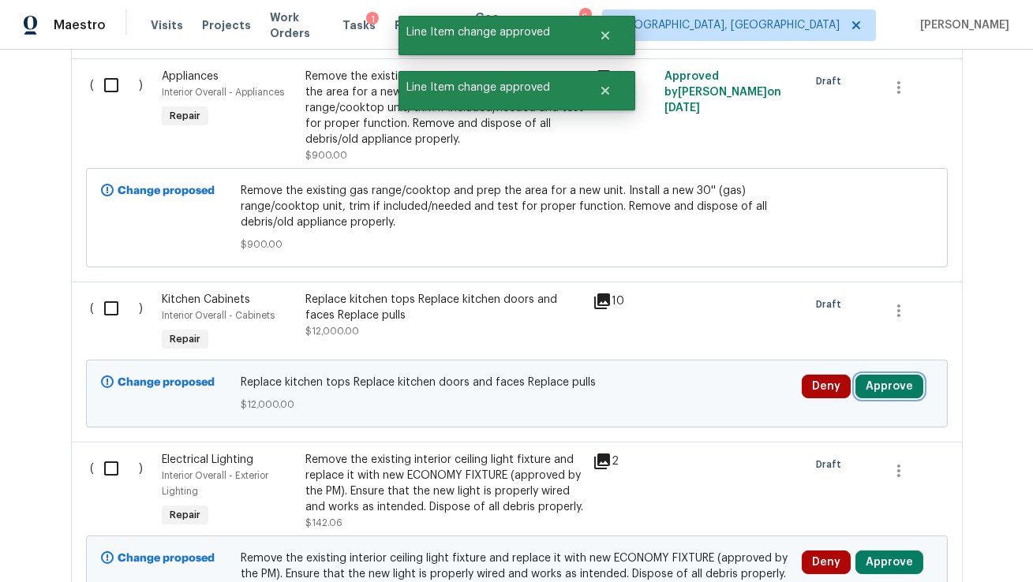
click at [894, 378] on button "Approve" at bounding box center [889, 387] width 68 height 24
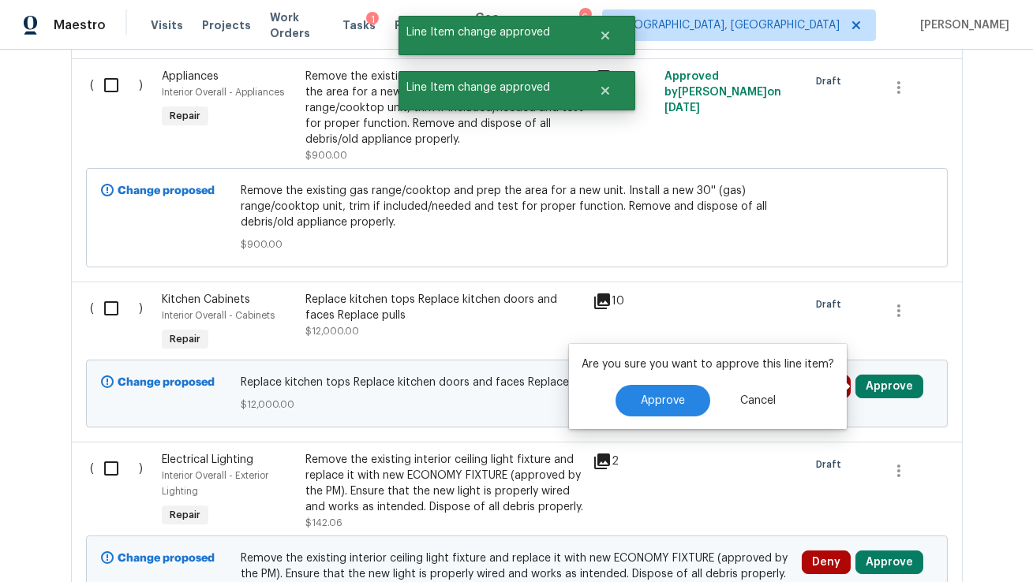
click at [582, 408] on div "Approve Cancel" at bounding box center [708, 401] width 253 height 32
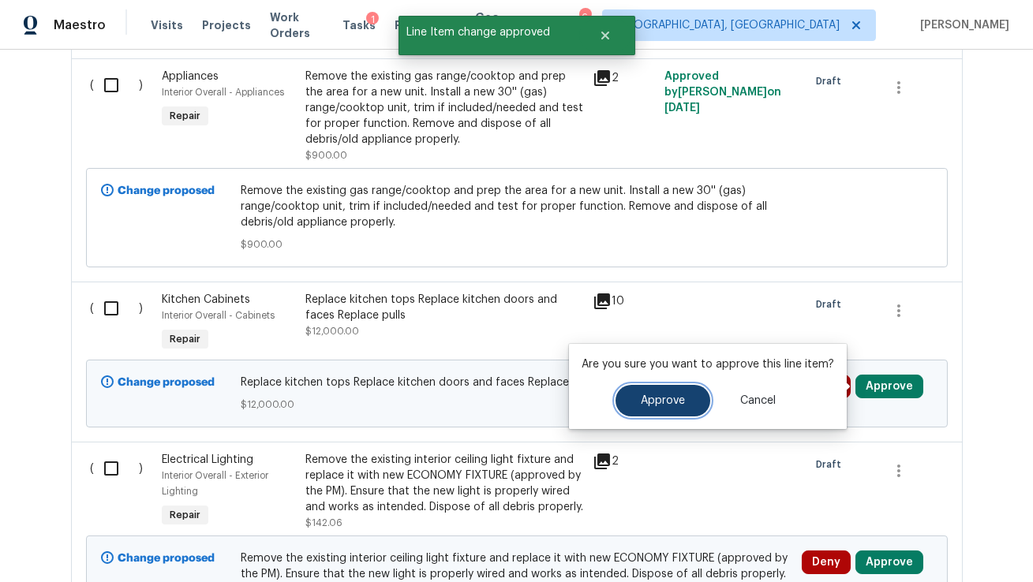
click at [653, 408] on button "Approve" at bounding box center [662, 401] width 95 height 32
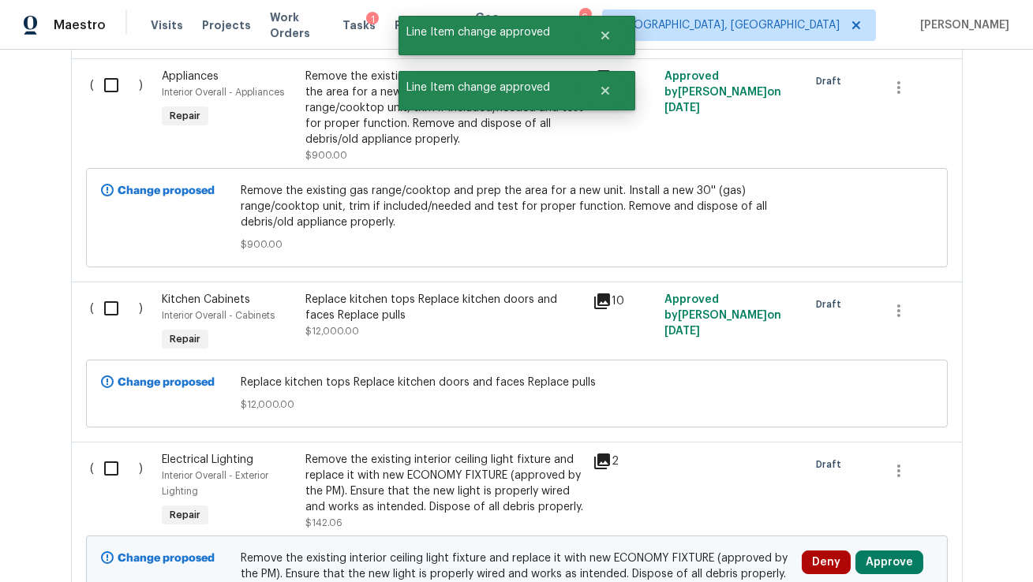
click at [933, 559] on div "Deny Approve" at bounding box center [867, 577] width 140 height 63
click at [898, 559] on button "Approve" at bounding box center [889, 563] width 68 height 24
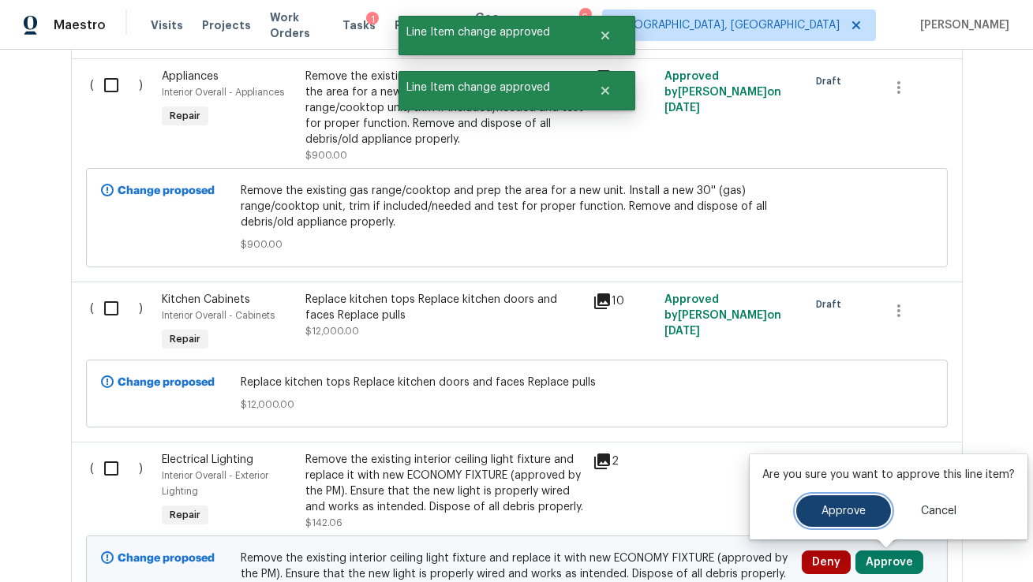
click at [836, 517] on button "Approve" at bounding box center [843, 512] width 95 height 32
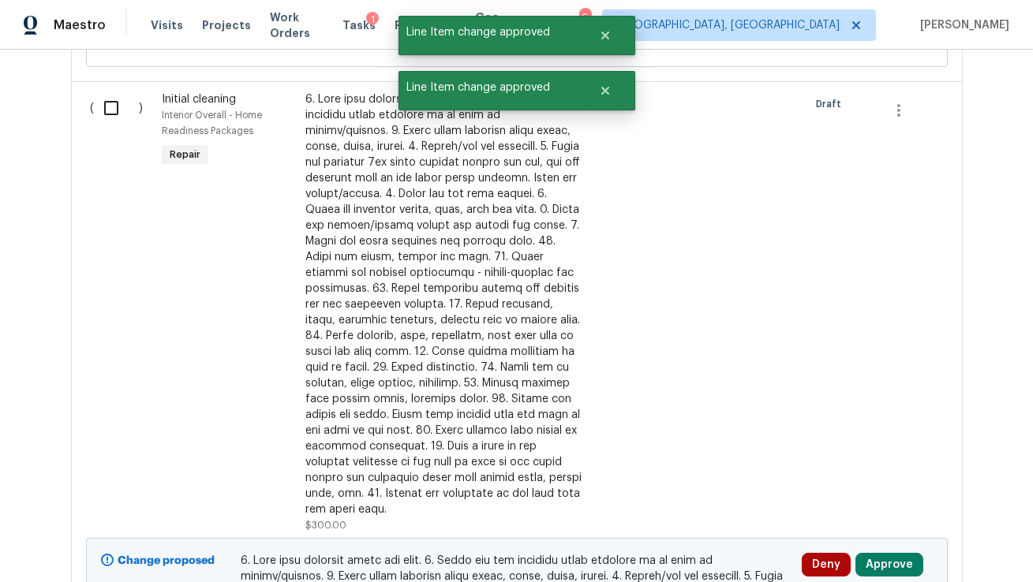
scroll to position [2344, 0]
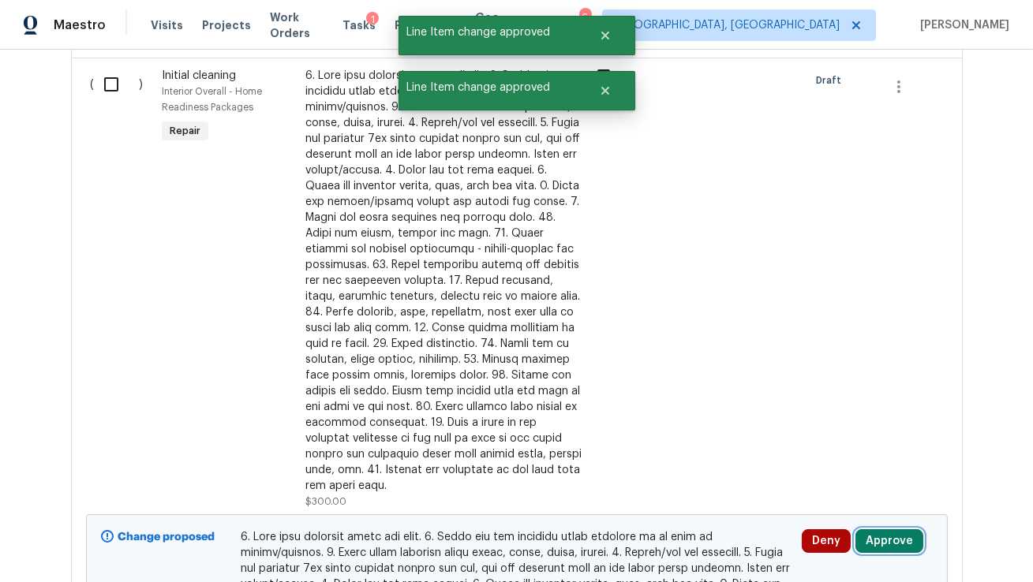
click at [899, 531] on button "Approve" at bounding box center [889, 541] width 68 height 24
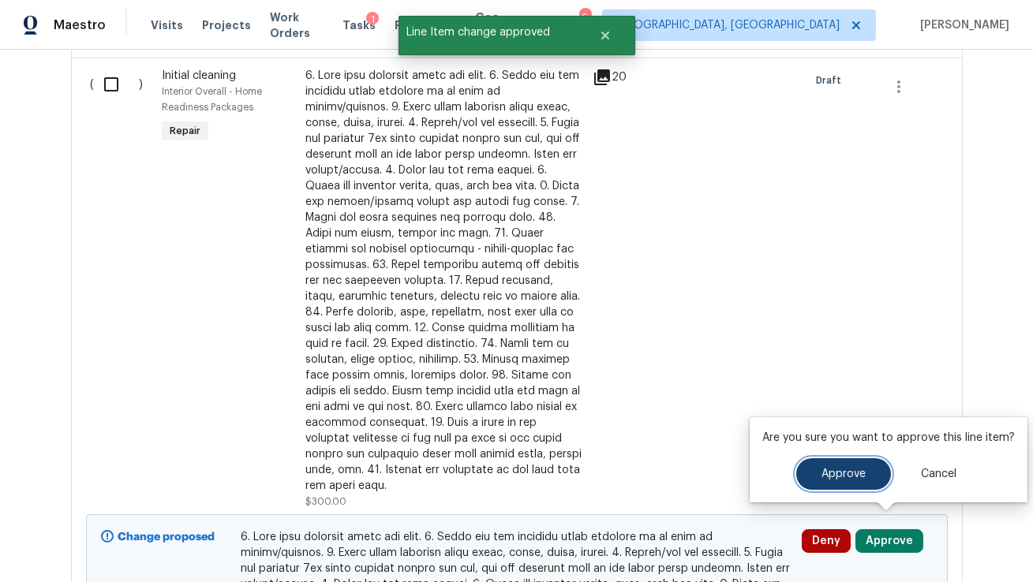
click at [828, 473] on span "Approve" at bounding box center [843, 475] width 44 height 12
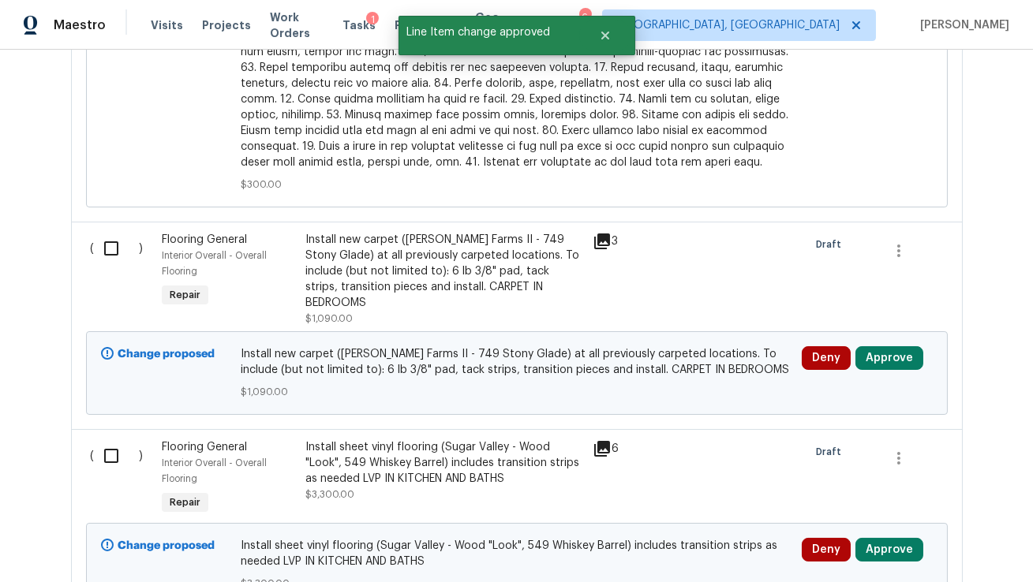
scroll to position [2958, 0]
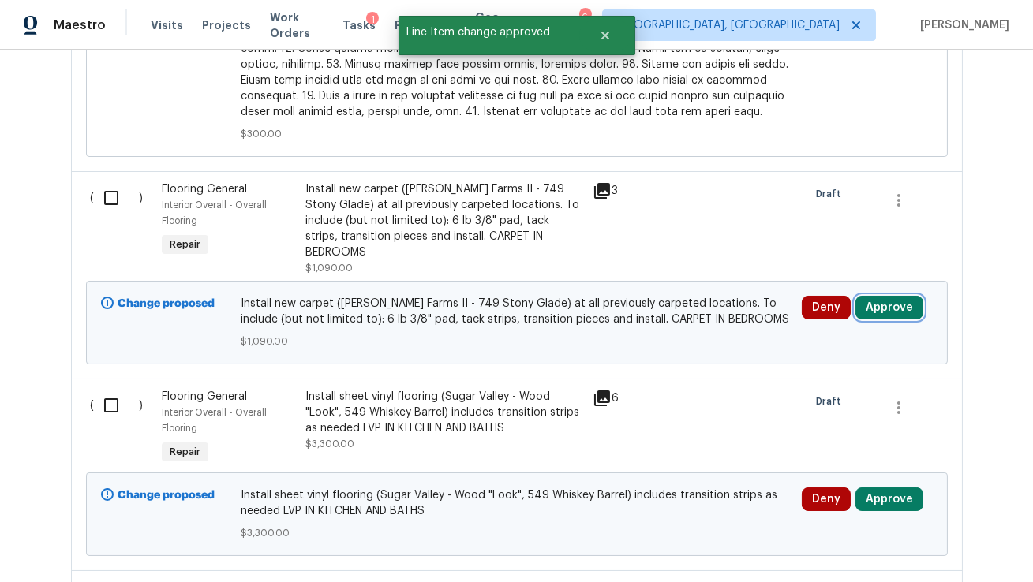
click at [903, 296] on button "Approve" at bounding box center [889, 308] width 68 height 24
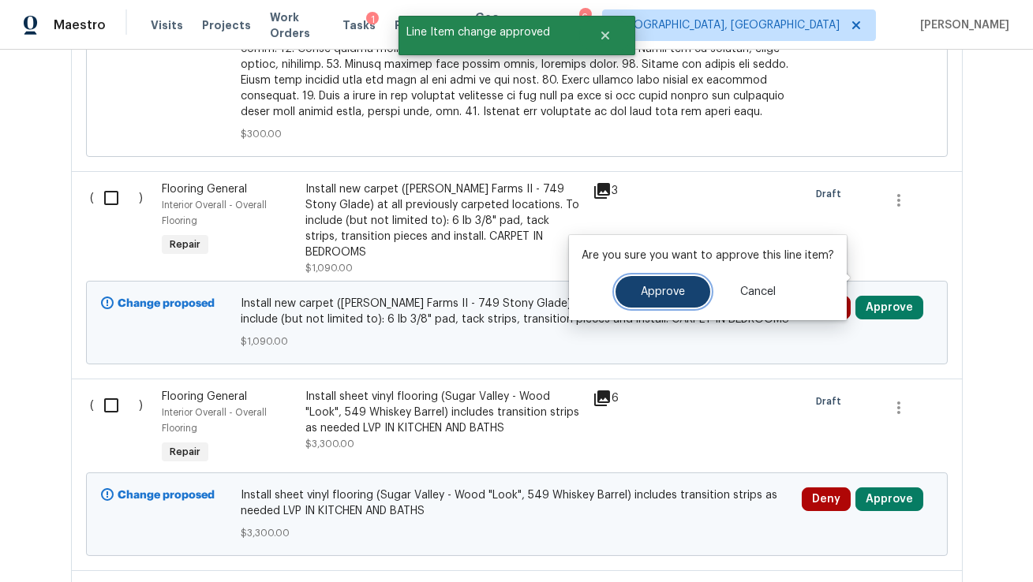
click at [635, 279] on button "Approve" at bounding box center [662, 292] width 95 height 32
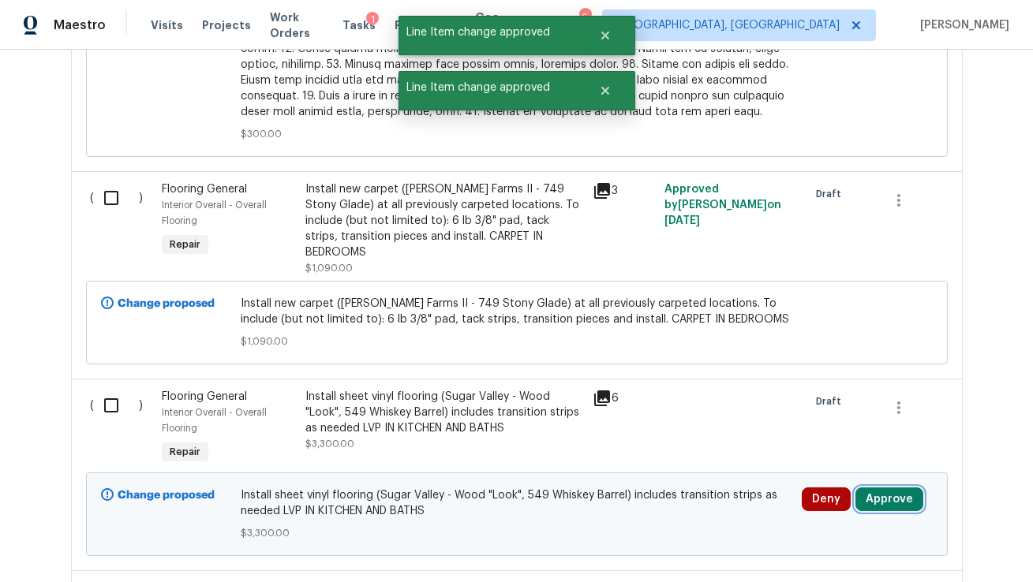
click at [877, 488] on button "Approve" at bounding box center [889, 500] width 68 height 24
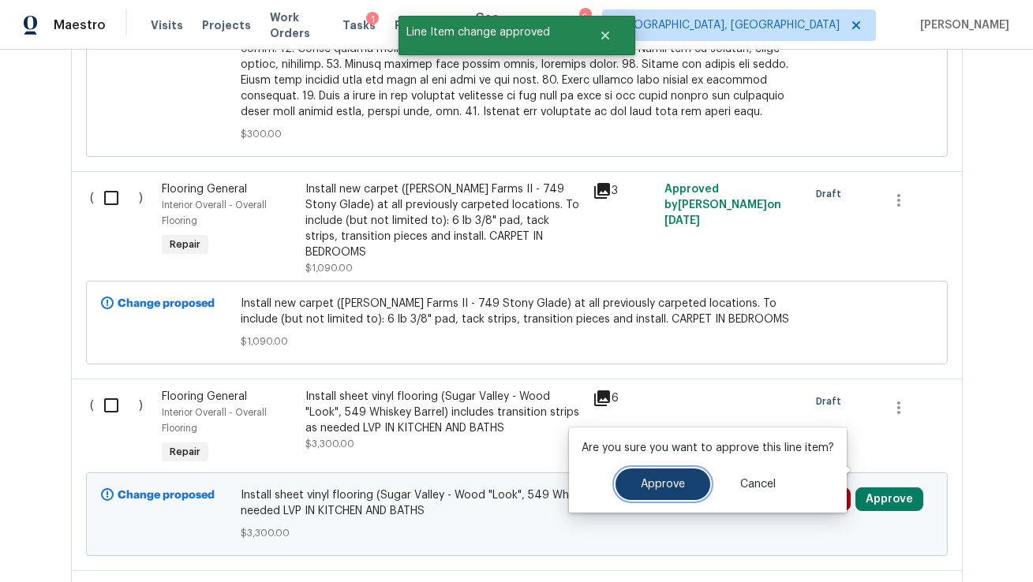
click at [683, 489] on button "Approve" at bounding box center [662, 485] width 95 height 32
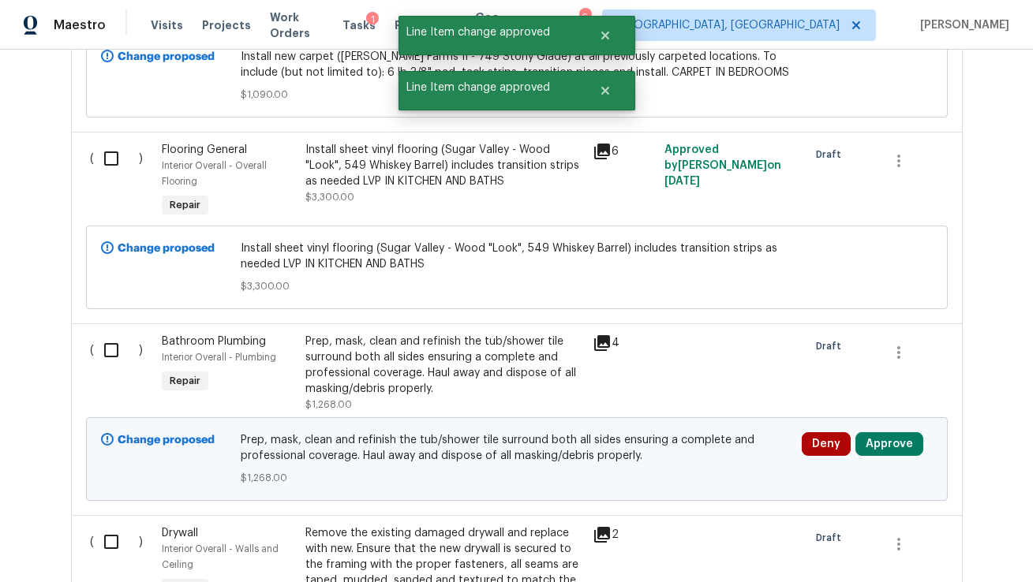
scroll to position [3249, 0]
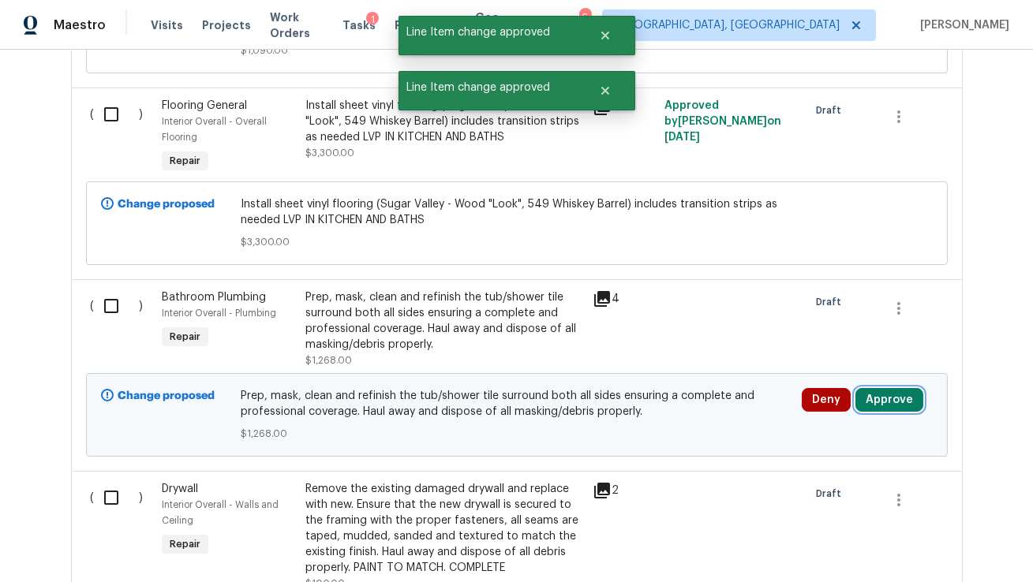
click at [918, 388] on button "Approve" at bounding box center [889, 400] width 68 height 24
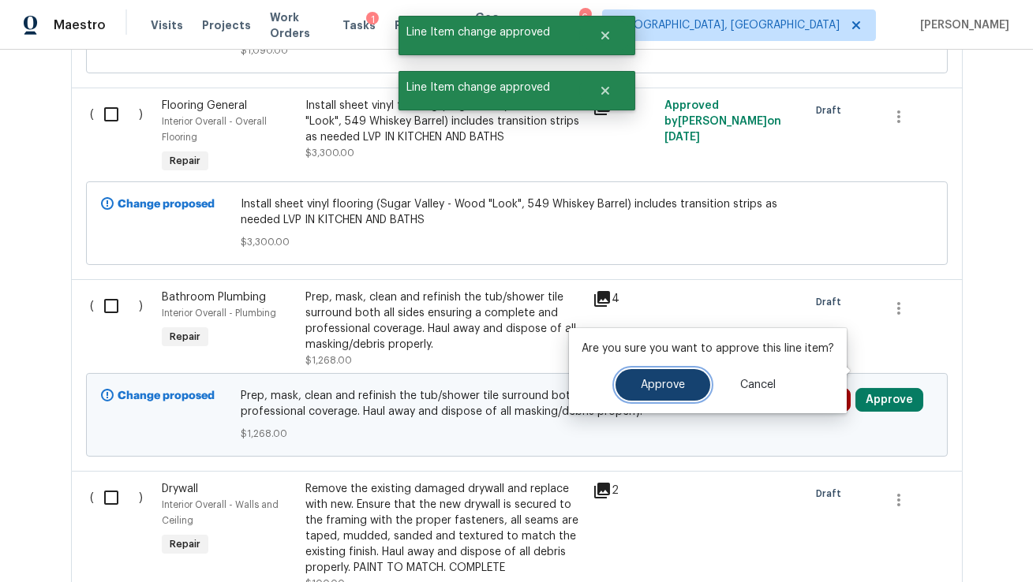
click at [677, 380] on span "Approve" at bounding box center [663, 386] width 44 height 12
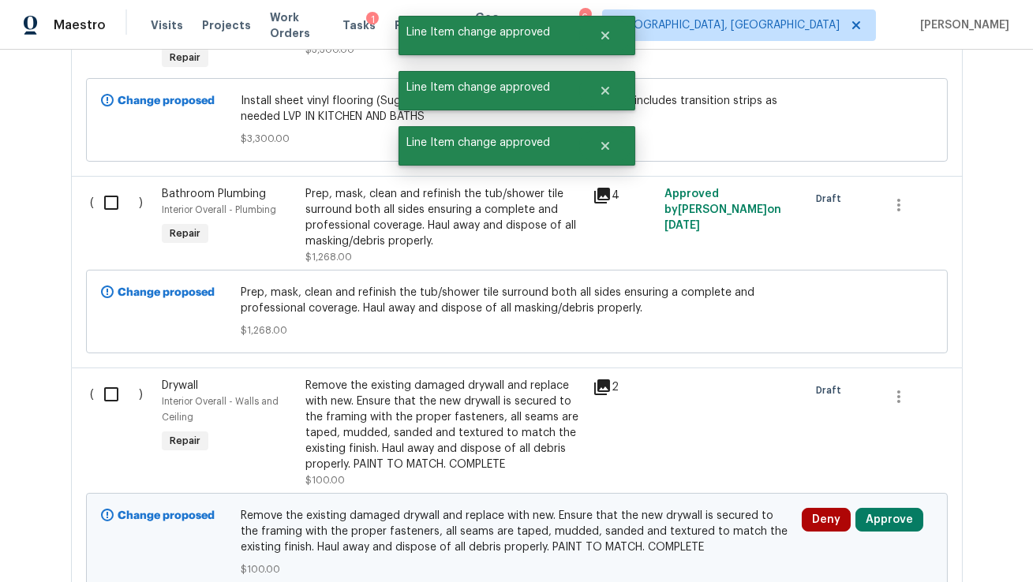
scroll to position [3456, 0]
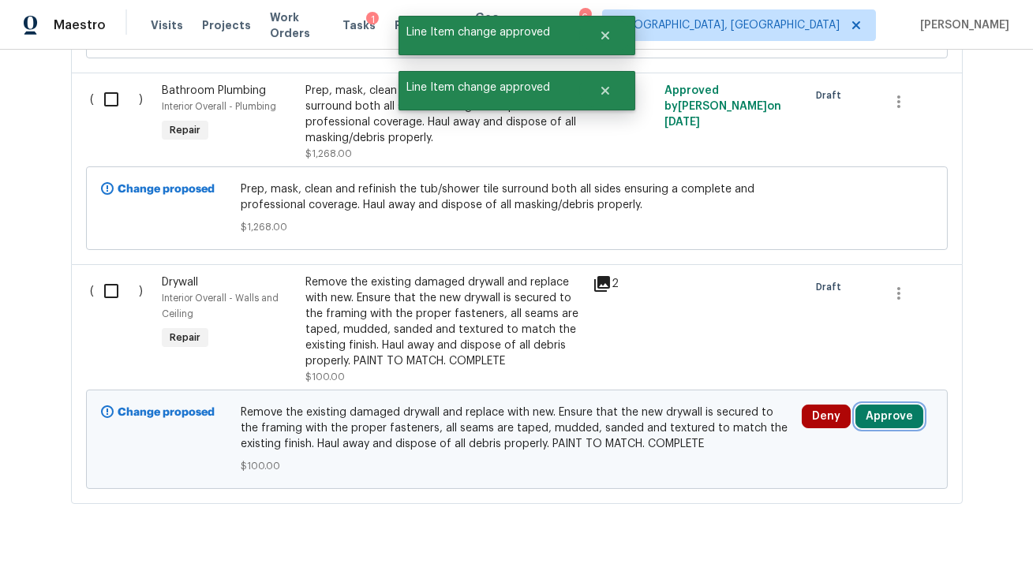
click at [892, 405] on button "Approve" at bounding box center [889, 417] width 68 height 24
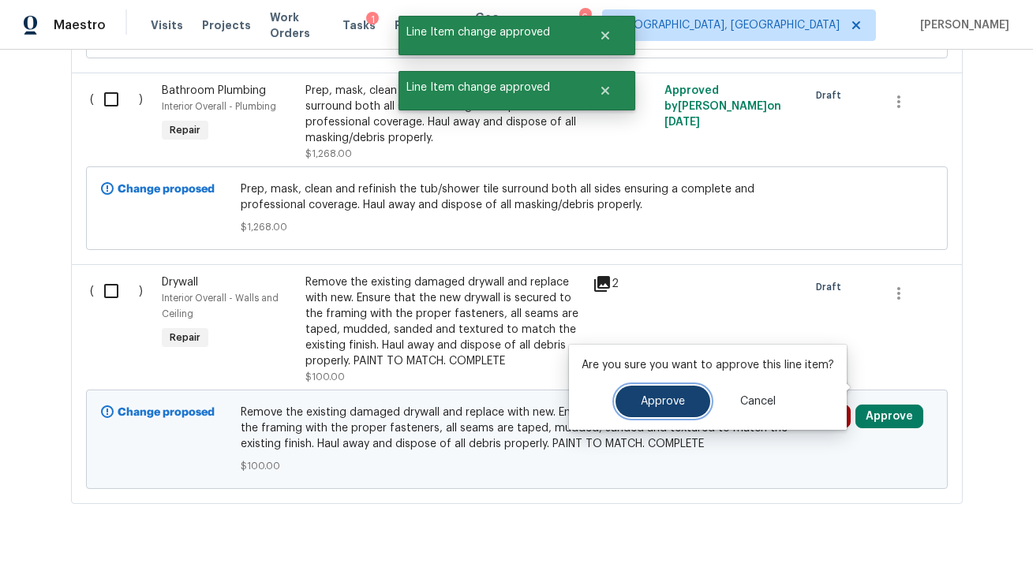
click at [652, 410] on button "Approve" at bounding box center [662, 402] width 95 height 32
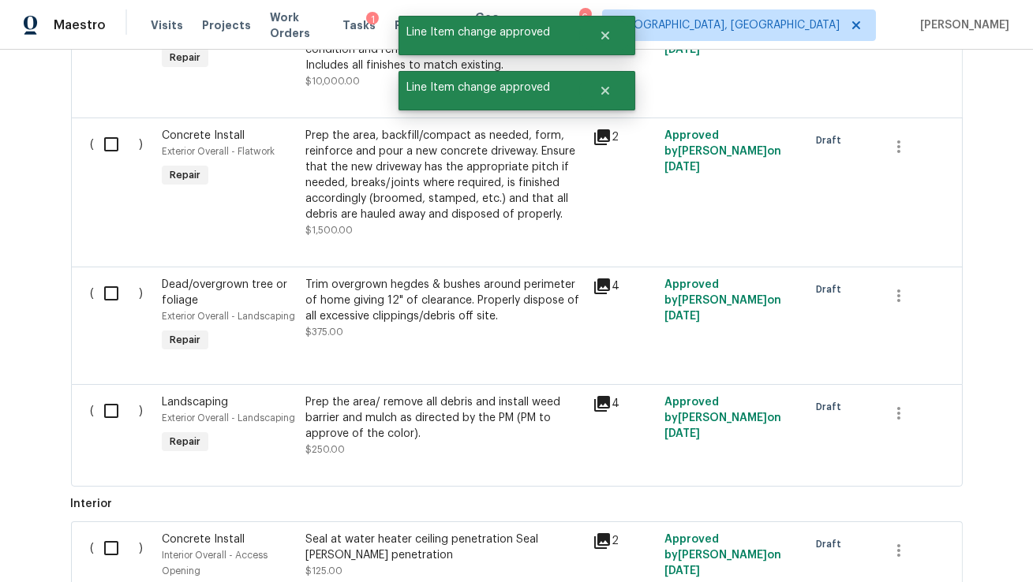
scroll to position [0, 0]
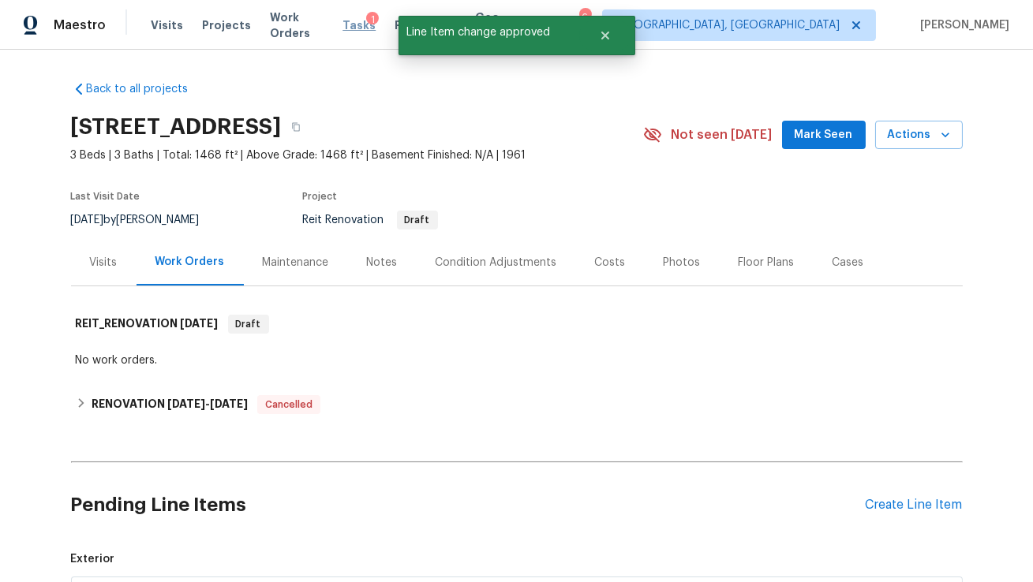
click at [365, 26] on span "Tasks" at bounding box center [358, 25] width 33 height 11
